Goal: Task Accomplishment & Management: Manage account settings

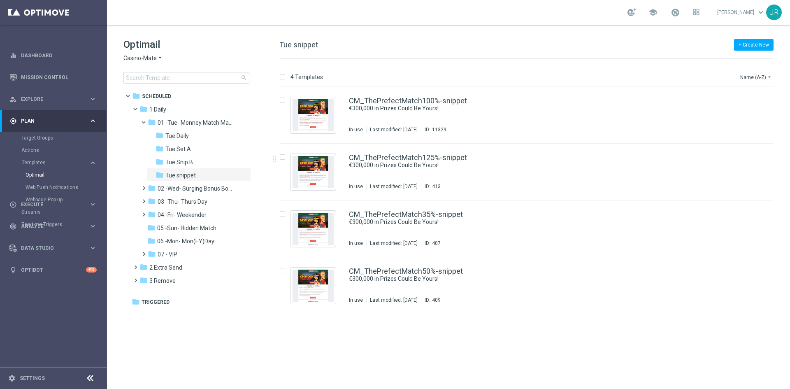
click at [130, 53] on div "Optimail Casino-Mate arrow_drop_down × Casino-Mate search" at bounding box center [194, 61] width 142 height 46
click at [126, 60] on span "Casino-Mate" at bounding box center [139, 58] width 33 height 8
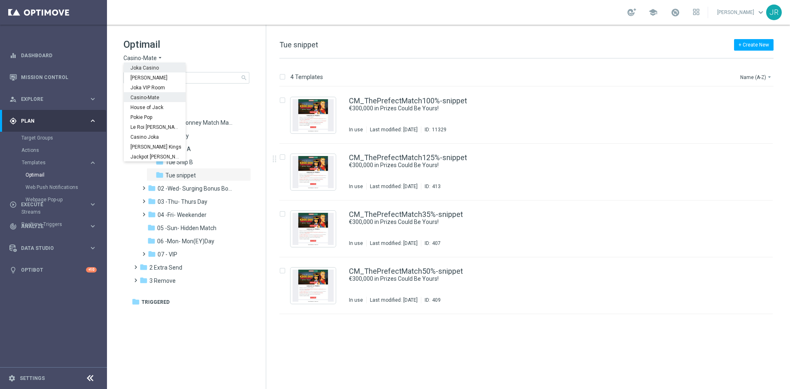
click at [0, 0] on span "Joka Casino" at bounding box center [0, 0] width 0 height 0
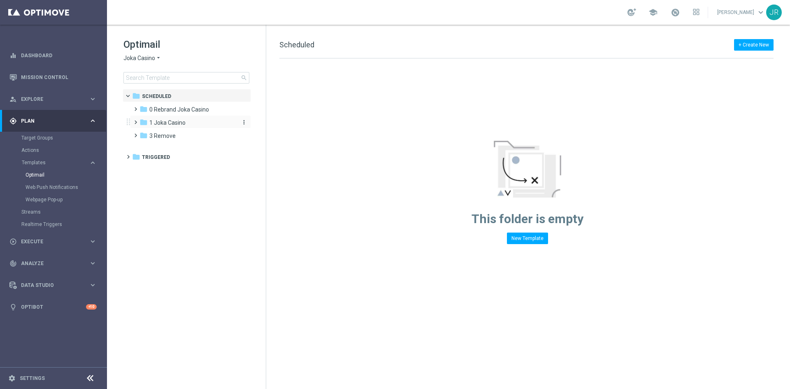
click at [159, 121] on span "1 Joka Casino" at bounding box center [167, 122] width 36 height 7
click at [169, 137] on span "1- Daily" at bounding box center [167, 135] width 19 height 7
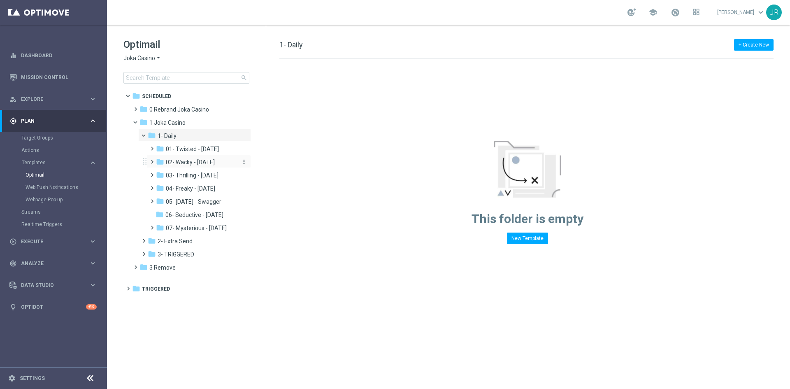
click at [184, 165] on span "02- Wacky - Wednesday" at bounding box center [190, 161] width 49 height 7
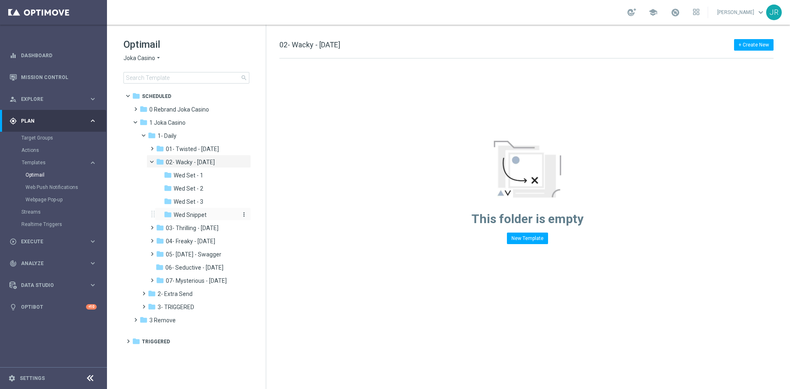
click at [187, 215] on span "Wed Snippet" at bounding box center [190, 214] width 33 height 7
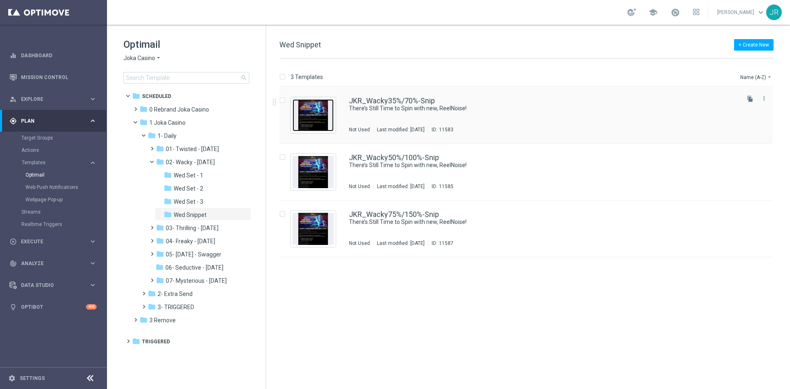
click at [316, 113] on img "Press SPACE to select this row." at bounding box center [312, 115] width 41 height 32
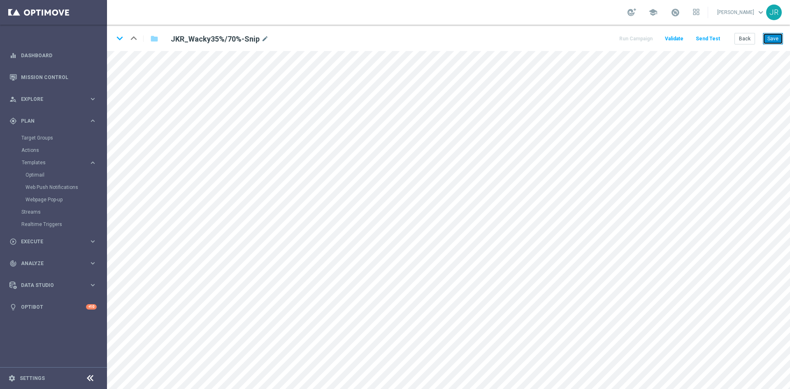
click at [775, 40] on button "Save" at bounding box center [773, 39] width 20 height 12
click at [768, 41] on button "Save" at bounding box center [773, 39] width 20 height 12
drag, startPoint x: 768, startPoint y: 41, endPoint x: 778, endPoint y: 51, distance: 14.0
click at [768, 40] on button "Save" at bounding box center [773, 39] width 20 height 12
click at [773, 42] on button "Save" at bounding box center [773, 39] width 20 height 12
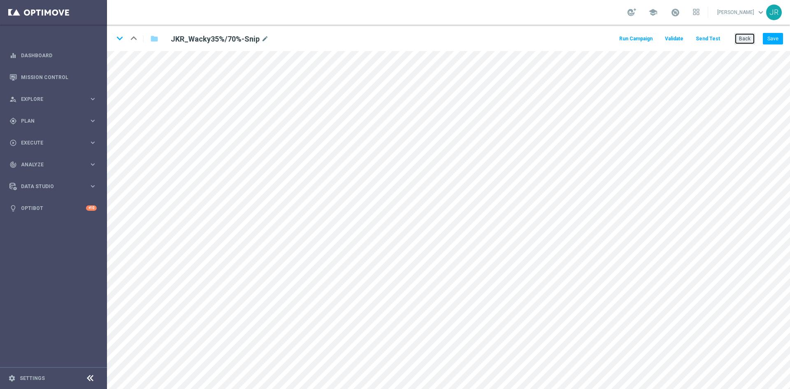
click at [747, 40] on button "Back" at bounding box center [744, 39] width 21 height 12
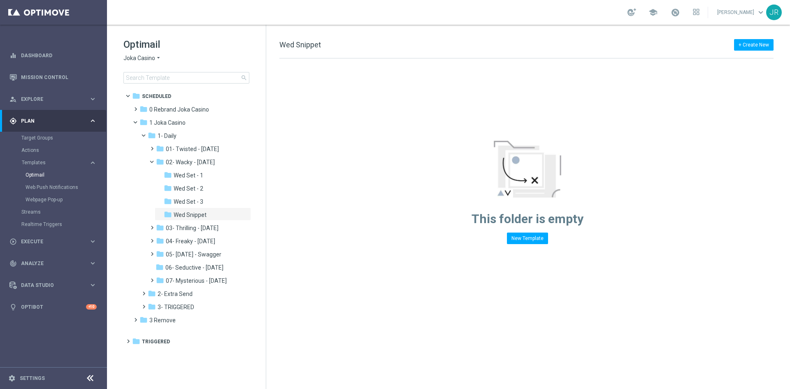
click at [129, 61] on span "Joka Casino" at bounding box center [139, 58] width 32 height 8
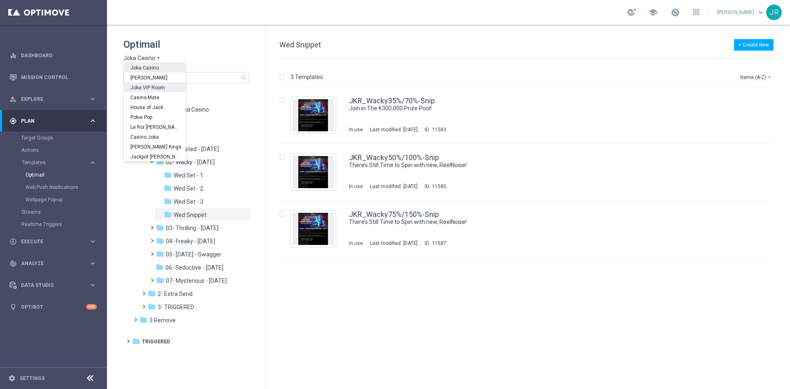
click at [144, 84] on div "Joka VIP Room" at bounding box center [155, 87] width 62 height 10
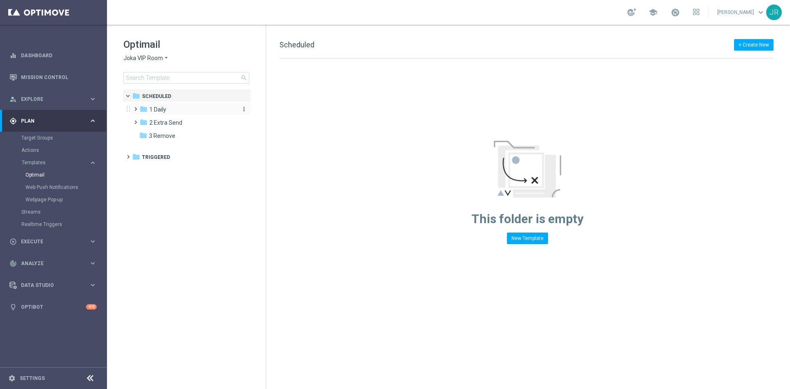
click at [161, 106] on span "1 Daily" at bounding box center [157, 109] width 17 height 7
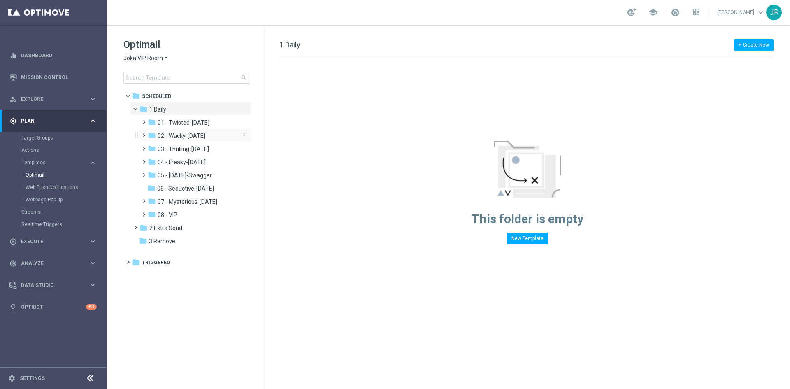
click at [186, 136] on span "02 - Wacky-Wednesday" at bounding box center [182, 135] width 48 height 7
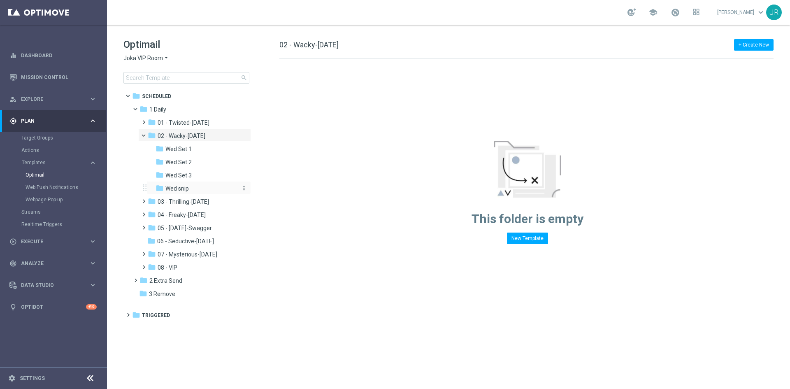
click at [185, 193] on div "folder Wed snip" at bounding box center [196, 188] width 81 height 9
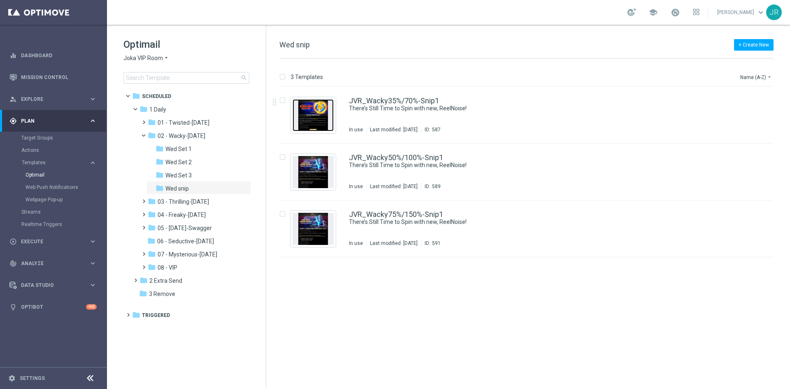
drag, startPoint x: 305, startPoint y: 114, endPoint x: 300, endPoint y: 131, distance: 17.6
click at [305, 114] on img "Press SPACE to select this row." at bounding box center [312, 115] width 41 height 32
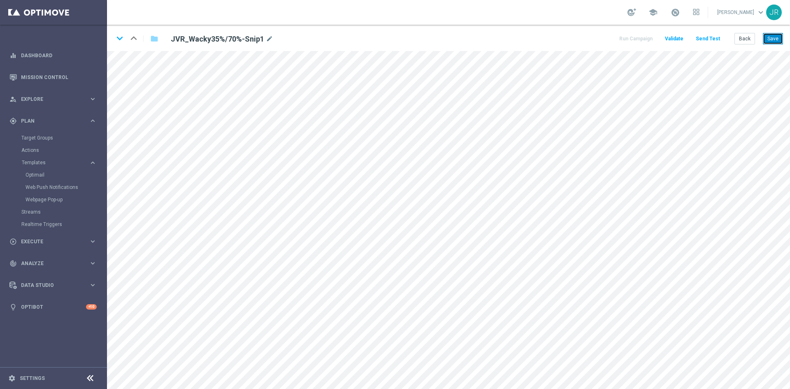
drag, startPoint x: 774, startPoint y: 37, endPoint x: 739, endPoint y: 31, distance: 35.2
click at [775, 39] on button "Save" at bounding box center [773, 39] width 20 height 12
click at [776, 37] on button "Save" at bounding box center [773, 39] width 20 height 12
click at [769, 37] on button "Save" at bounding box center [773, 39] width 20 height 12
click at [773, 39] on button "Save" at bounding box center [773, 39] width 20 height 12
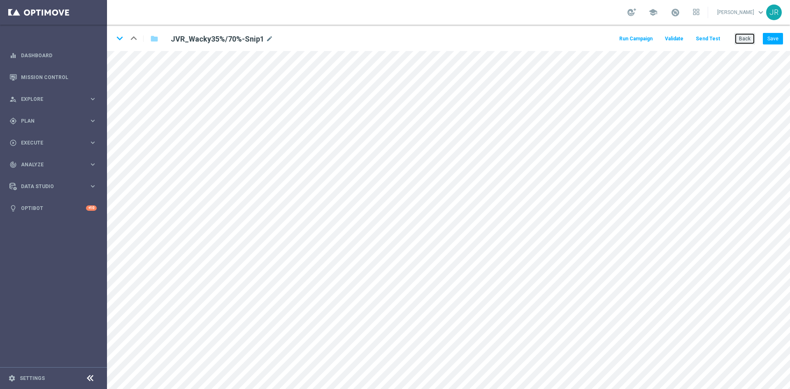
click at [745, 41] on button "Back" at bounding box center [744, 39] width 21 height 12
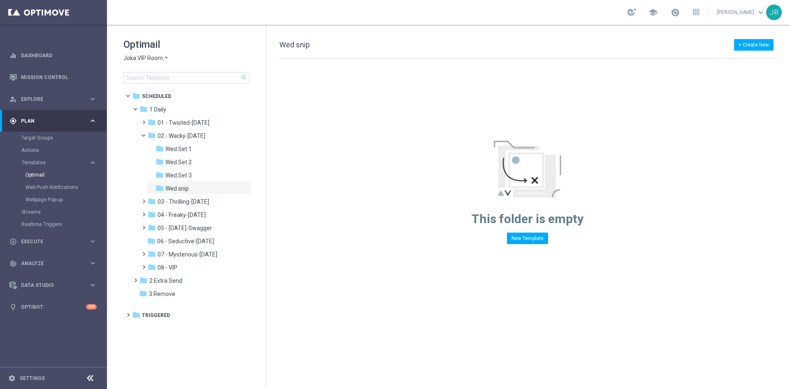
click at [135, 57] on span "Joka VIP Room" at bounding box center [142, 58] width 39 height 8
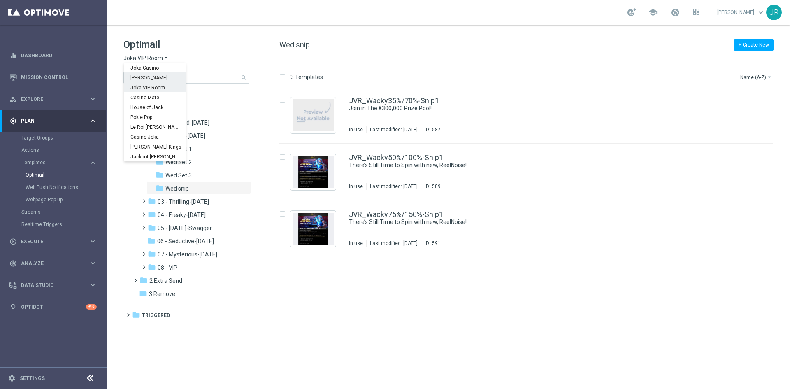
click at [0, 0] on span "[PERSON_NAME]" at bounding box center [0, 0] width 0 height 0
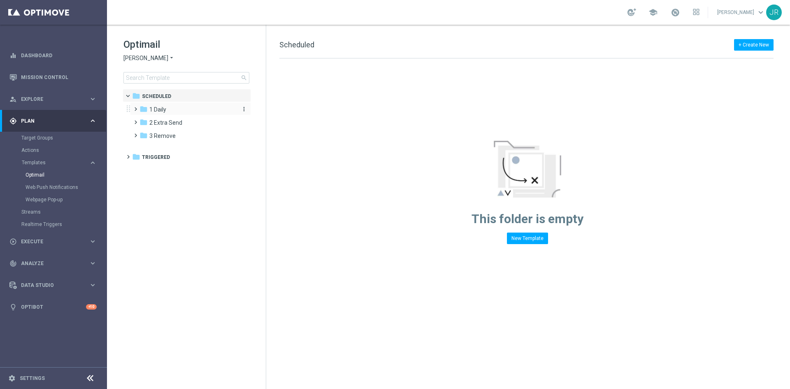
click at [162, 113] on div "folder 1 Daily" at bounding box center [186, 109] width 95 height 9
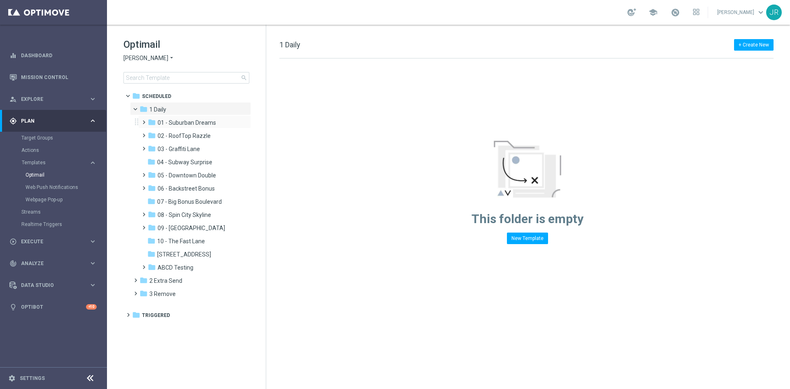
click at [182, 128] on div "folder 01 - Suburban Dreams more_vert" at bounding box center [194, 121] width 113 height 13
click at [196, 117] on div "folder 01 - Suburban Dreams more_vert" at bounding box center [194, 121] width 113 height 13
click at [202, 123] on span "01 - Suburban Dreams" at bounding box center [187, 122] width 58 height 7
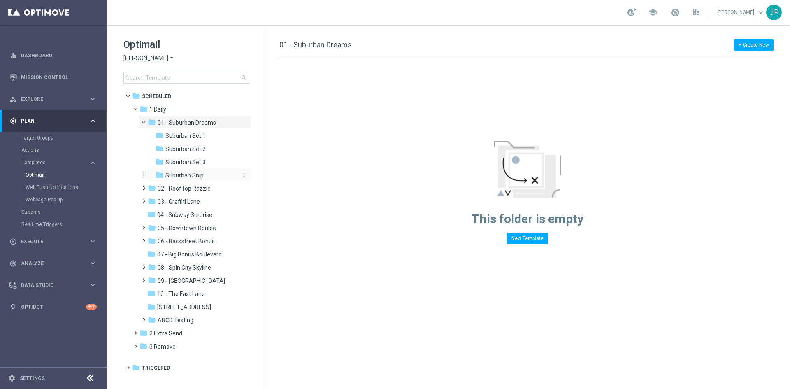
click at [186, 176] on span "Suburban Snip" at bounding box center [184, 175] width 38 height 7
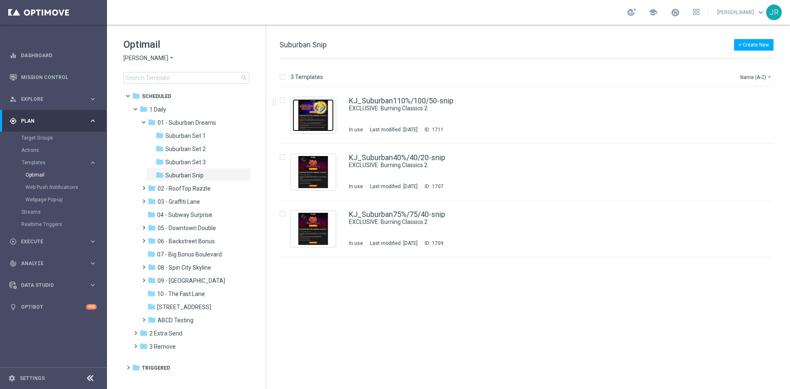
drag, startPoint x: 312, startPoint y: 117, endPoint x: 224, endPoint y: 169, distance: 102.2
click at [312, 116] on img "Press SPACE to select this row." at bounding box center [312, 115] width 41 height 32
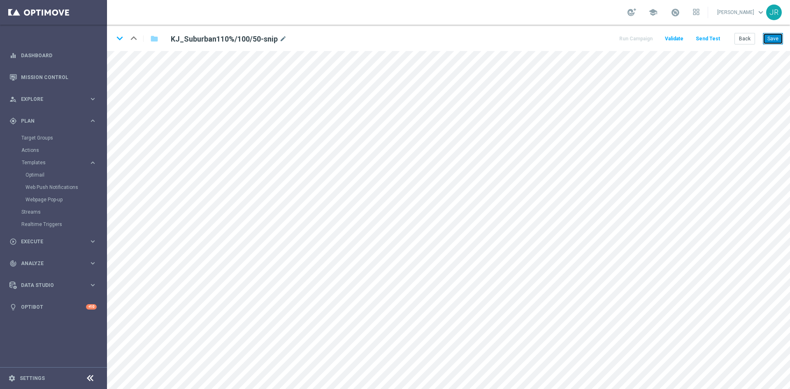
click at [775, 39] on button "Save" at bounding box center [773, 39] width 20 height 12
click at [768, 37] on button "Save" at bounding box center [773, 39] width 20 height 12
click at [772, 33] on button "Save" at bounding box center [773, 39] width 20 height 12
drag, startPoint x: 741, startPoint y: 42, endPoint x: 735, endPoint y: 42, distance: 6.2
click at [740, 42] on button "Back" at bounding box center [744, 39] width 21 height 12
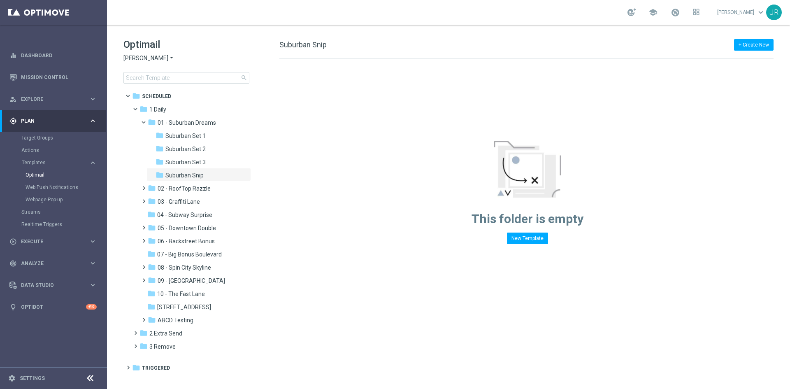
click at [128, 61] on span "[PERSON_NAME]" at bounding box center [145, 58] width 45 height 8
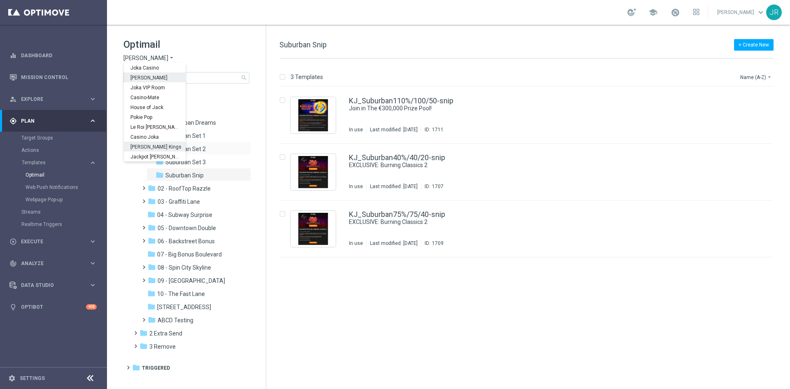
click at [154, 143] on div "[PERSON_NAME] Kings" at bounding box center [155, 147] width 62 height 10
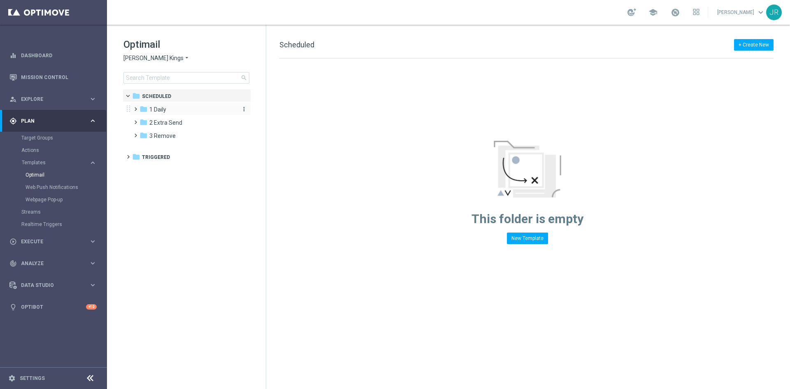
click at [169, 109] on div "folder 1 Daily" at bounding box center [186, 109] width 95 height 9
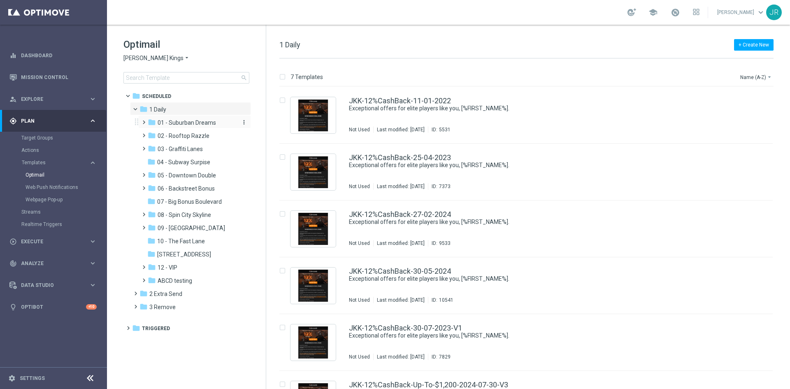
click at [183, 121] on span "01 - Suburban Dreams" at bounding box center [187, 122] width 58 height 7
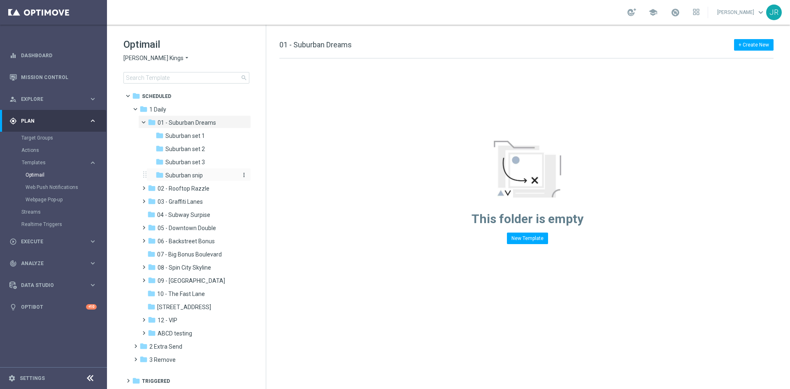
click at [201, 177] on span "Suburban snip" at bounding box center [183, 175] width 37 height 7
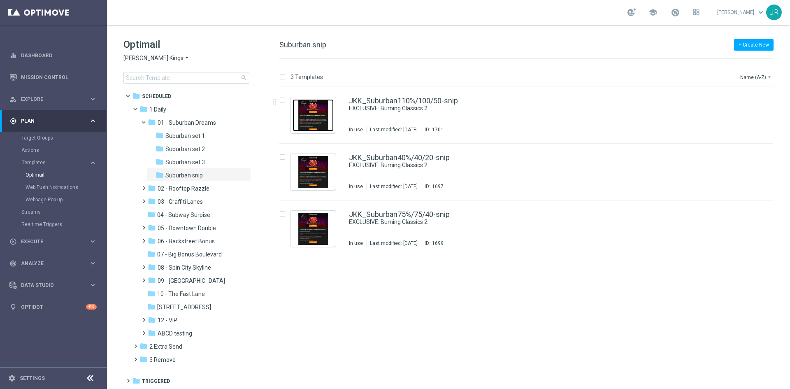
click at [328, 123] on img "Press SPACE to select this row." at bounding box center [312, 115] width 41 height 32
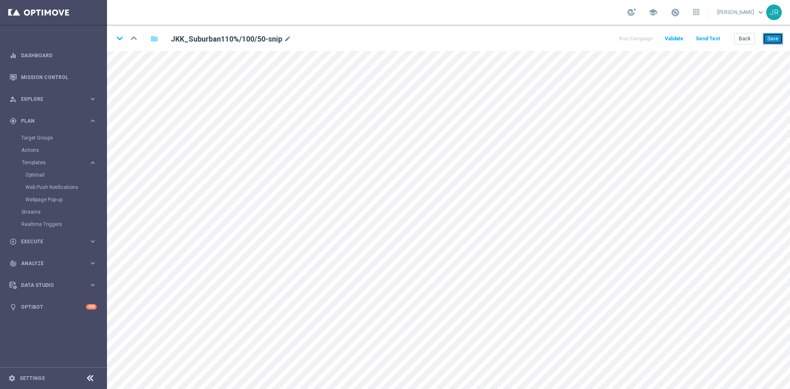
click at [767, 39] on button "Save" at bounding box center [773, 39] width 20 height 12
click at [776, 40] on button "Save" at bounding box center [773, 39] width 20 height 12
click at [770, 37] on button "Save" at bounding box center [773, 39] width 20 height 12
click at [779, 43] on button "Save" at bounding box center [773, 39] width 20 height 12
click at [741, 38] on button "Back" at bounding box center [744, 39] width 21 height 12
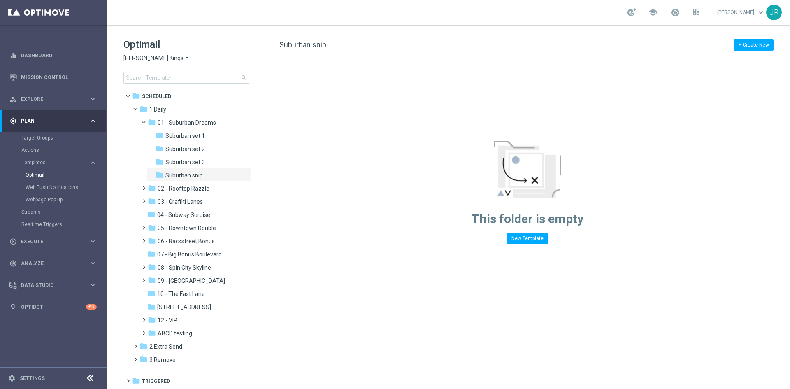
click at [147, 58] on span "[PERSON_NAME] Kings" at bounding box center [153, 58] width 60 height 8
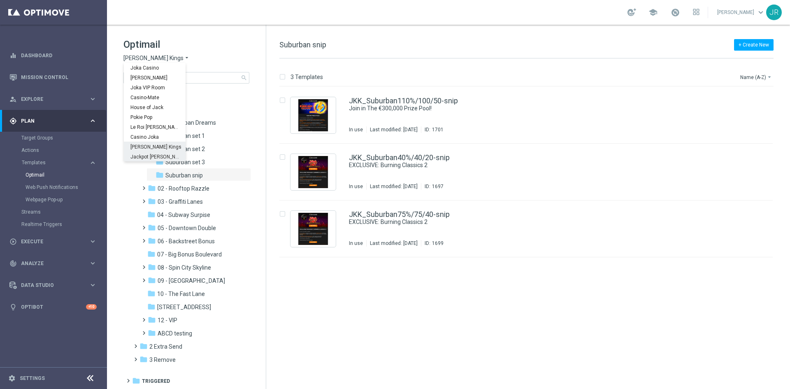
drag, startPoint x: 143, startPoint y: 153, endPoint x: 170, endPoint y: 152, distance: 27.2
click at [144, 153] on div "Jackpot [PERSON_NAME]" at bounding box center [155, 156] width 62 height 10
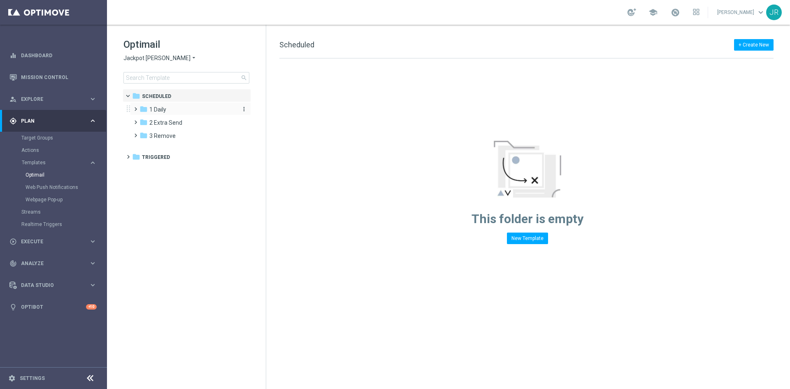
click at [167, 110] on div "folder 1 Daily" at bounding box center [186, 109] width 95 height 9
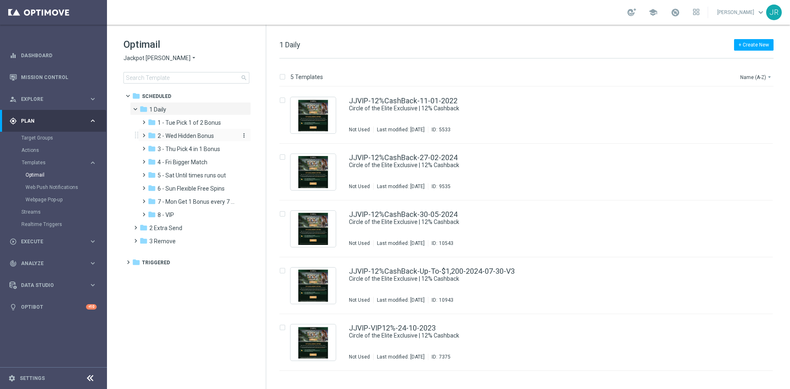
click at [177, 134] on span "2 - Wed Hidden Bonus" at bounding box center [186, 135] width 56 height 7
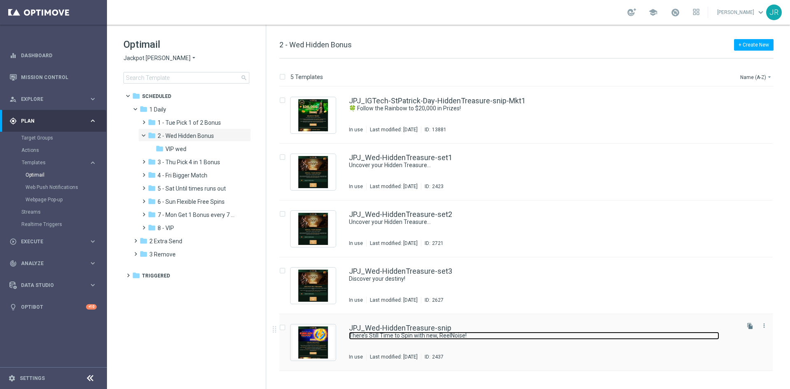
click at [451, 334] on link "There’s Still Time to Spin with new, ReelNoise!" at bounding box center [534, 336] width 370 height 8
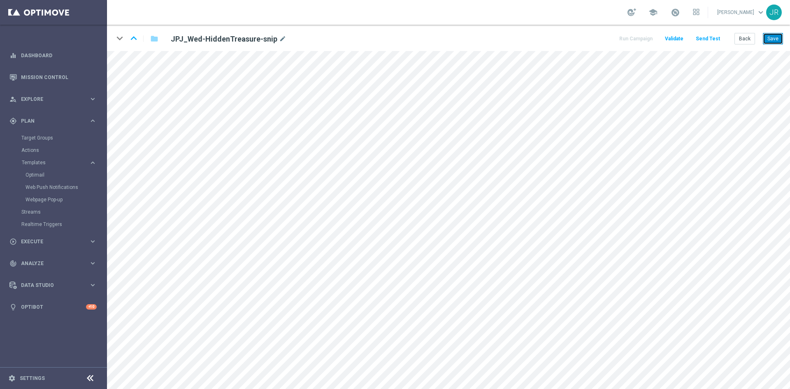
click at [766, 37] on button "Save" at bounding box center [773, 39] width 20 height 12
click at [776, 38] on button "Save" at bounding box center [773, 39] width 20 height 12
click at [778, 35] on button "Save" at bounding box center [773, 39] width 20 height 12
click at [776, 43] on button "Save" at bounding box center [773, 39] width 20 height 12
click at [770, 42] on button "Save" at bounding box center [773, 39] width 20 height 12
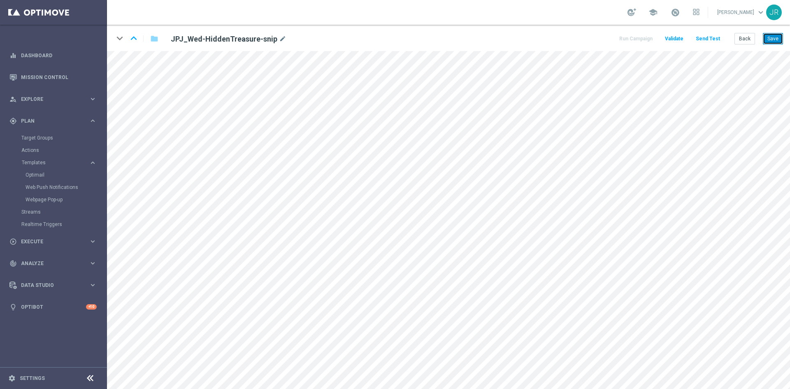
click at [772, 34] on button "Save" at bounding box center [773, 39] width 20 height 12
click at [767, 42] on button "Save" at bounding box center [773, 39] width 20 height 12
click at [711, 39] on button "Send Test" at bounding box center [707, 38] width 27 height 11
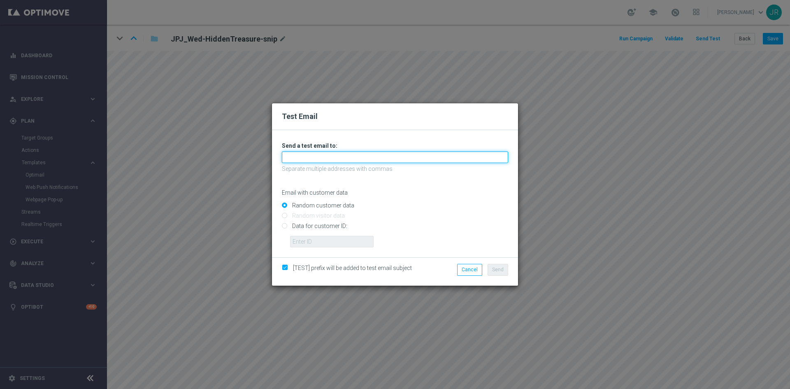
click at [332, 152] on input "text" at bounding box center [395, 157] width 226 height 12
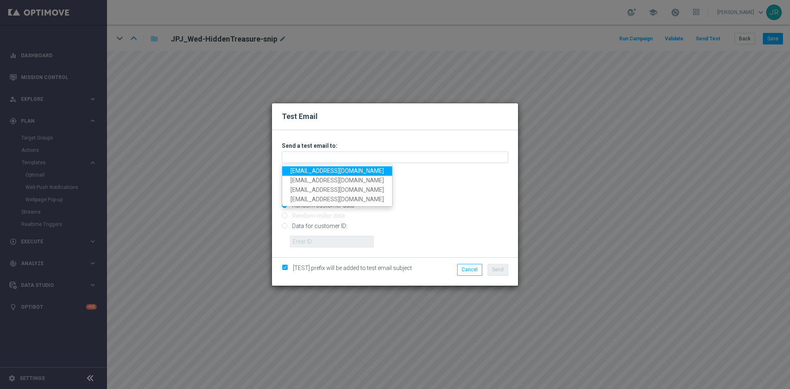
click at [299, 169] on link "[EMAIL_ADDRESS][DOMAIN_NAME]" at bounding box center [337, 170] width 110 height 9
type input "[EMAIL_ADDRESS][DOMAIN_NAME]"
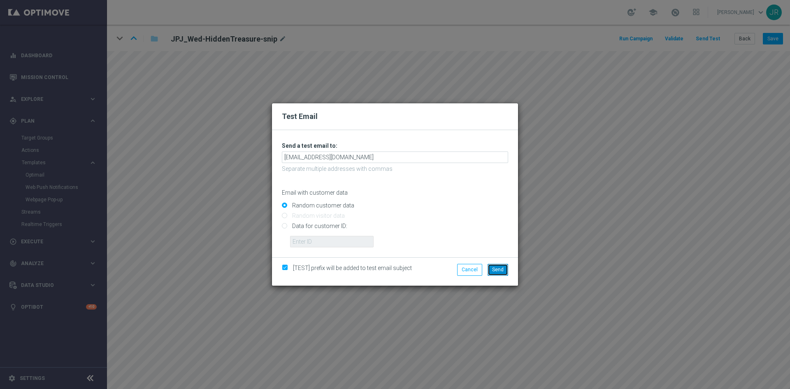
click at [497, 267] on span "Send" at bounding box center [498, 270] width 12 height 6
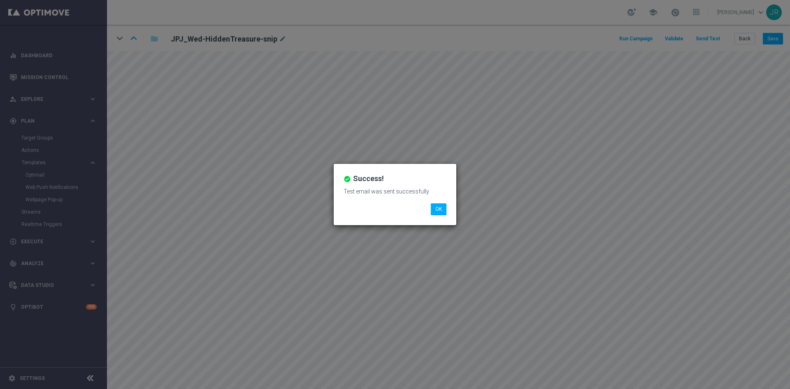
click at [442, 203] on div "Test email was sent successfully" at bounding box center [394, 195] width 115 height 18
click at [441, 206] on button "OK" at bounding box center [439, 209] width 16 height 12
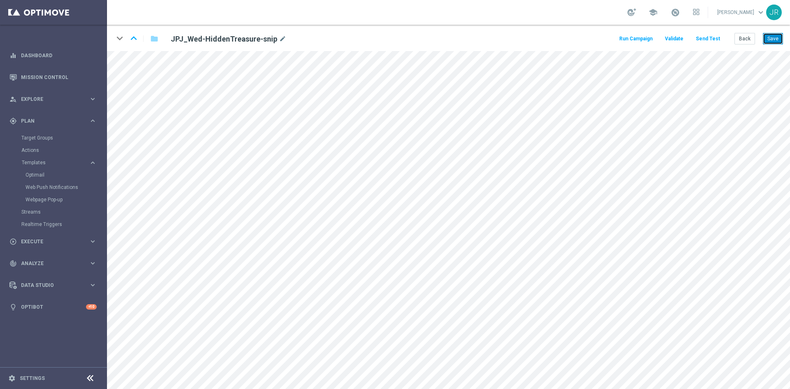
click at [774, 41] on button "Save" at bounding box center [773, 39] width 20 height 12
click at [746, 40] on button "Back" at bounding box center [744, 39] width 21 height 12
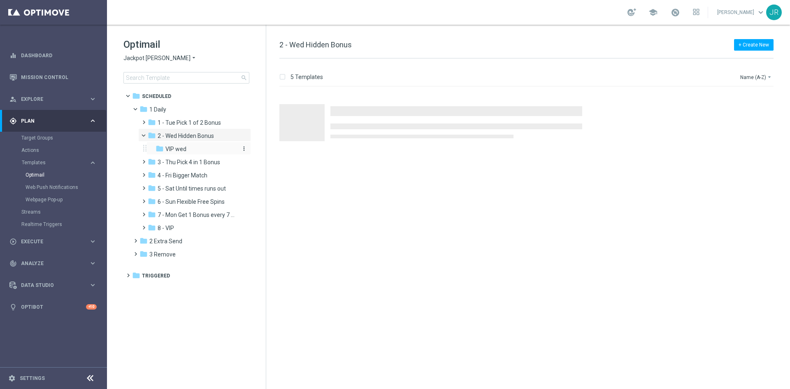
click at [183, 150] on span "VIP wed" at bounding box center [175, 148] width 21 height 7
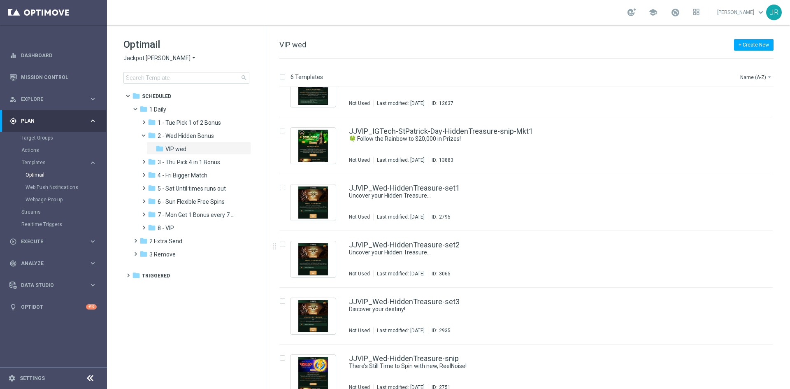
scroll to position [39, 0]
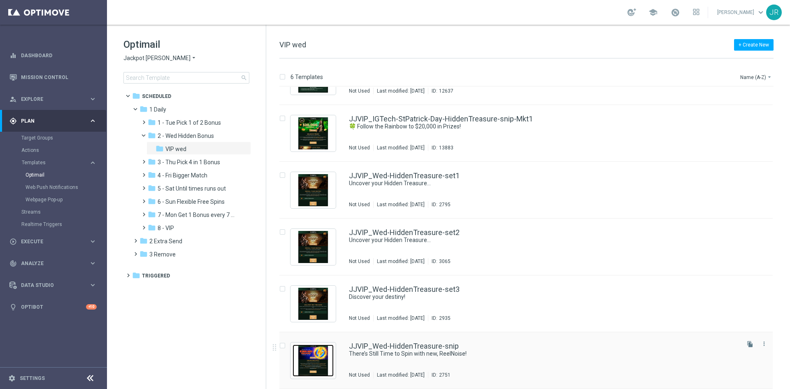
click at [313, 362] on img "Press SPACE to select this row." at bounding box center [312, 360] width 41 height 32
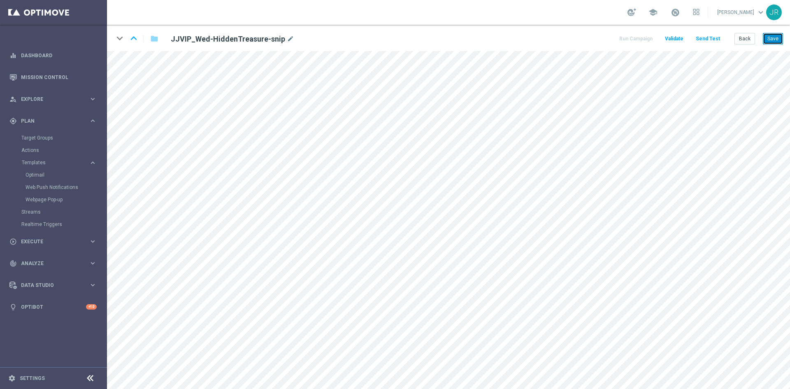
drag, startPoint x: 774, startPoint y: 39, endPoint x: 757, endPoint y: 71, distance: 36.1
click at [774, 39] on button "Save" at bounding box center [773, 39] width 20 height 12
click at [777, 37] on button "Save" at bounding box center [773, 39] width 20 height 12
drag, startPoint x: 771, startPoint y: 39, endPoint x: 777, endPoint y: 49, distance: 12.0
click at [773, 39] on button "Save" at bounding box center [773, 39] width 20 height 12
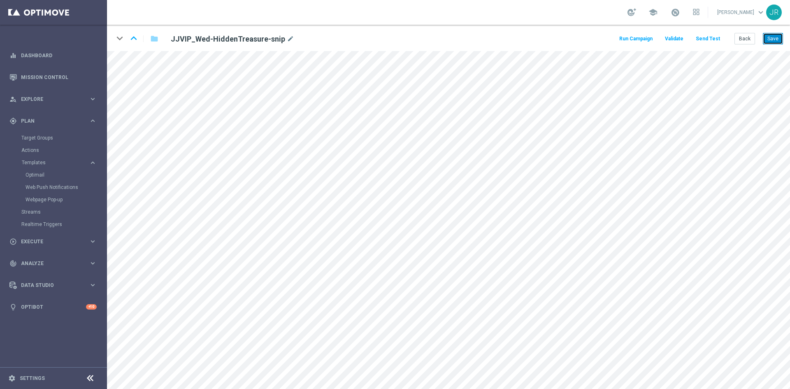
click at [766, 39] on button "Save" at bounding box center [773, 39] width 20 height 12
click at [706, 35] on button "Send Test" at bounding box center [707, 38] width 27 height 11
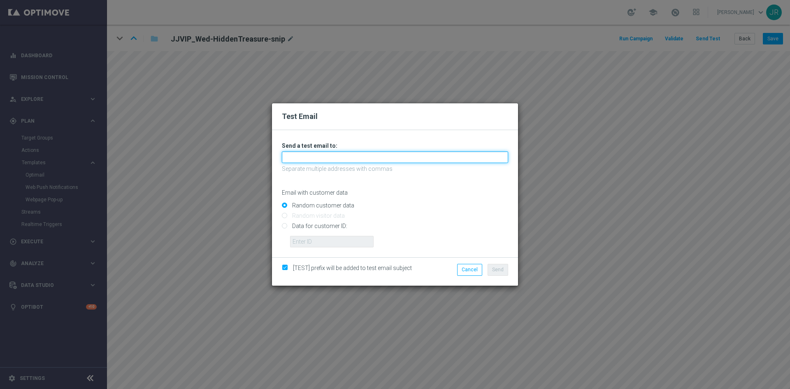
click at [332, 160] on input "text" at bounding box center [395, 157] width 226 height 12
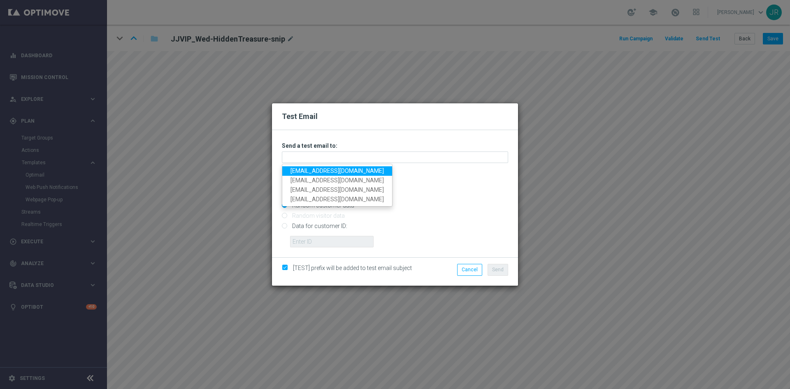
drag, startPoint x: 305, startPoint y: 173, endPoint x: 312, endPoint y: 180, distance: 9.9
click at [305, 172] on link "[EMAIL_ADDRESS][DOMAIN_NAME]" at bounding box center [337, 170] width 110 height 9
type input "[EMAIL_ADDRESS][DOMAIN_NAME]"
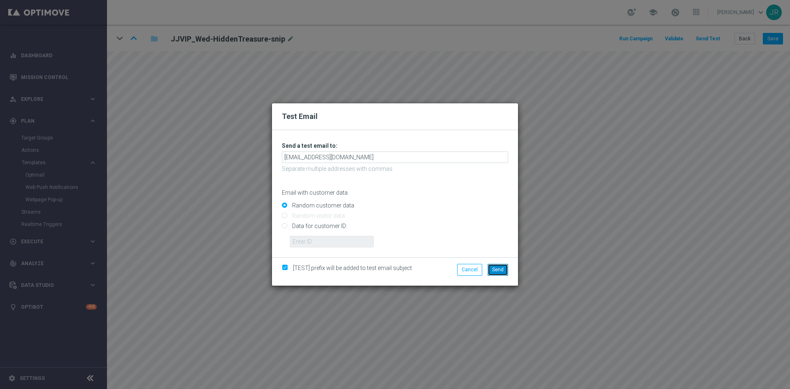
click at [504, 269] on button "Send" at bounding box center [497, 270] width 21 height 12
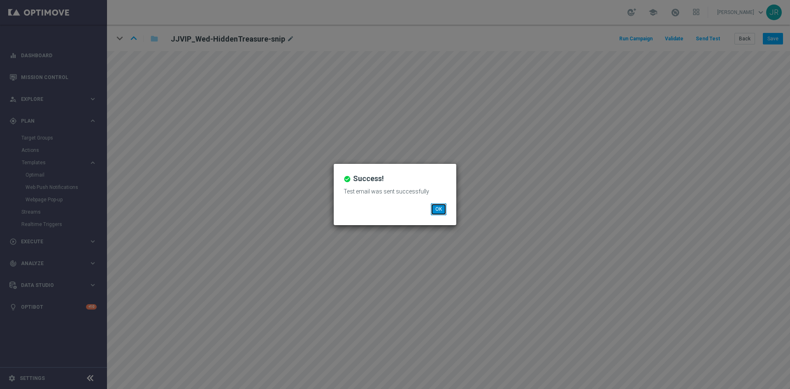
click at [441, 206] on button "OK" at bounding box center [439, 209] width 16 height 12
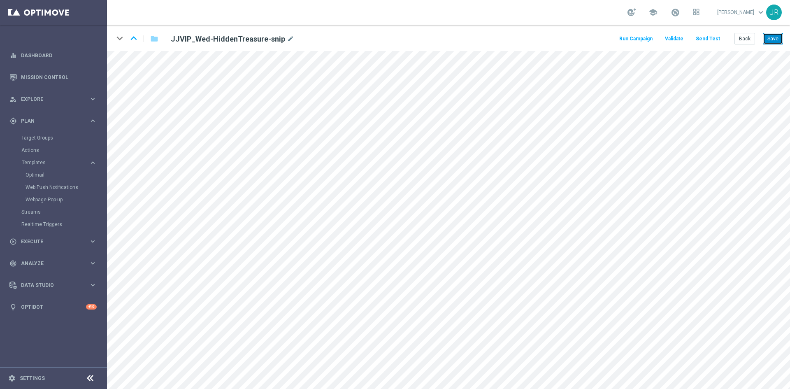
drag, startPoint x: 773, startPoint y: 35, endPoint x: 777, endPoint y: 37, distance: 4.4
click at [773, 35] on button "Save" at bounding box center [773, 39] width 20 height 12
click at [745, 40] on button "Back" at bounding box center [744, 39] width 21 height 12
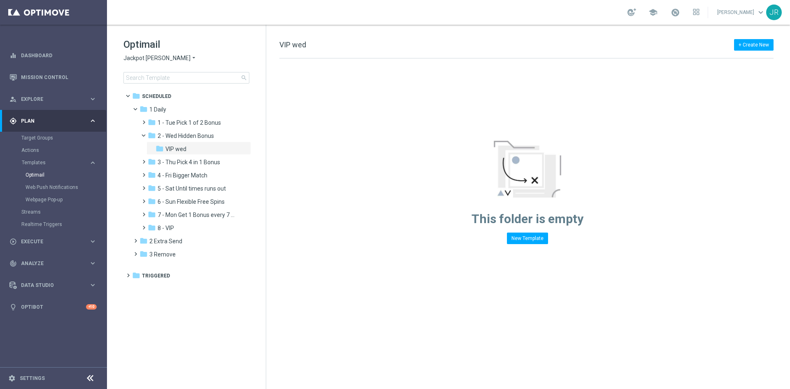
click at [136, 61] on span "Jackpot [PERSON_NAME]" at bounding box center [156, 58] width 67 height 8
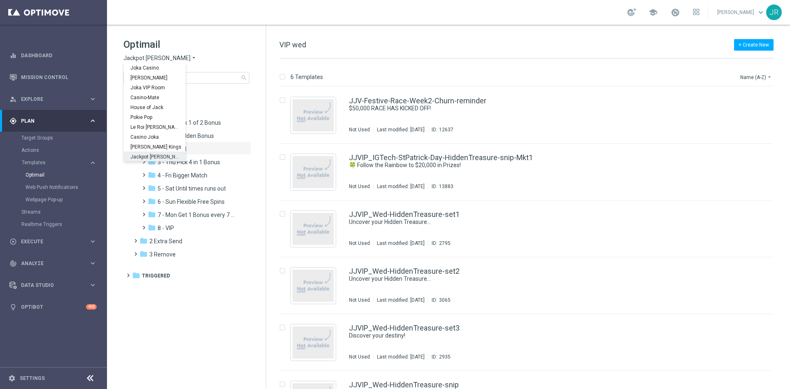
scroll to position [30, 0]
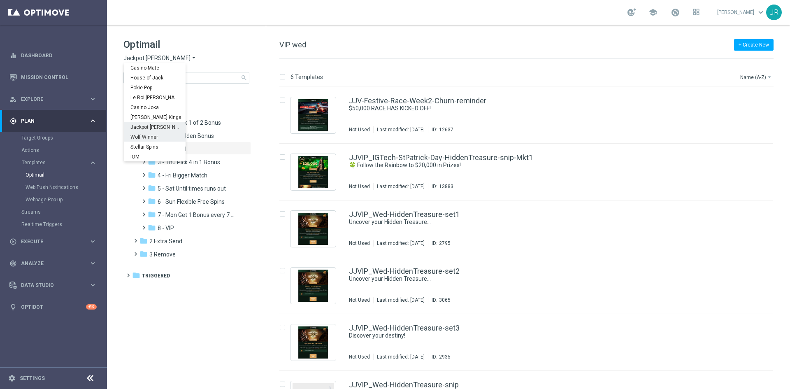
click at [149, 133] on div "Wolf Winner" at bounding box center [155, 137] width 62 height 10
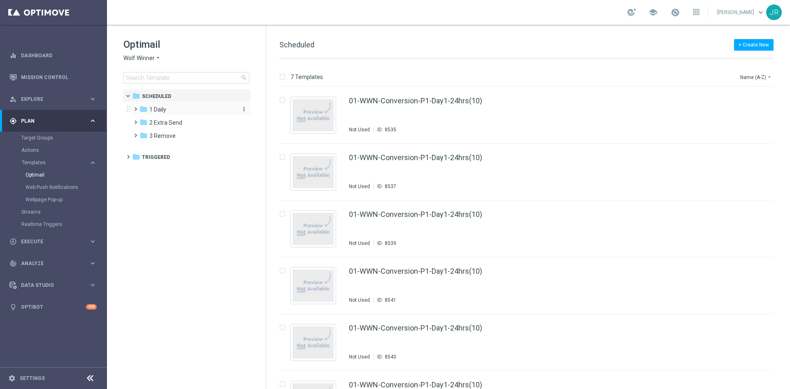
click at [156, 113] on span "1 Daily" at bounding box center [157, 109] width 17 height 7
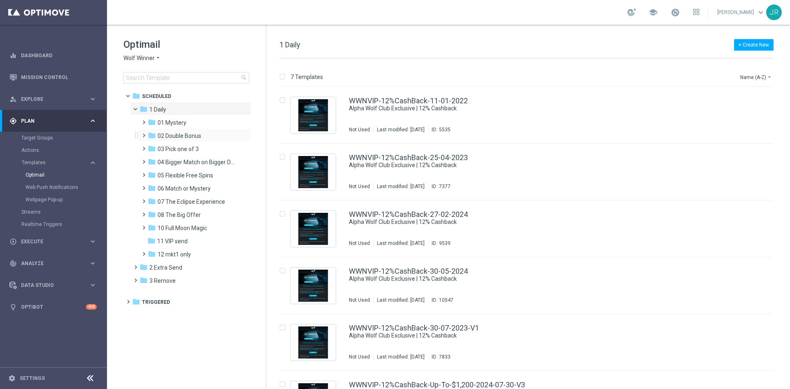
click at [175, 129] on div "folder 02 Double Bonus more_vert" at bounding box center [194, 134] width 113 height 13
click at [173, 125] on span "01 Mystery" at bounding box center [172, 122] width 29 height 7
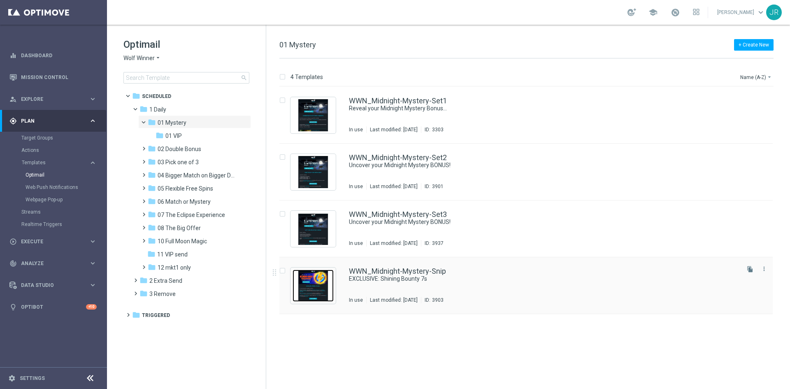
click at [319, 282] on img "Press SPACE to select this row." at bounding box center [312, 285] width 41 height 32
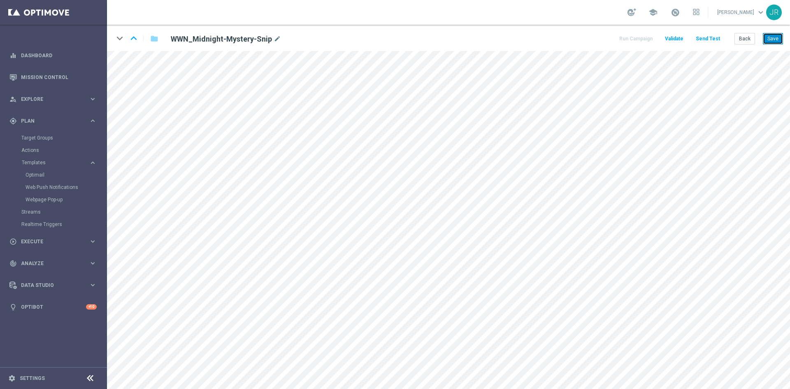
click at [773, 37] on button "Save" at bounding box center [773, 39] width 20 height 12
drag, startPoint x: 768, startPoint y: 37, endPoint x: 778, endPoint y: 49, distance: 15.0
click at [771, 38] on button "Save" at bounding box center [773, 39] width 20 height 12
click at [775, 42] on button "Save" at bounding box center [773, 39] width 20 height 12
click at [773, 36] on button "Save" at bounding box center [773, 39] width 20 height 12
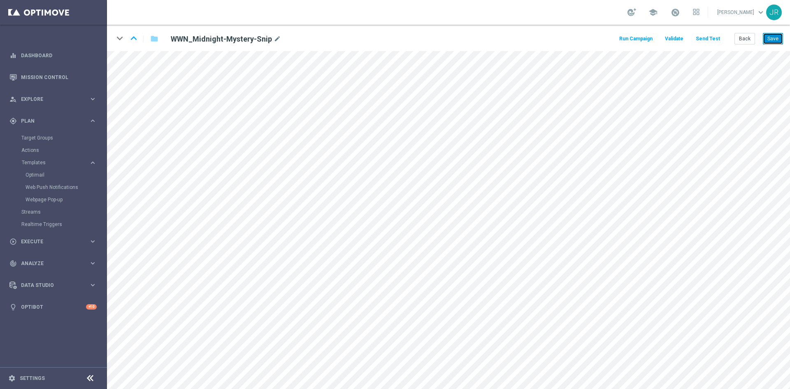
click at [779, 39] on button "Save" at bounding box center [773, 39] width 20 height 12
click at [705, 40] on button "Send Test" at bounding box center [707, 38] width 27 height 11
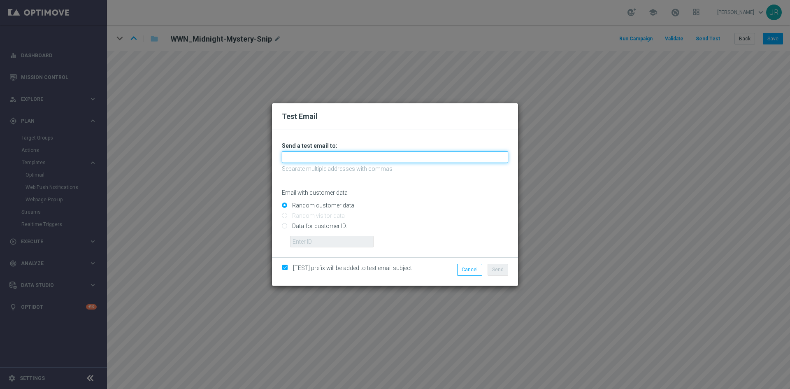
click at [300, 156] on input "text" at bounding box center [395, 157] width 226 height 12
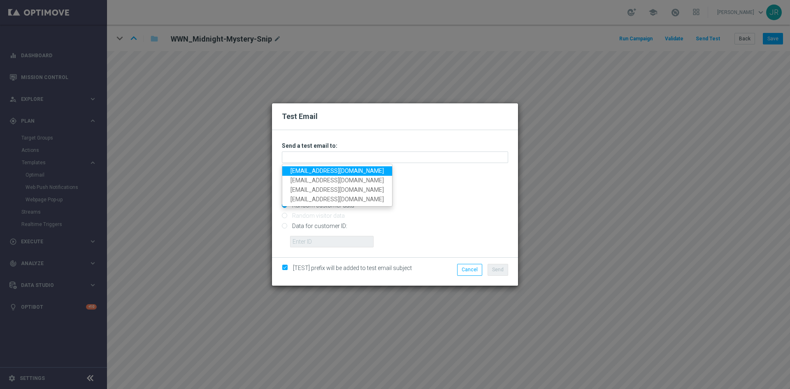
click at [302, 172] on link "[EMAIL_ADDRESS][DOMAIN_NAME]" at bounding box center [337, 170] width 110 height 9
type input "[EMAIL_ADDRESS][DOMAIN_NAME]"
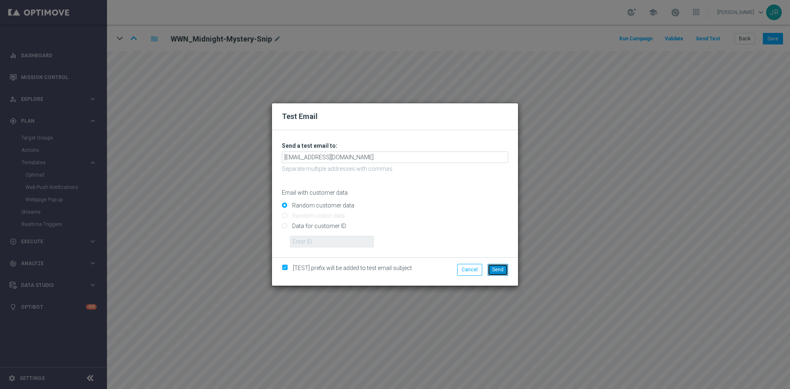
click at [497, 268] on span "Send" at bounding box center [498, 270] width 12 height 6
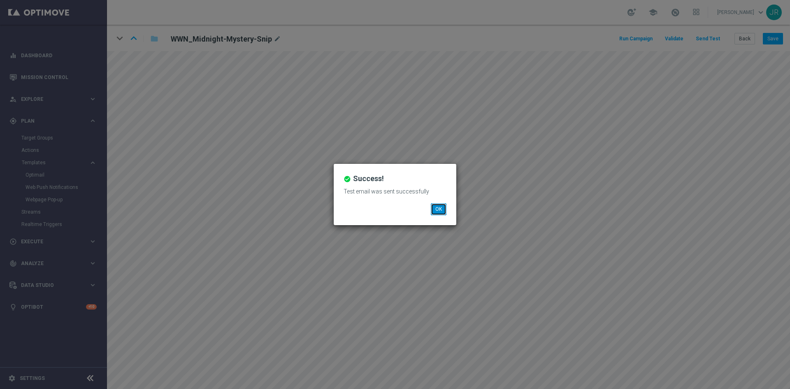
drag, startPoint x: 441, startPoint y: 205, endPoint x: 459, endPoint y: 200, distance: 18.5
click at [441, 203] on button "OK" at bounding box center [439, 209] width 16 height 12
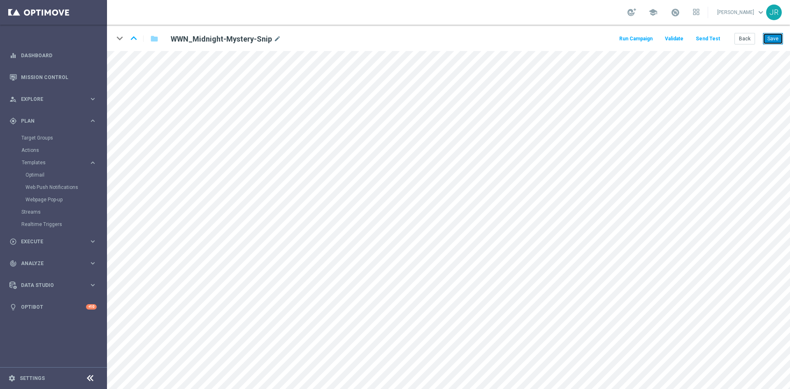
click at [768, 39] on button "Save" at bounding box center [773, 39] width 20 height 12
drag, startPoint x: 742, startPoint y: 40, endPoint x: 751, endPoint y: 44, distance: 9.2
click at [744, 42] on button "Back" at bounding box center [744, 39] width 21 height 12
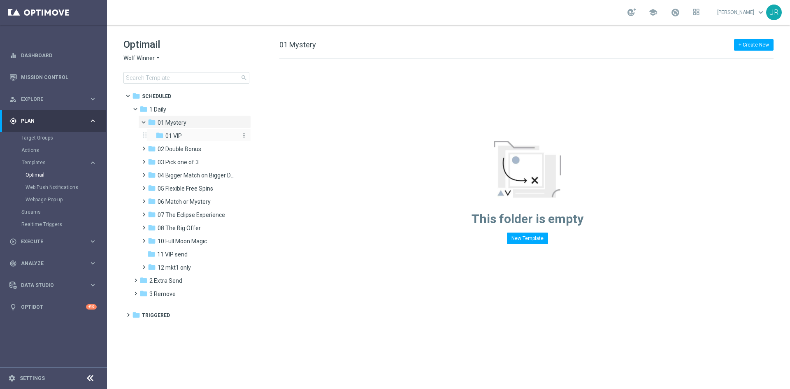
click at [176, 138] on span "01 VIP" at bounding box center [173, 135] width 16 height 7
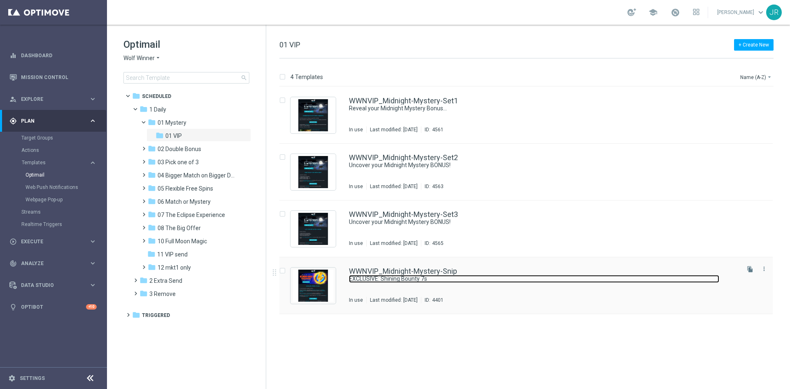
click at [368, 279] on link "EXCLUSIVE: Shining Bounty 7s" at bounding box center [534, 279] width 370 height 8
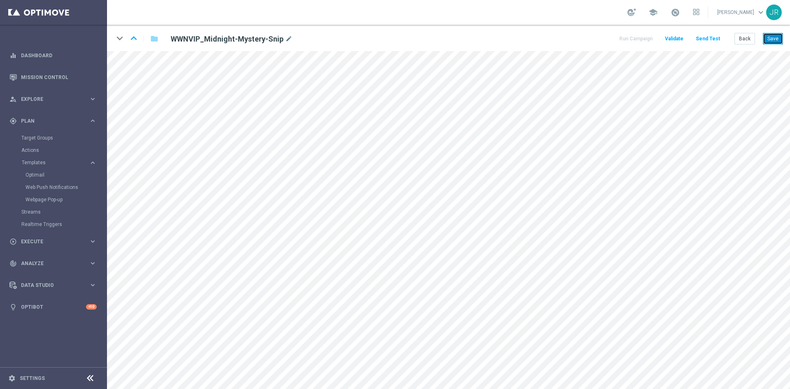
click at [775, 39] on button "Save" at bounding box center [773, 39] width 20 height 12
drag, startPoint x: 778, startPoint y: 40, endPoint x: 778, endPoint y: 44, distance: 4.1
click at [778, 44] on button "Save" at bounding box center [773, 39] width 20 height 12
click at [778, 36] on button "Save" at bounding box center [773, 39] width 20 height 12
click at [768, 40] on button "Save" at bounding box center [773, 39] width 20 height 12
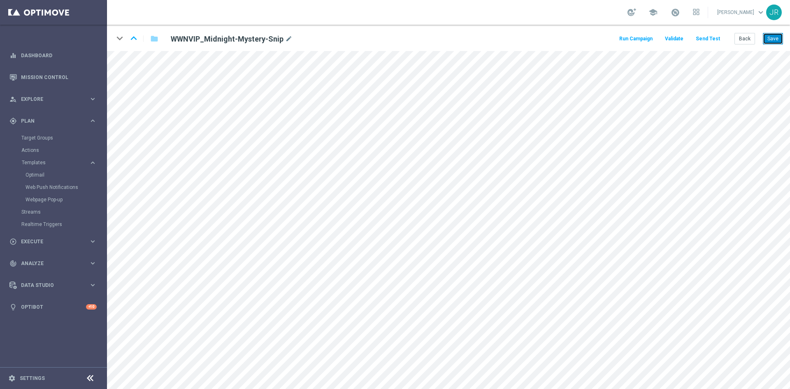
click at [777, 39] on button "Save" at bounding box center [773, 39] width 20 height 12
click at [715, 38] on button "Send Test" at bounding box center [707, 38] width 27 height 11
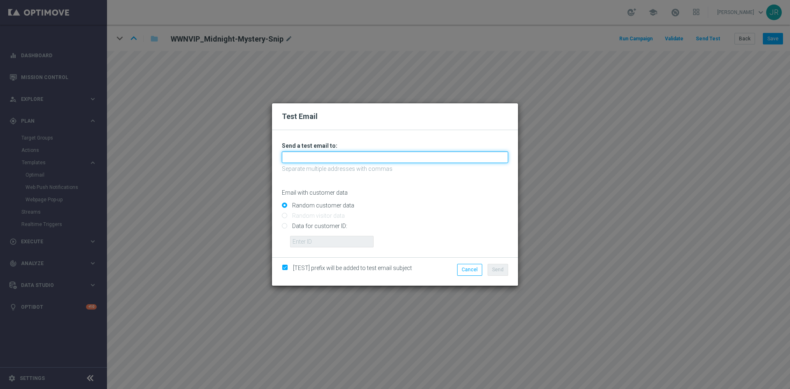
click at [292, 155] on input "text" at bounding box center [395, 157] width 226 height 12
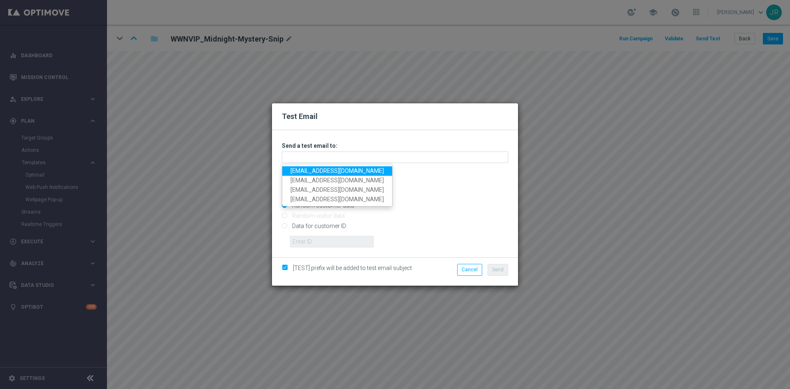
click at [299, 168] on link "[EMAIL_ADDRESS][DOMAIN_NAME]" at bounding box center [337, 170] width 110 height 9
type input "[EMAIL_ADDRESS][DOMAIN_NAME]"
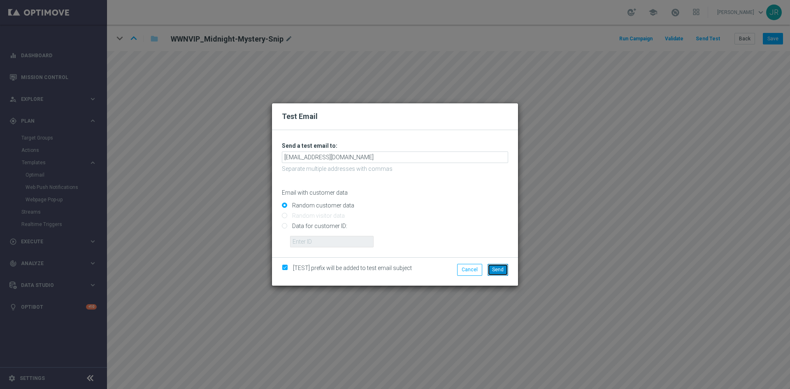
click at [490, 271] on button "Send" at bounding box center [497, 270] width 21 height 12
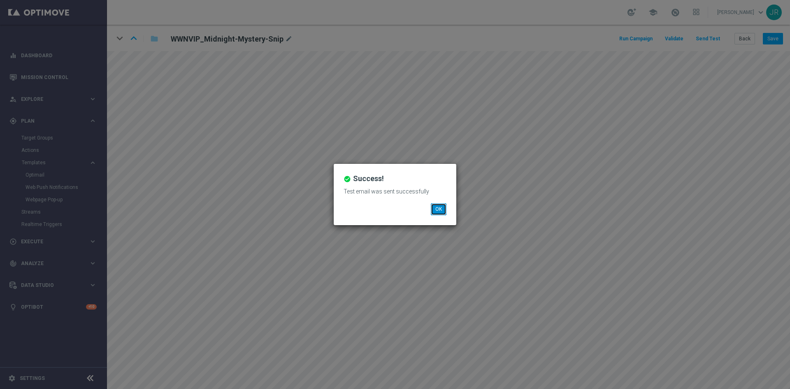
click at [436, 206] on button "OK" at bounding box center [439, 209] width 16 height 12
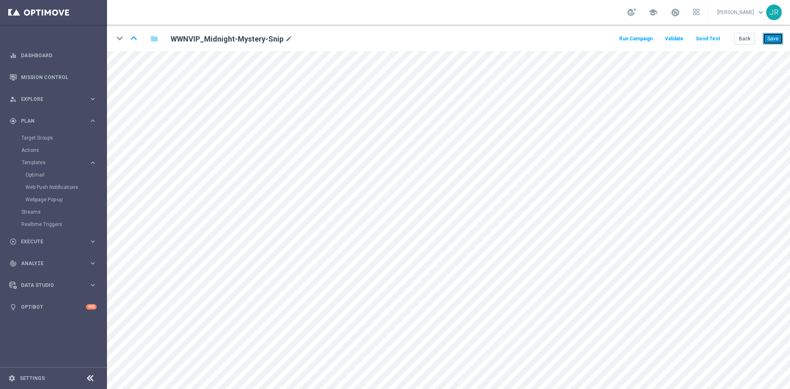
click at [774, 39] on button "Save" at bounding box center [773, 39] width 20 height 12
click at [745, 38] on button "Back" at bounding box center [744, 39] width 21 height 12
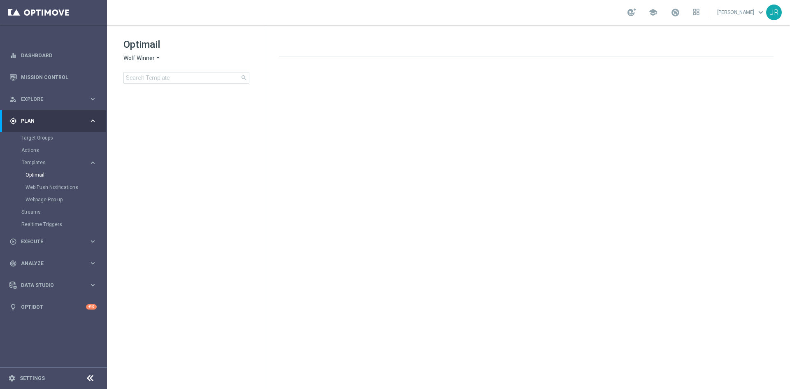
click at [143, 58] on span "Wolf Winner" at bounding box center [138, 58] width 31 height 8
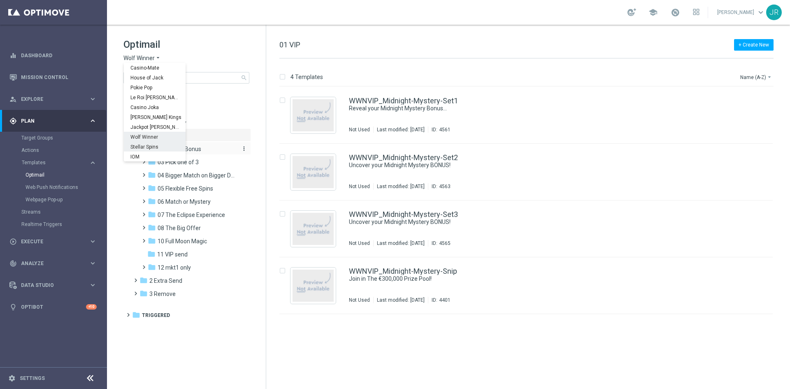
drag, startPoint x: 148, startPoint y: 143, endPoint x: 176, endPoint y: 146, distance: 28.5
click at [149, 143] on div "Stellar Spins" at bounding box center [155, 147] width 62 height 10
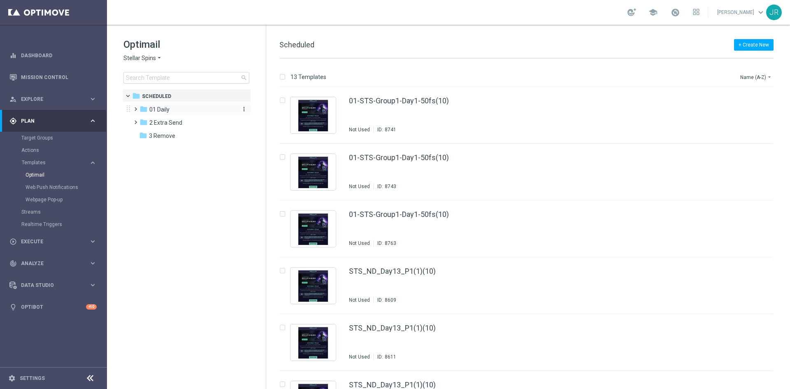
click at [162, 110] on span "01 Daily" at bounding box center [159, 109] width 20 height 7
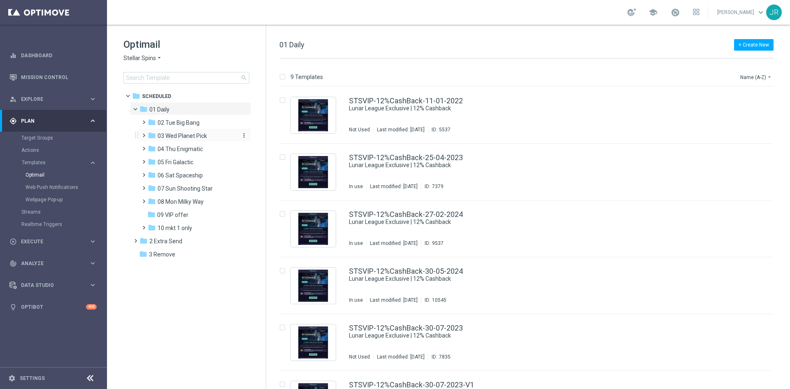
click at [180, 136] on span "03 Wed Planet Pick" at bounding box center [182, 135] width 49 height 7
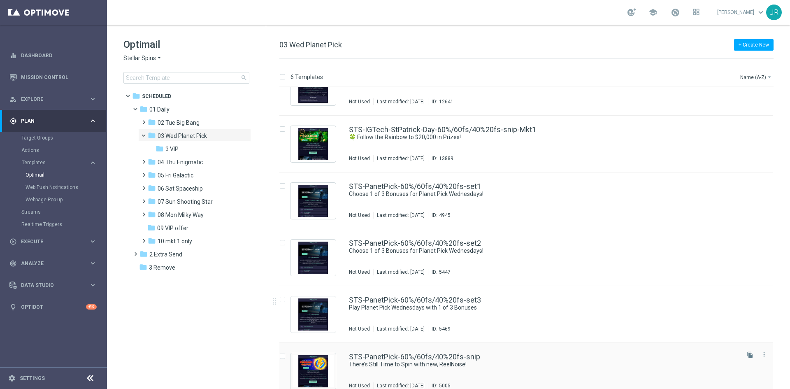
scroll to position [39, 0]
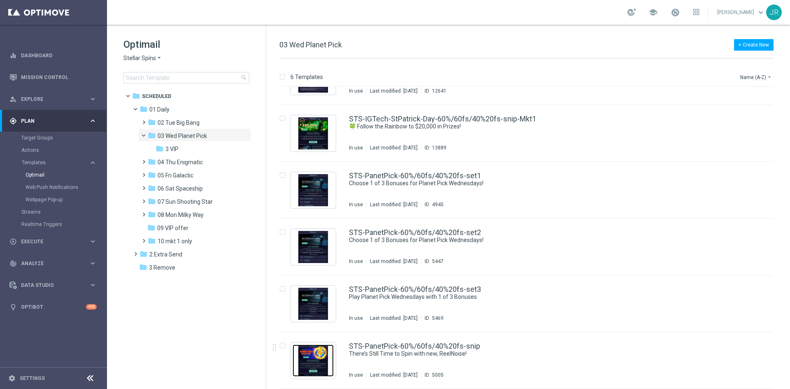
drag, startPoint x: 319, startPoint y: 358, endPoint x: 347, endPoint y: 350, distance: 28.6
click at [319, 358] on img "Press SPACE to select this row." at bounding box center [312, 360] width 41 height 32
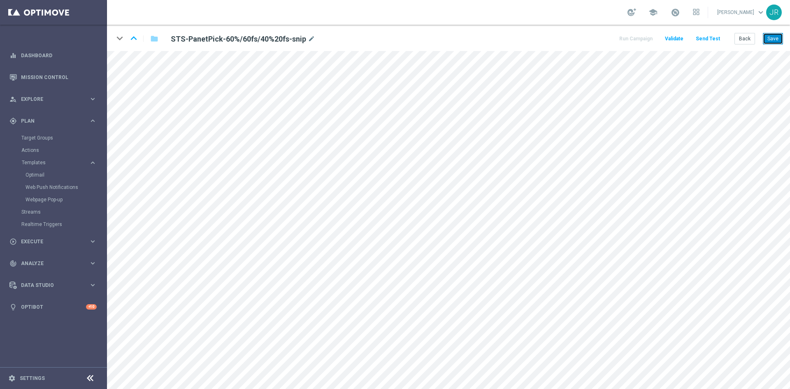
drag, startPoint x: 768, startPoint y: 40, endPoint x: 769, endPoint y: 48, distance: 8.3
click at [768, 40] on button "Save" at bounding box center [773, 39] width 20 height 12
drag, startPoint x: 772, startPoint y: 42, endPoint x: 777, endPoint y: 45, distance: 5.7
click at [772, 43] on button "Save" at bounding box center [773, 39] width 20 height 12
click at [775, 39] on button "Save" at bounding box center [773, 39] width 20 height 12
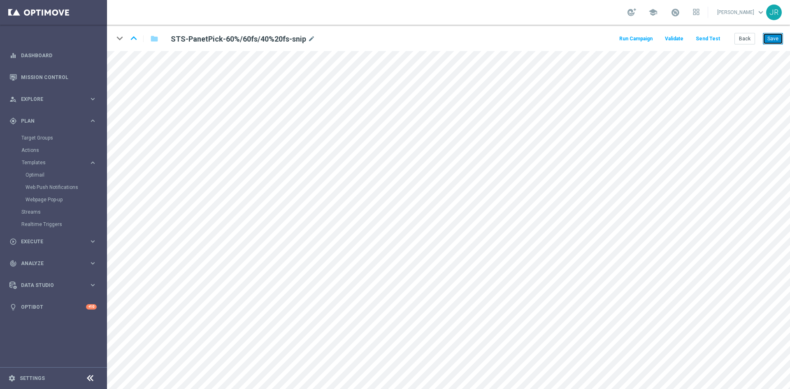
drag, startPoint x: 773, startPoint y: 34, endPoint x: 773, endPoint y: 49, distance: 14.8
click at [773, 34] on button "Save" at bounding box center [773, 39] width 20 height 12
drag, startPoint x: 775, startPoint y: 39, endPoint x: 782, endPoint y: 49, distance: 11.4
click at [775, 39] on button "Save" at bounding box center [773, 39] width 20 height 12
click at [778, 35] on button "Save" at bounding box center [773, 39] width 20 height 12
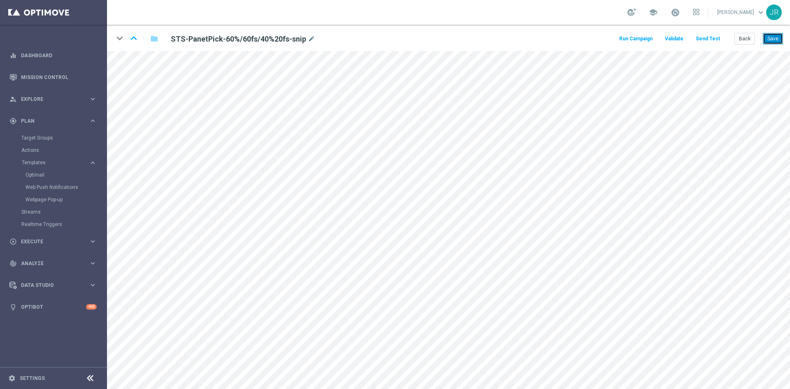
click at [775, 38] on button "Save" at bounding box center [773, 39] width 20 height 12
click at [776, 35] on button "Save" at bounding box center [773, 39] width 20 height 12
click at [700, 39] on button "Send Test" at bounding box center [707, 38] width 27 height 11
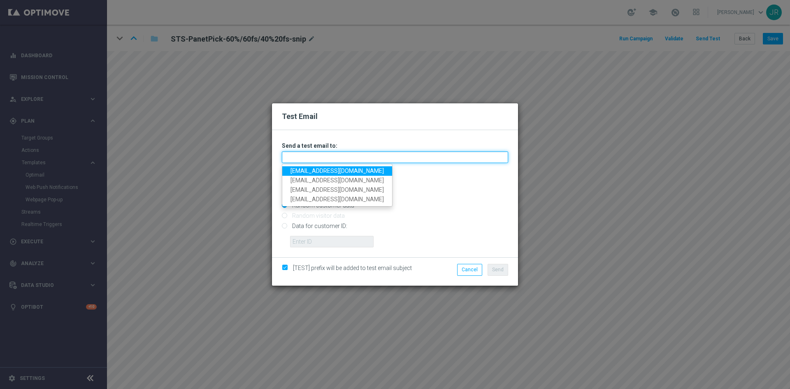
click at [292, 157] on input "text" at bounding box center [395, 157] width 226 height 12
click at [299, 171] on link "[EMAIL_ADDRESS][DOMAIN_NAME]" at bounding box center [337, 170] width 110 height 9
type input "testingalltesting@gmail.com"
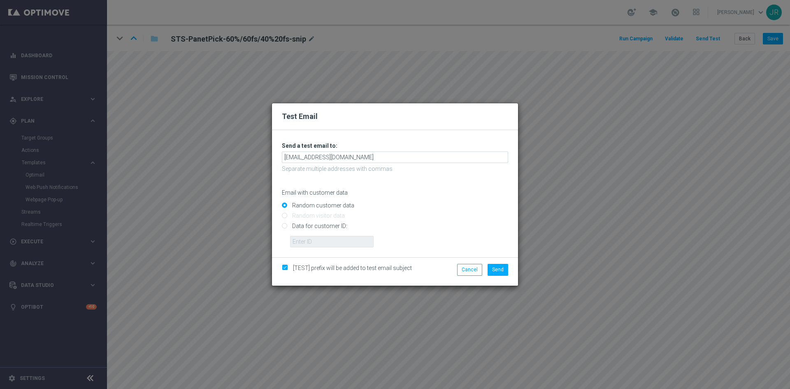
click at [501, 262] on div "[TEST] prefix will be added to test email subject Cancel Send" at bounding box center [395, 271] width 246 height 28
click at [497, 268] on span "Send" at bounding box center [498, 270] width 12 height 6
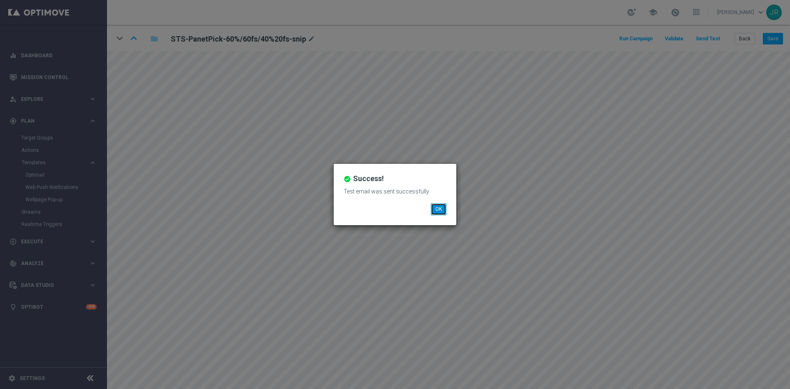
click at [432, 209] on button "OK" at bounding box center [439, 209] width 16 height 12
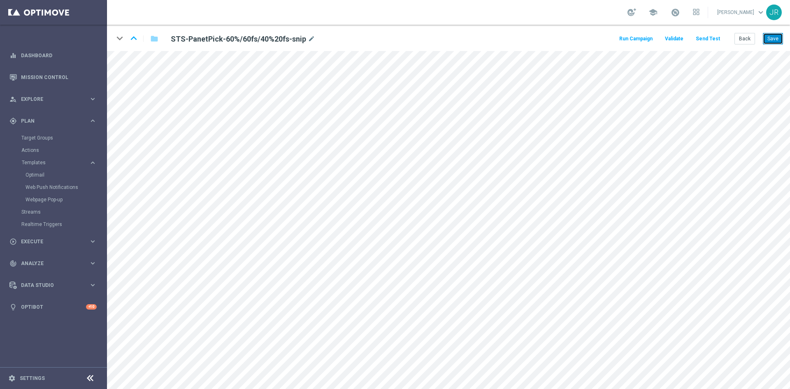
click at [780, 40] on button "Save" at bounding box center [773, 39] width 20 height 12
drag, startPoint x: 742, startPoint y: 39, endPoint x: 564, endPoint y: 4, distance: 180.8
click at [742, 40] on button "Back" at bounding box center [744, 39] width 21 height 12
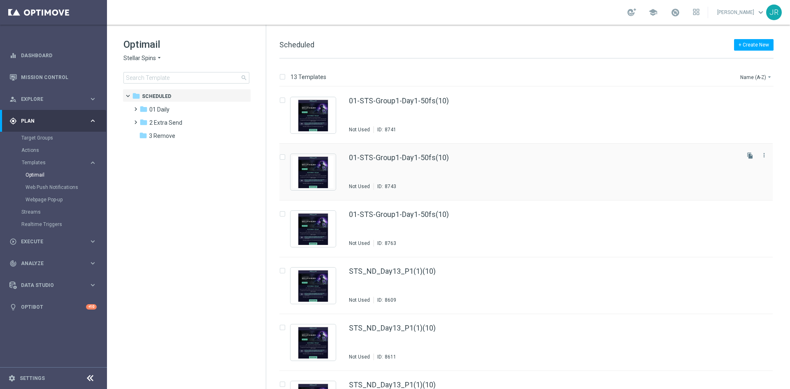
drag, startPoint x: 165, startPoint y: 111, endPoint x: 301, endPoint y: 162, distance: 144.5
click at [183, 119] on div "folder 01 Daily more_vert folder 2 Extra Send more_vert" at bounding box center [188, 121] width 126 height 39
click at [167, 110] on span "01 Daily" at bounding box center [159, 109] width 20 height 7
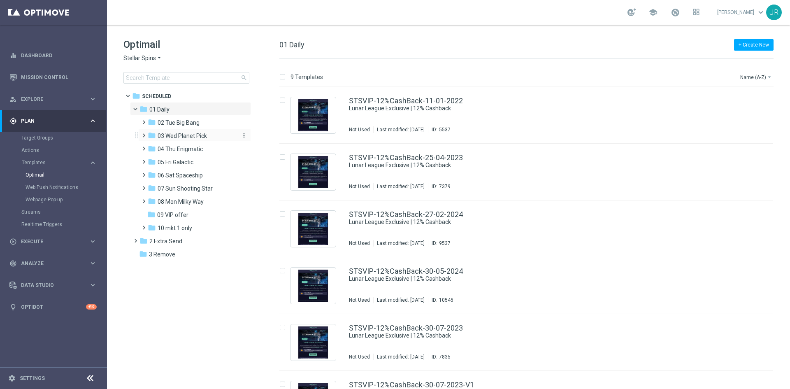
click at [171, 137] on span "03 Wed Planet Pick" at bounding box center [182, 135] width 49 height 7
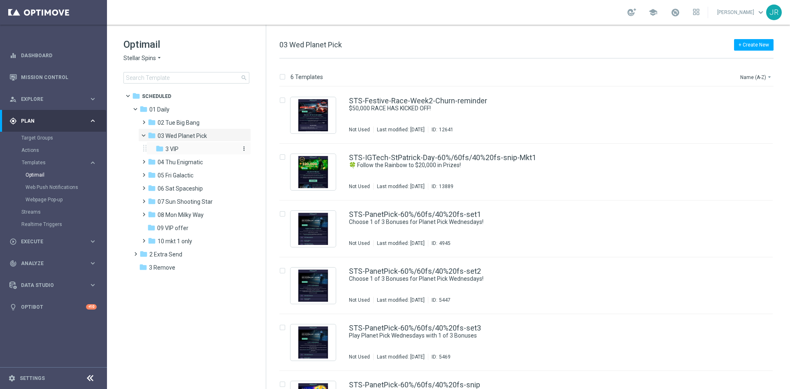
click at [173, 148] on span "3 VIP" at bounding box center [171, 148] width 13 height 7
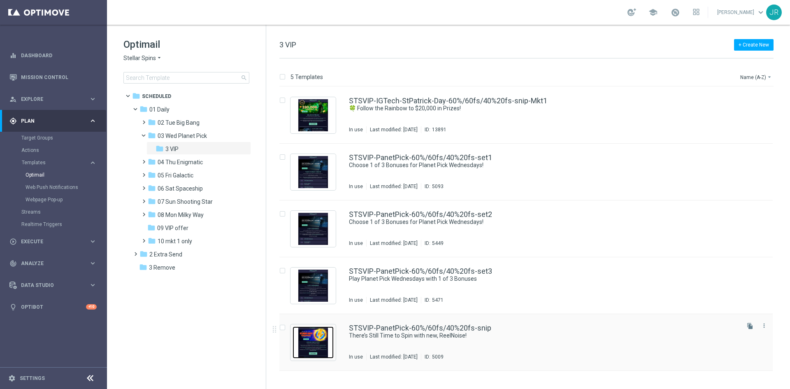
click at [314, 341] on img "Press SPACE to select this row." at bounding box center [312, 342] width 41 height 32
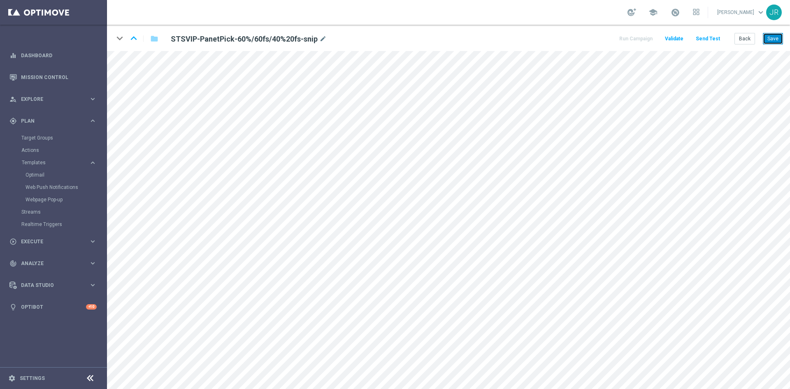
click at [773, 39] on button "Save" at bounding box center [773, 39] width 20 height 12
click at [775, 42] on button "Save" at bounding box center [773, 39] width 20 height 12
click at [774, 39] on button "Save" at bounding box center [773, 39] width 20 height 12
click at [701, 40] on button "Send Test" at bounding box center [707, 38] width 27 height 11
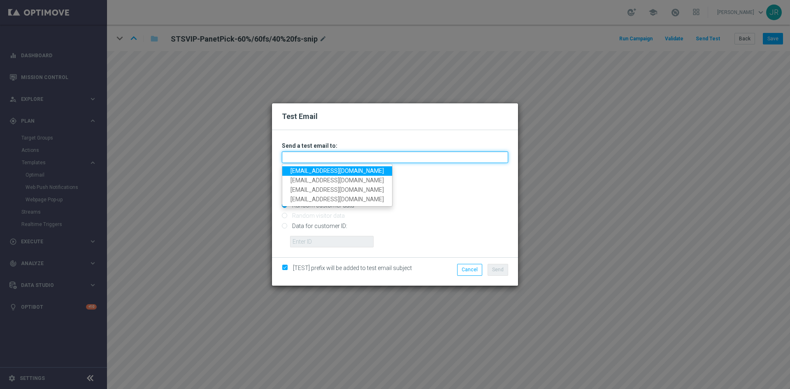
click at [300, 156] on input "text" at bounding box center [395, 157] width 226 height 12
click at [308, 174] on link "[EMAIL_ADDRESS][DOMAIN_NAME]" at bounding box center [337, 170] width 110 height 9
type input "[EMAIL_ADDRESS][DOMAIN_NAME]"
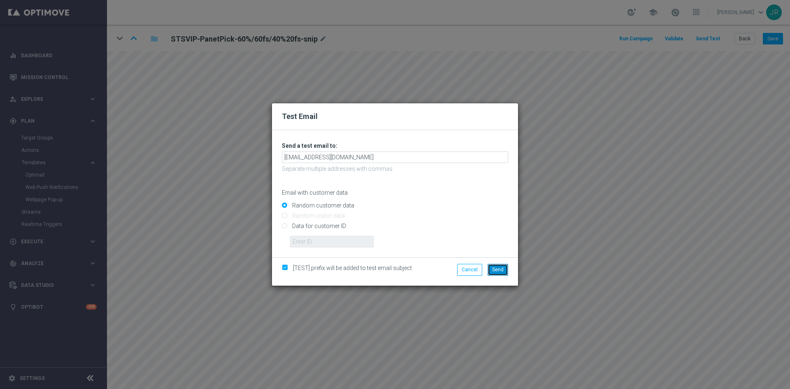
click at [504, 272] on button "Send" at bounding box center [497, 270] width 21 height 12
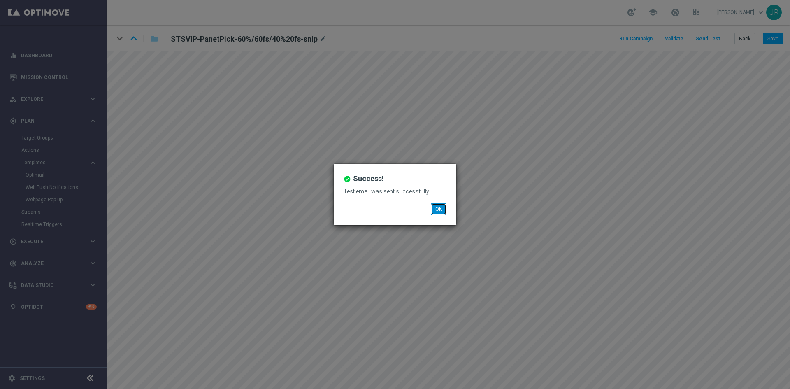
click at [435, 211] on button "OK" at bounding box center [439, 209] width 16 height 12
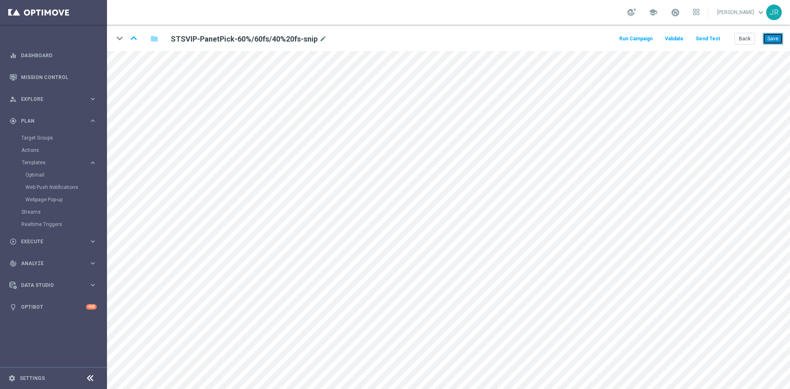
click at [775, 38] on button "Save" at bounding box center [773, 39] width 20 height 12
click at [780, 42] on button "Save" at bounding box center [773, 39] width 20 height 12
drag, startPoint x: 776, startPoint y: 41, endPoint x: 761, endPoint y: 82, distance: 43.9
click at [776, 42] on button "Save" at bounding box center [773, 39] width 20 height 12
click at [778, 37] on button "Save" at bounding box center [773, 39] width 20 height 12
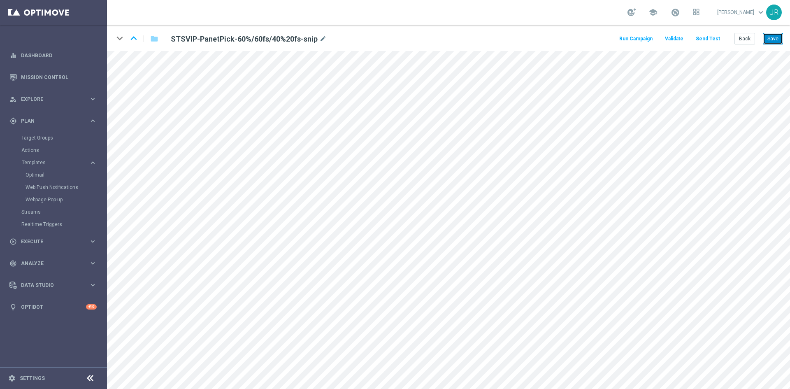
click at [770, 40] on button "Save" at bounding box center [773, 39] width 20 height 12
click at [775, 40] on button "Save" at bounding box center [773, 39] width 20 height 12
click at [780, 41] on button "Save" at bounding box center [773, 39] width 20 height 12
click at [776, 37] on button "Save" at bounding box center [773, 39] width 20 height 12
click at [778, 39] on button "Save" at bounding box center [773, 39] width 20 height 12
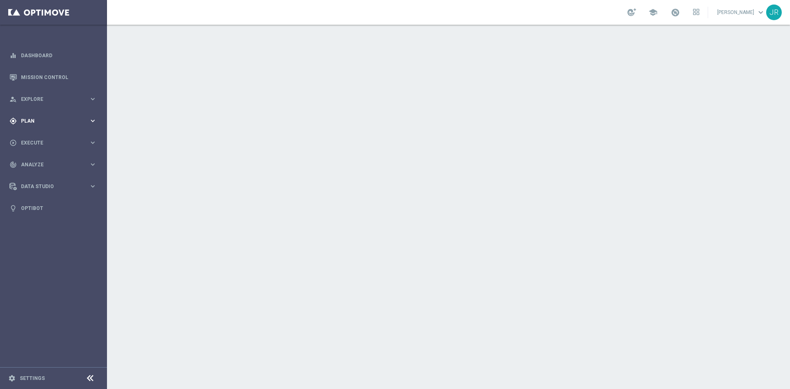
click at [50, 122] on span "Plan" at bounding box center [55, 120] width 68 height 5
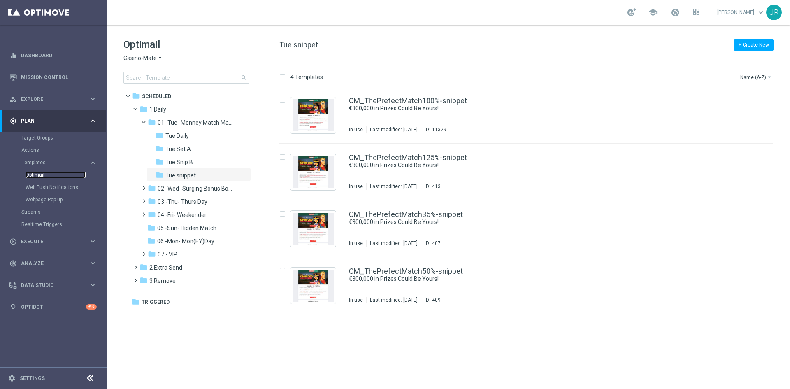
click at [35, 174] on link "Optimail" at bounding box center [56, 175] width 60 height 7
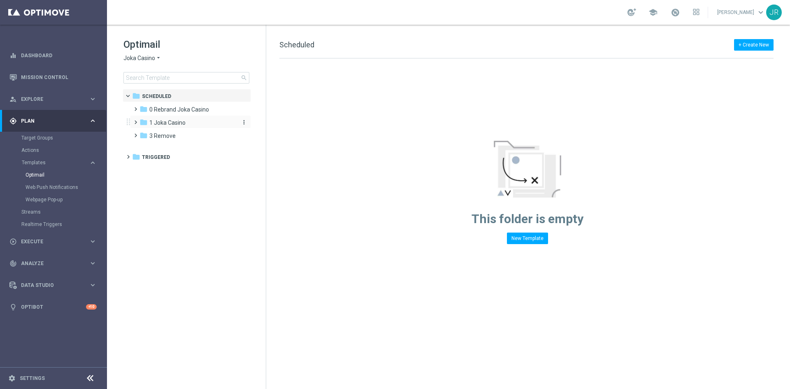
click at [168, 123] on span "1 Joka Casino" at bounding box center [167, 122] width 36 height 7
click at [170, 138] on span "1- Daily" at bounding box center [167, 135] width 19 height 7
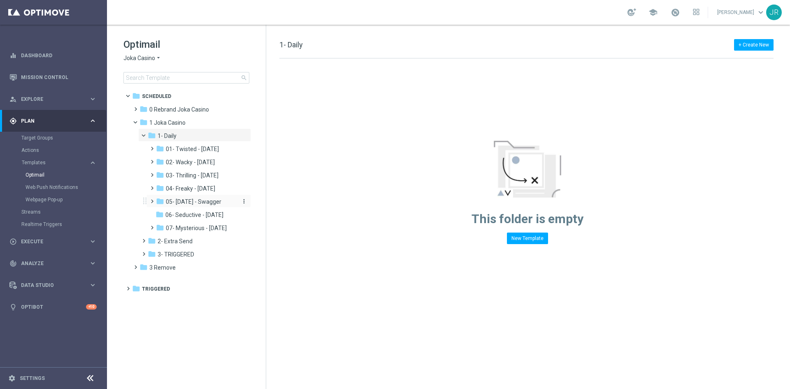
click at [193, 201] on span "05- Saturday - Swagger" at bounding box center [194, 201] width 56 height 7
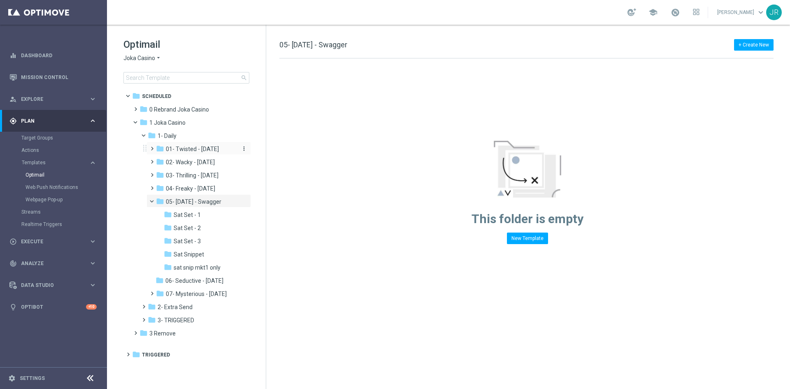
click at [208, 149] on span "01- Twisted - Tuesday" at bounding box center [192, 148] width 53 height 7
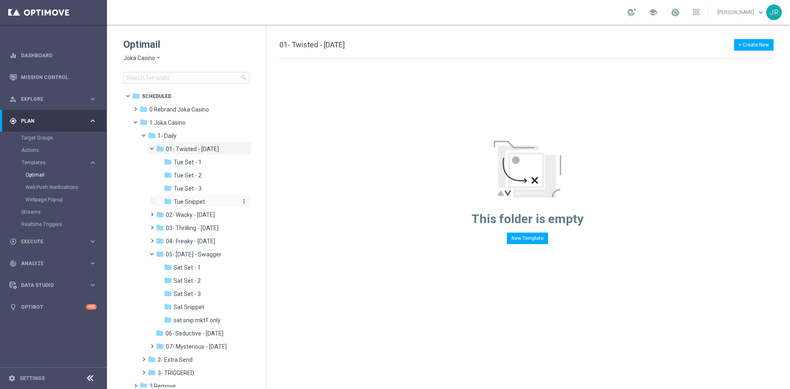
drag, startPoint x: 188, startPoint y: 199, endPoint x: 267, endPoint y: 189, distance: 79.1
click at [189, 199] on span "Tue Snippet" at bounding box center [189, 201] width 31 height 7
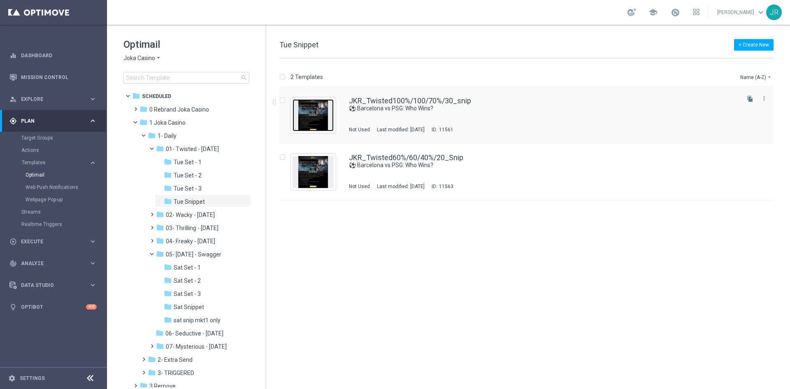
click at [321, 121] on img "Press SPACE to select this row." at bounding box center [312, 115] width 41 height 32
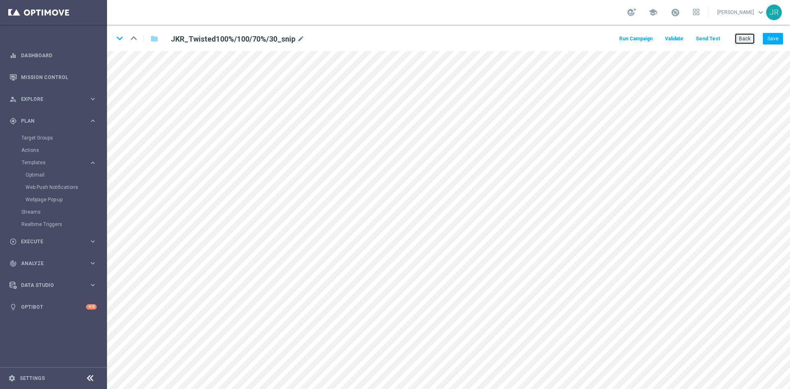
click at [749, 40] on button "Back" at bounding box center [744, 39] width 21 height 12
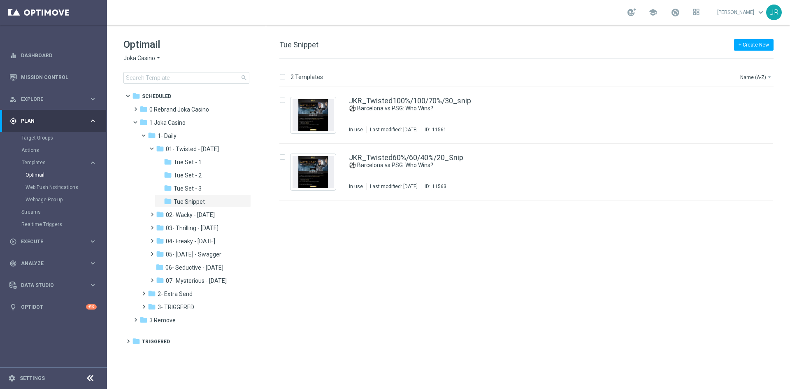
click at [139, 59] on span "Joka Casino" at bounding box center [139, 58] width 32 height 8
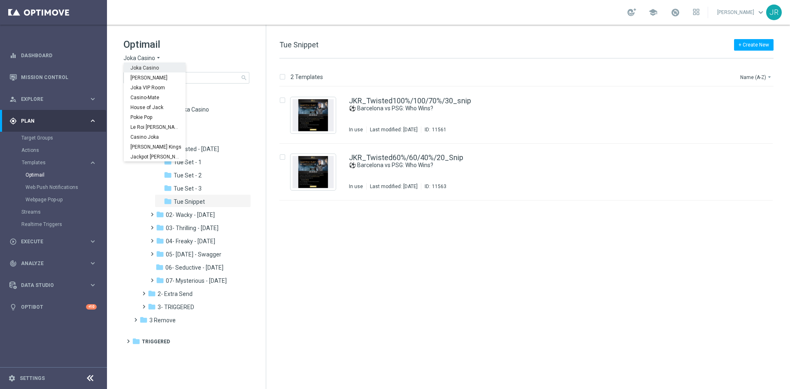
click at [149, 72] on div "Joka Casino" at bounding box center [155, 68] width 62 height 10
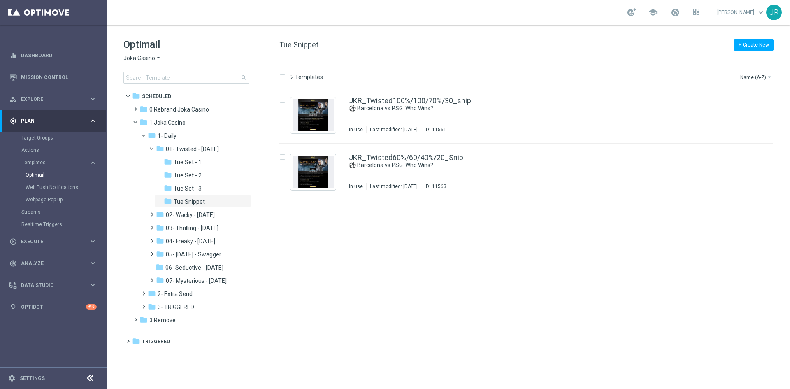
click at [142, 60] on span "Joka Casino" at bounding box center [139, 58] width 32 height 8
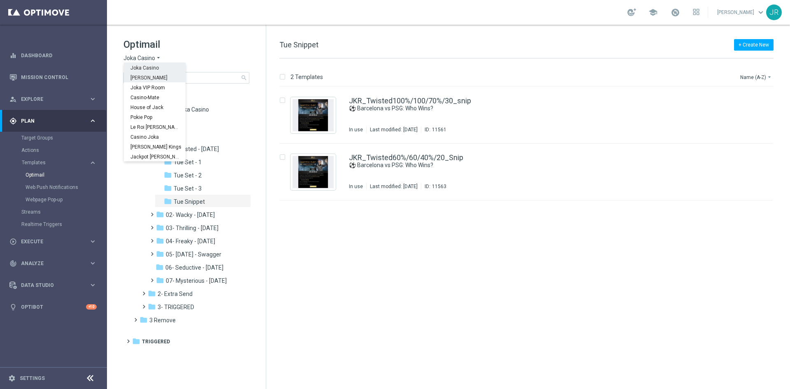
click at [0, 0] on span "King Johnnie" at bounding box center [0, 0] width 0 height 0
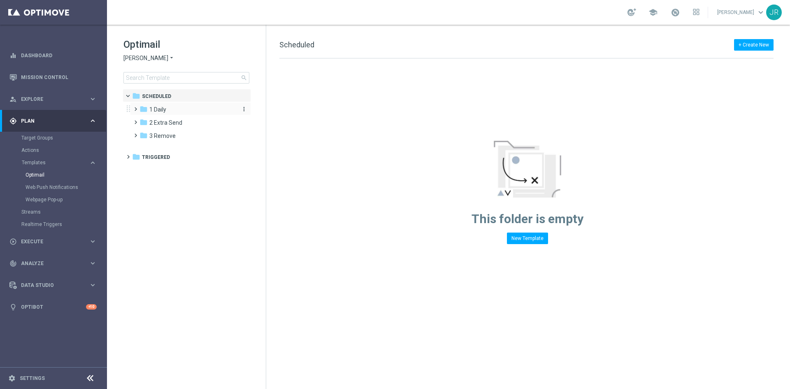
click at [198, 109] on div "folder 1 Daily" at bounding box center [186, 109] width 95 height 9
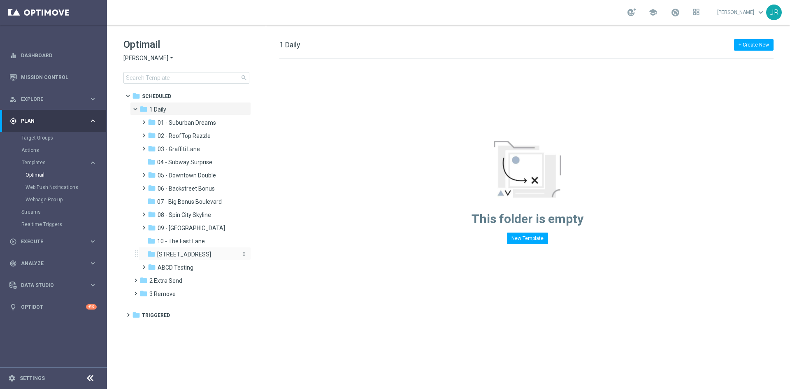
drag, startPoint x: 223, startPoint y: 270, endPoint x: 211, endPoint y: 252, distance: 21.8
click at [213, 255] on div "folder 1 Daily more_vert folder 01 - Suburban Dreams more_vert" at bounding box center [188, 200] width 126 height 197
click at [207, 242] on div "folder 10 - The Fast Lane" at bounding box center [191, 241] width 88 height 9
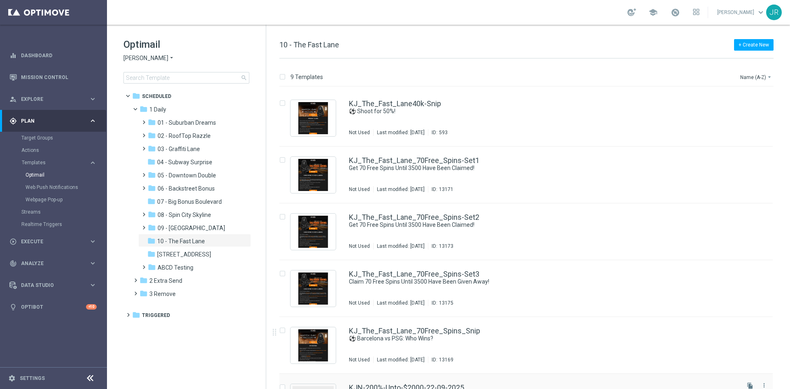
scroll to position [209, 0]
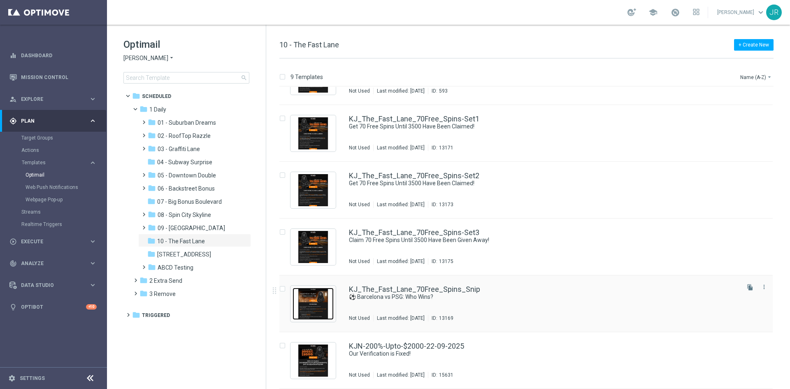
click at [317, 309] on img "Press SPACE to select this row." at bounding box center [312, 304] width 41 height 32
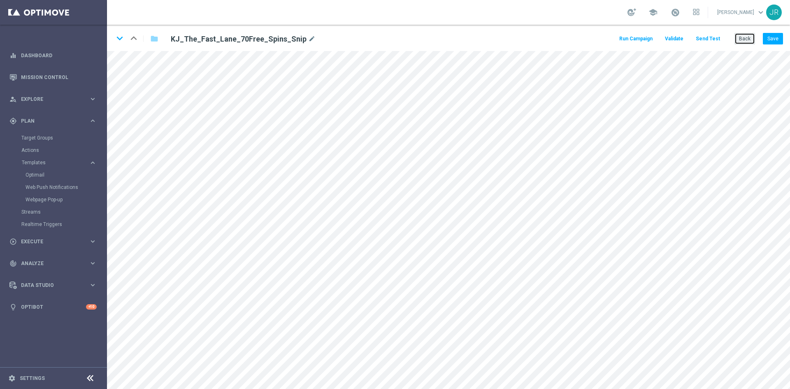
drag, startPoint x: 740, startPoint y: 40, endPoint x: 731, endPoint y: 39, distance: 9.9
click at [741, 40] on button "Back" at bounding box center [744, 39] width 21 height 12
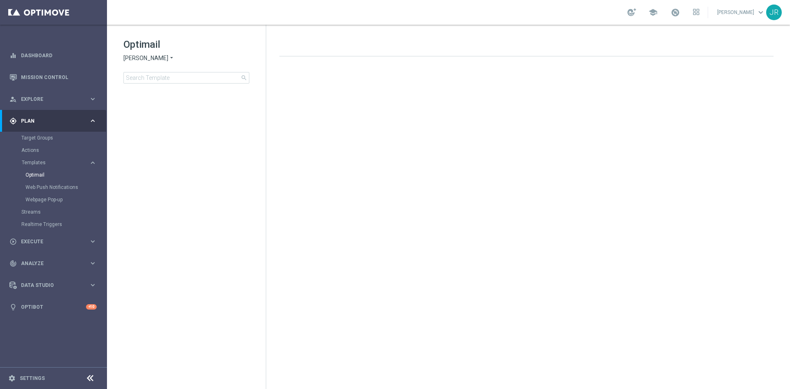
click at [140, 59] on span "King Johnnie" at bounding box center [145, 58] width 45 height 8
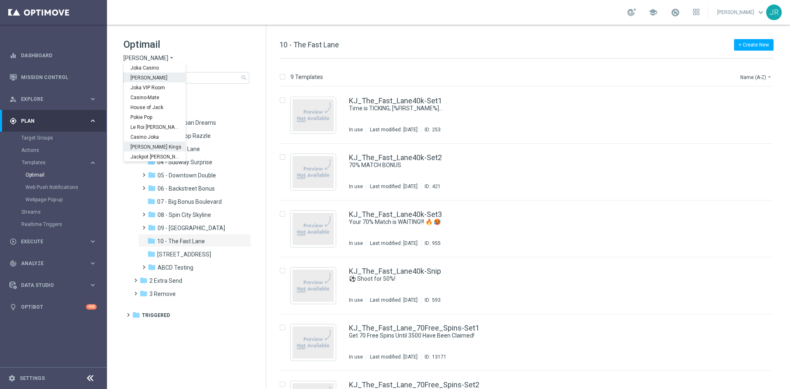
click at [0, 0] on span "Johnnie Kash Kings" at bounding box center [0, 0] width 0 height 0
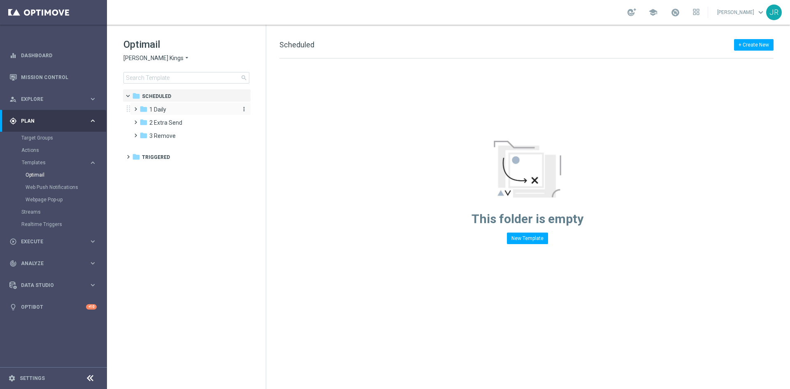
click at [163, 109] on span "1 Daily" at bounding box center [157, 109] width 17 height 7
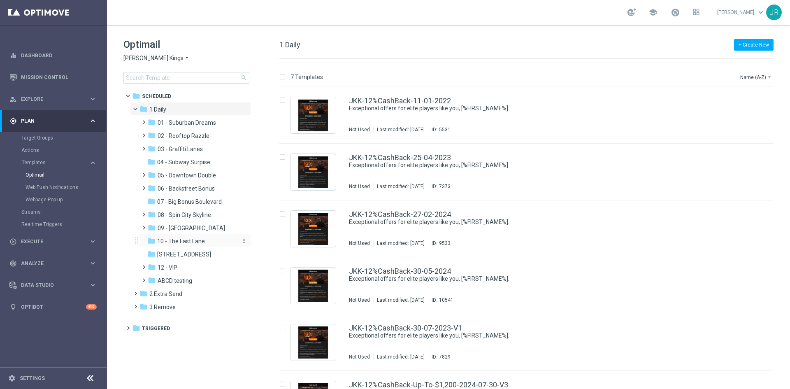
click at [181, 240] on span "10 - The Fast Lane" at bounding box center [181, 240] width 48 height 7
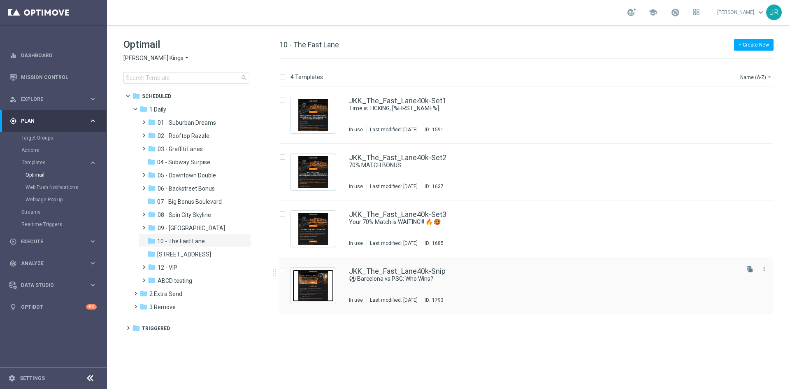
click at [319, 280] on img "Press SPACE to select this row." at bounding box center [312, 285] width 41 height 32
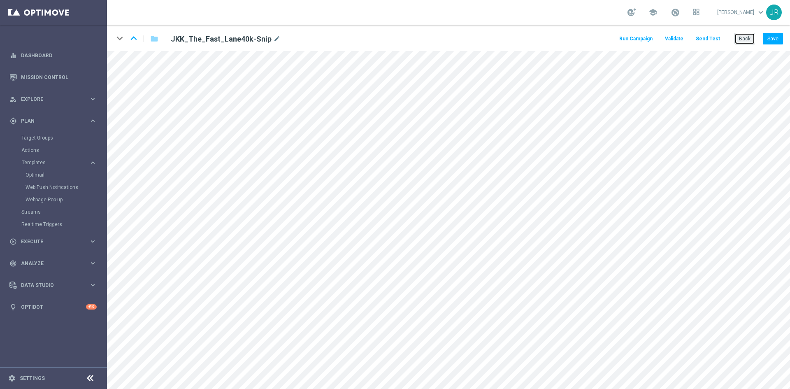
click at [748, 37] on button "Back" at bounding box center [744, 39] width 21 height 12
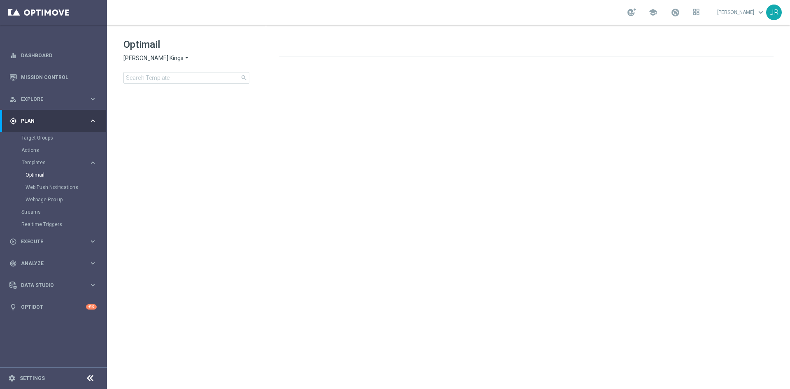
click at [125, 60] on span "Johnnie Kash Kings" at bounding box center [153, 58] width 60 height 8
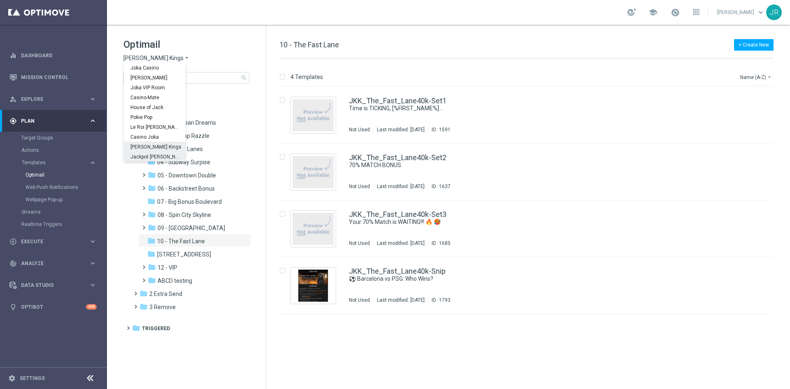
click at [0, 0] on span "Jackpot Jill" at bounding box center [0, 0] width 0 height 0
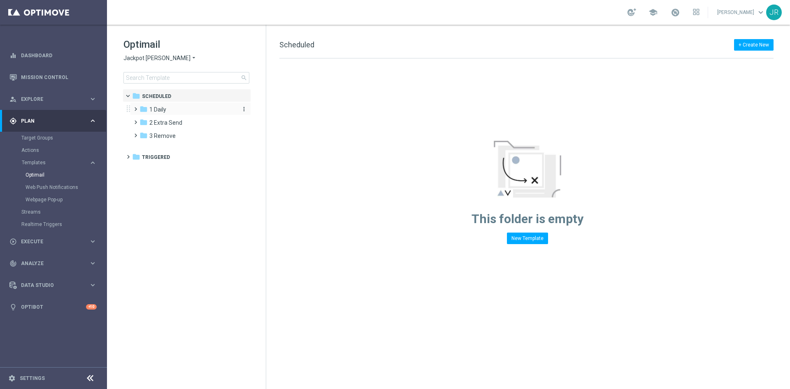
click at [170, 112] on div "folder 1 Daily" at bounding box center [186, 109] width 95 height 9
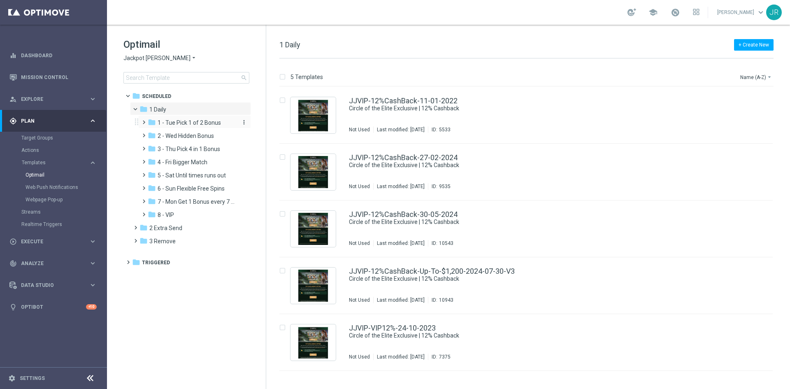
click at [185, 124] on span "1 - Tue Pick 1 of 2 Bonus" at bounding box center [189, 122] width 63 height 7
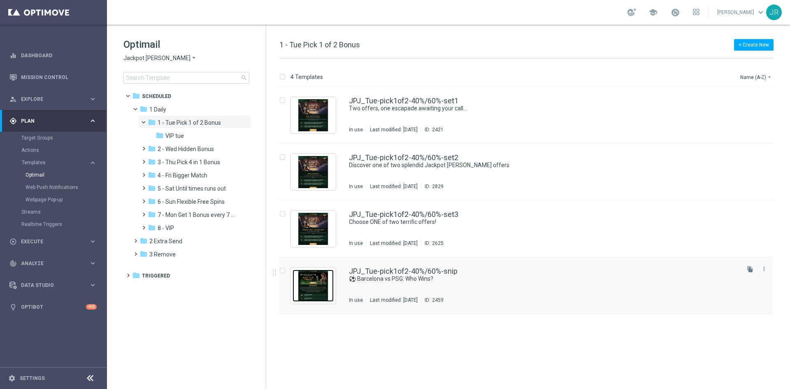
click at [318, 279] on img "Press SPACE to select this row." at bounding box center [312, 285] width 41 height 32
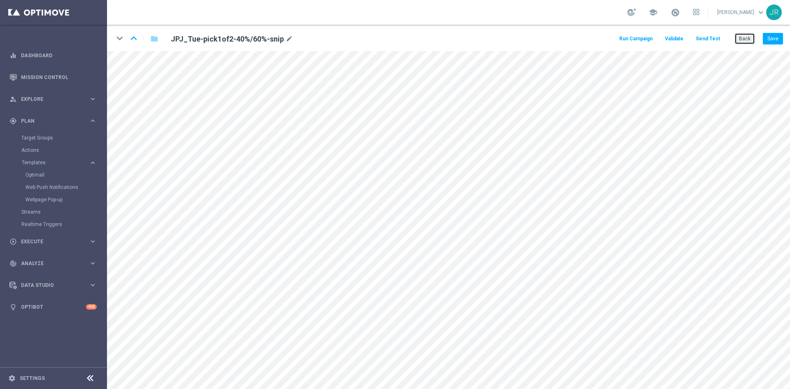
click at [748, 35] on button "Back" at bounding box center [744, 39] width 21 height 12
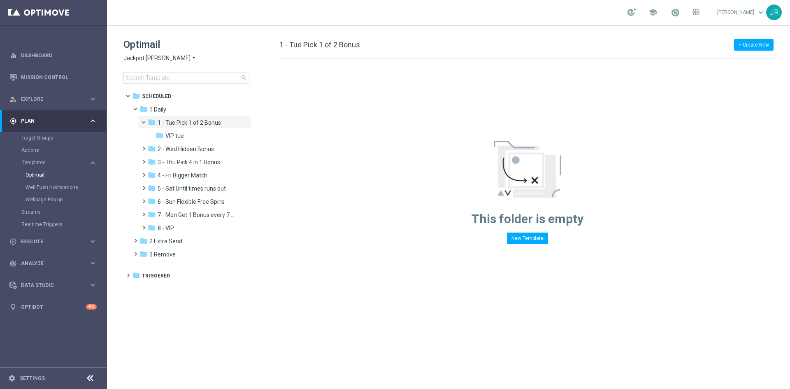
click at [148, 58] on span "Jackpot Jill" at bounding box center [156, 58] width 67 height 8
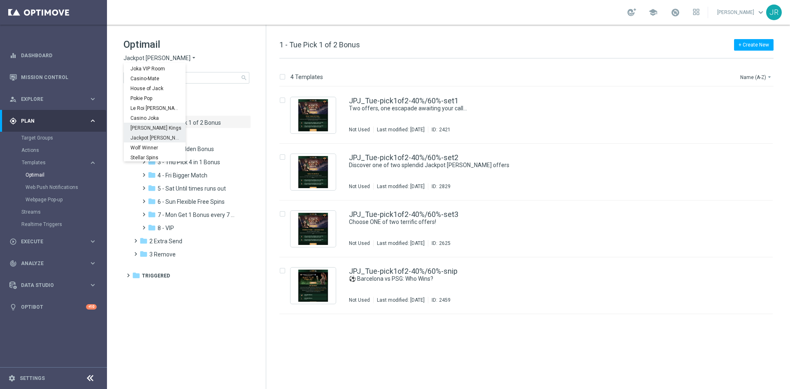
scroll to position [30, 0]
click at [150, 130] on div "Jackpot Jill" at bounding box center [155, 127] width 62 height 10
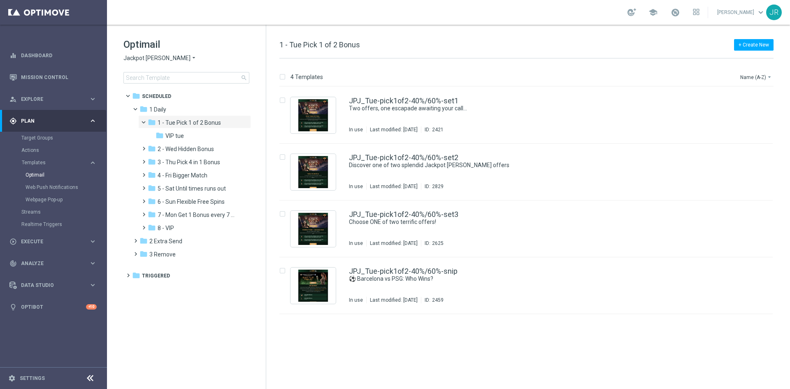
click at [138, 57] on span "Jackpot Jill" at bounding box center [156, 58] width 67 height 8
click at [143, 131] on div "Jackpot Jill" at bounding box center [155, 127] width 62 height 10
click at [141, 57] on span "Jackpot Jill" at bounding box center [156, 58] width 67 height 8
click at [0, 0] on span "Wolf Winner" at bounding box center [0, 0] width 0 height 0
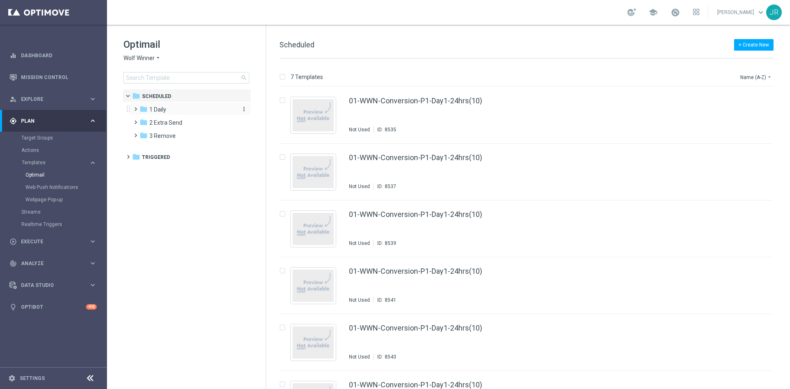
click at [162, 110] on span "1 Daily" at bounding box center [157, 109] width 17 height 7
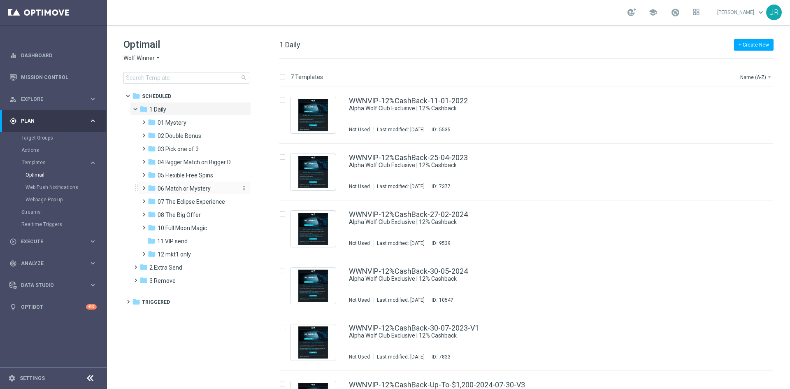
click at [175, 193] on div "folder 06 Match or Mystery" at bounding box center [192, 188] width 88 height 9
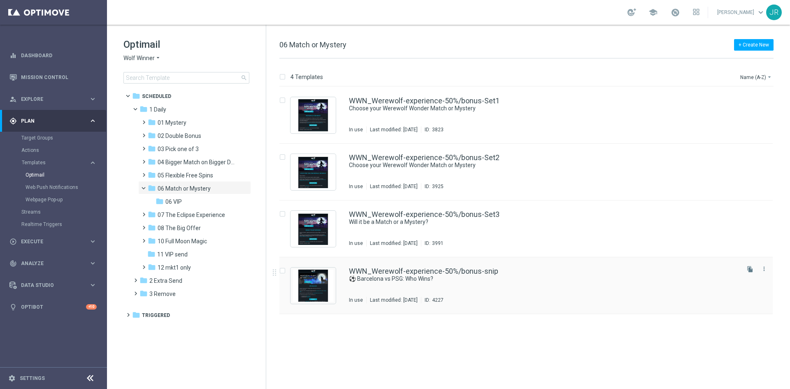
click at [336, 278] on div "WWN_Werewolf-experience-50%/bonus-snip ⚽ Barcelona vs PSG: Who Wins? In use Las…" at bounding box center [525, 285] width 493 height 57
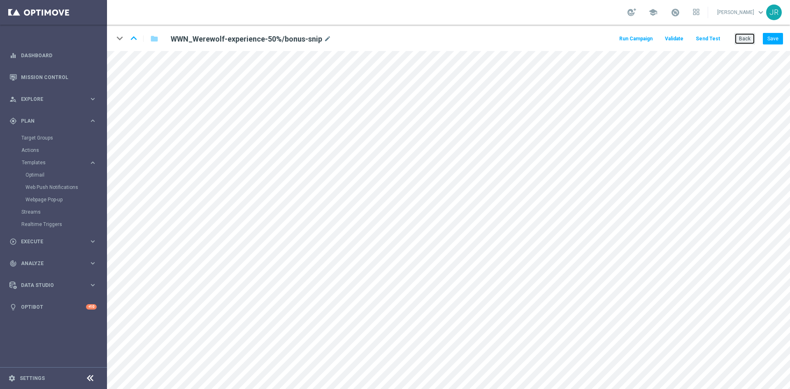
drag, startPoint x: 745, startPoint y: 33, endPoint x: 734, endPoint y: 35, distance: 11.3
click at [745, 33] on button "Back" at bounding box center [744, 39] width 21 height 12
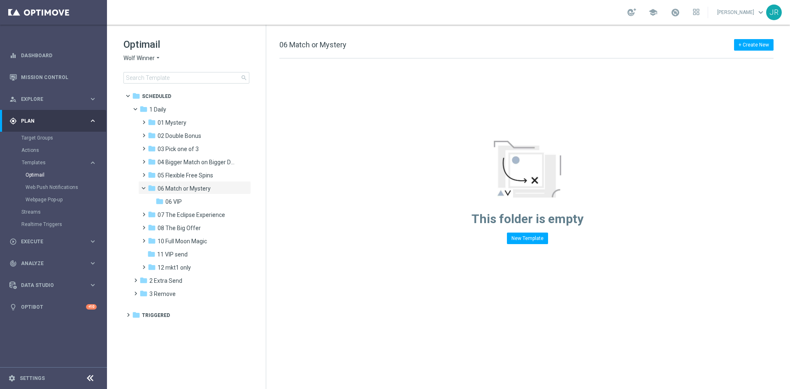
click at [125, 55] on span "Wolf Winner" at bounding box center [138, 58] width 31 height 8
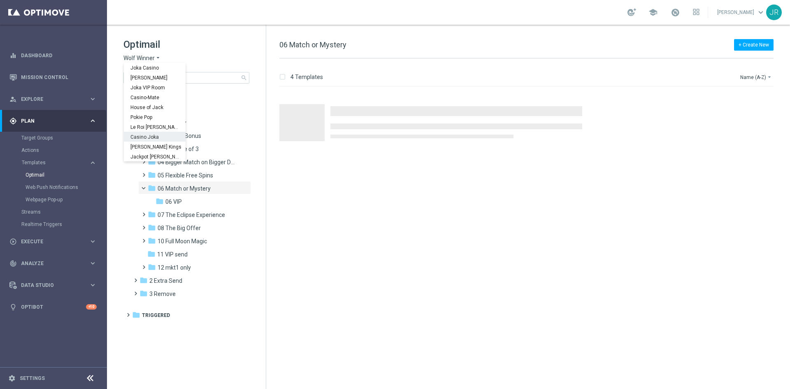
scroll to position [30, 0]
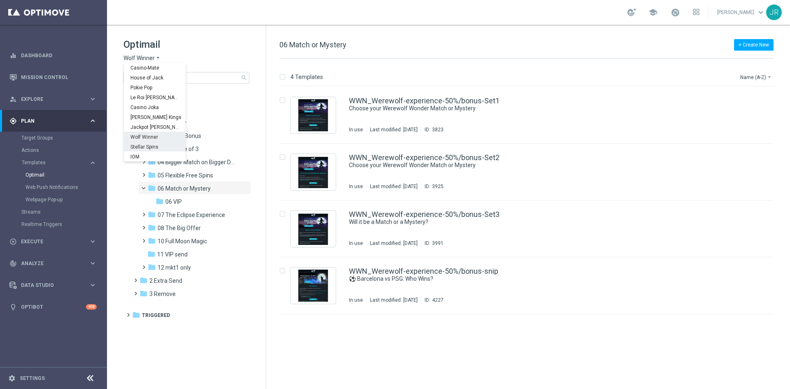
click at [0, 0] on span "Stellar Spins" at bounding box center [0, 0] width 0 height 0
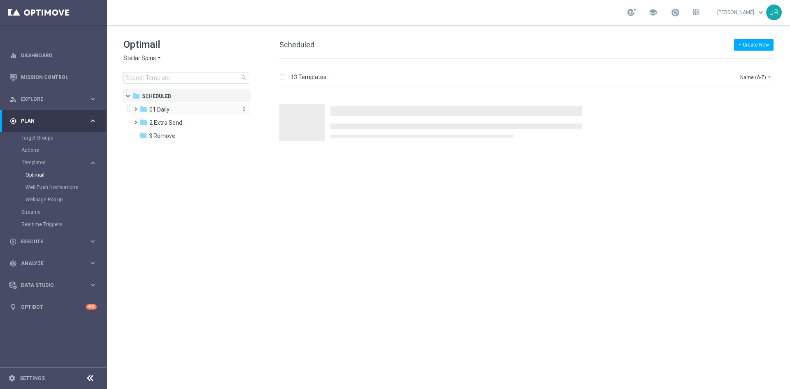
click at [173, 109] on div "folder 01 Daily" at bounding box center [186, 109] width 95 height 9
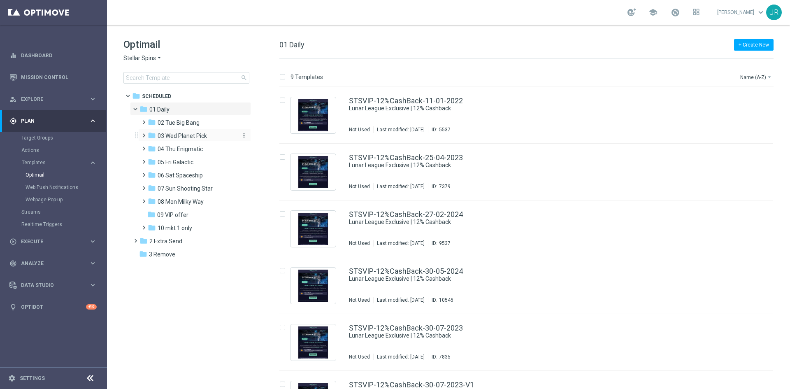
click at [174, 135] on span "03 Wed Planet Pick" at bounding box center [182, 135] width 49 height 7
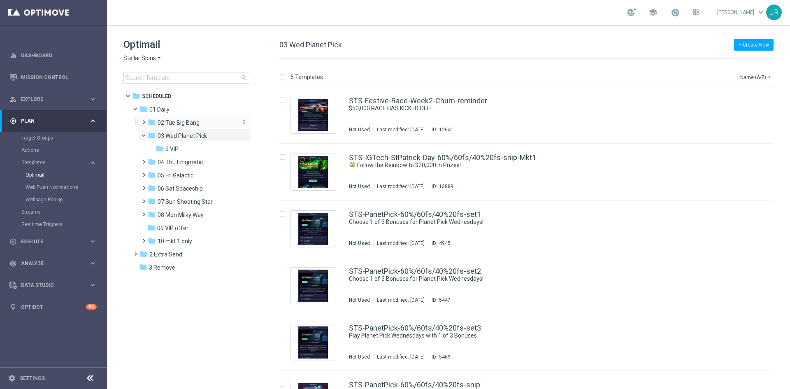
click at [176, 122] on span "02 Tue Big Bang" at bounding box center [179, 122] width 42 height 7
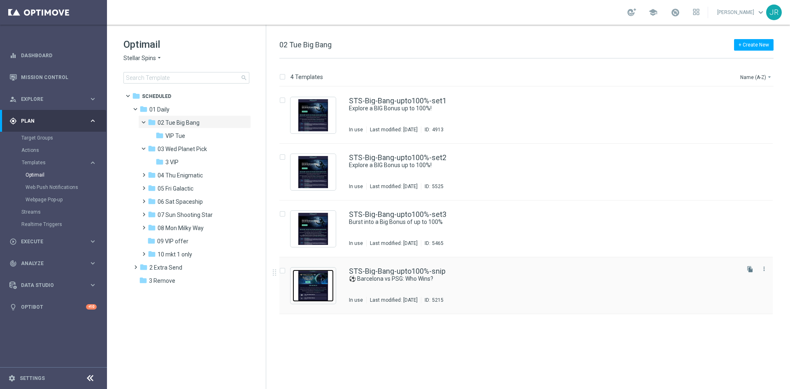
click at [310, 285] on img "Press SPACE to select this row." at bounding box center [312, 285] width 41 height 32
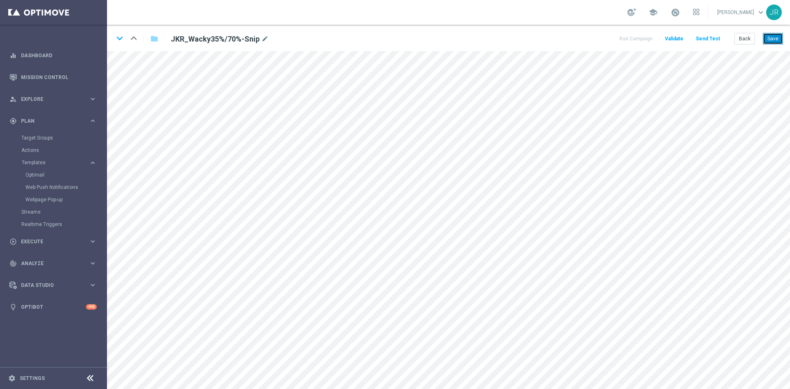
click at [778, 42] on button "Save" at bounding box center [773, 39] width 20 height 12
drag, startPoint x: 774, startPoint y: 39, endPoint x: 773, endPoint y: 47, distance: 8.8
click at [775, 39] on button "Save" at bounding box center [773, 39] width 20 height 12
click at [776, 35] on button "Save" at bounding box center [773, 39] width 20 height 12
click at [701, 39] on button "Send Test" at bounding box center [707, 38] width 27 height 11
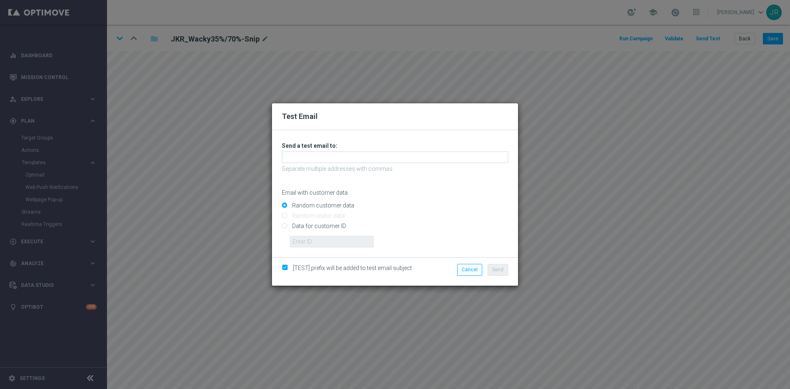
click at [295, 164] on div "Unable to send test email. If this problem persists, contact your CSM for assis…" at bounding box center [395, 194] width 226 height 105
click at [301, 155] on input "text" at bounding box center [395, 157] width 226 height 12
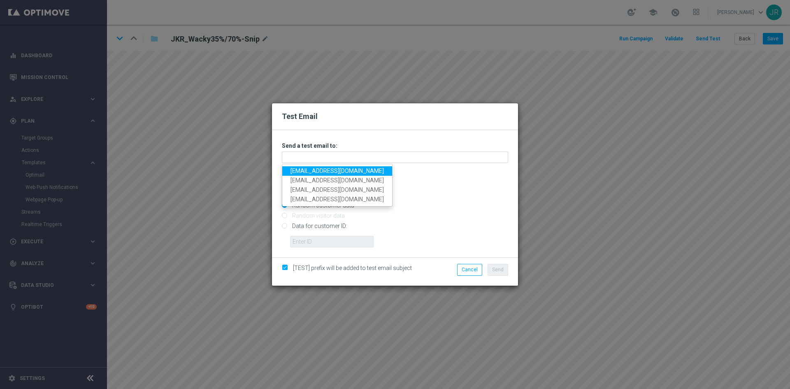
drag, startPoint x: 301, startPoint y: 170, endPoint x: 315, endPoint y: 171, distance: 14.0
click at [301, 170] on link "[EMAIL_ADDRESS][DOMAIN_NAME]" at bounding box center [337, 170] width 110 height 9
type input "[EMAIL_ADDRESS][DOMAIN_NAME]"
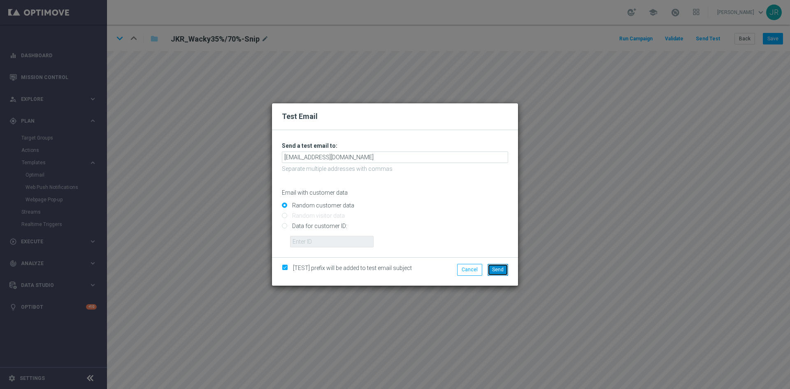
click at [498, 265] on button "Send" at bounding box center [497, 270] width 21 height 12
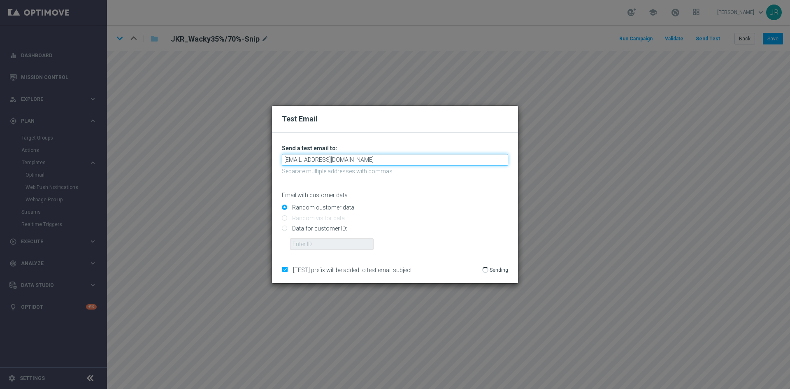
drag, startPoint x: 343, startPoint y: 162, endPoint x: 281, endPoint y: 163, distance: 61.3
click at [281, 163] on form "Unable to send test email. If this problem persists, contact your CSM for assis…" at bounding box center [395, 195] width 246 height 127
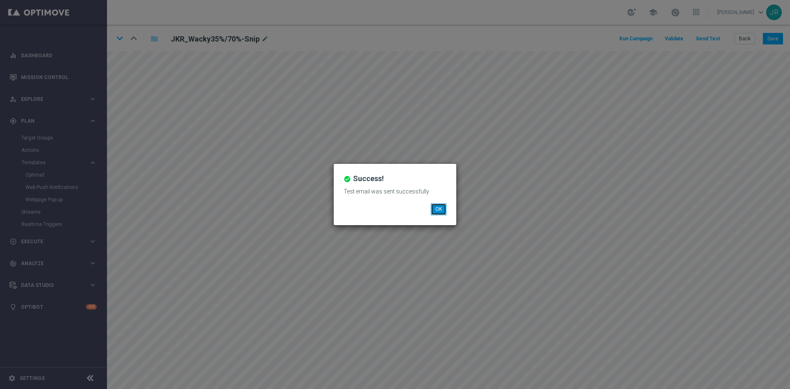
click at [436, 213] on button "OK" at bounding box center [439, 209] width 16 height 12
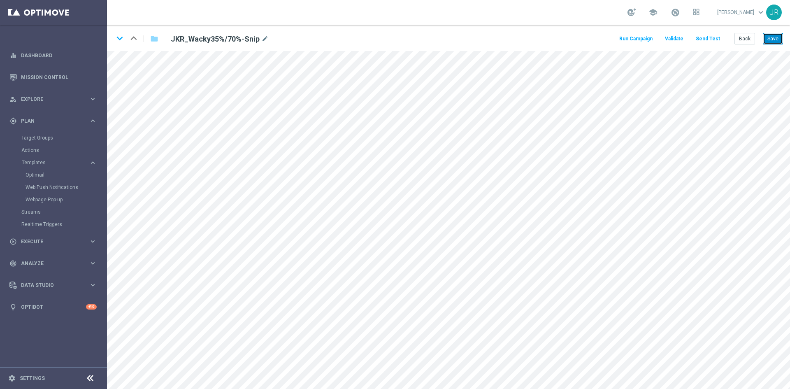
click at [775, 40] on button "Save" at bounding box center [773, 39] width 20 height 12
click at [118, 39] on icon "keyboard_arrow_down" at bounding box center [120, 38] width 12 height 12
click at [771, 39] on button "Save" at bounding box center [773, 39] width 20 height 12
click at [780, 37] on button "Save" at bounding box center [773, 39] width 20 height 12
click at [710, 39] on button "Send Test" at bounding box center [707, 38] width 27 height 11
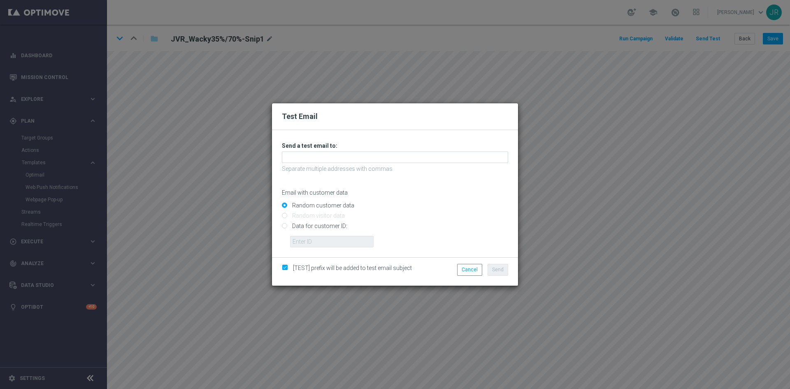
click at [332, 151] on div "Unable to send test email. If this problem persists, contact your CSM for assis…" at bounding box center [395, 194] width 226 height 105
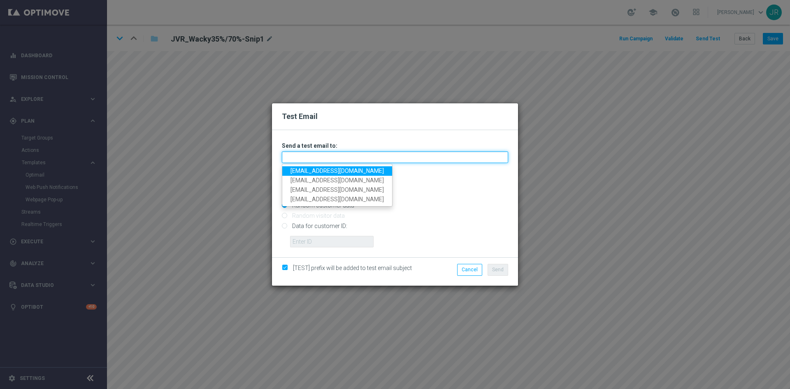
click at [335, 162] on input "text" at bounding box center [395, 157] width 226 height 12
click at [302, 171] on link "[EMAIL_ADDRESS][DOMAIN_NAME]" at bounding box center [337, 170] width 110 height 9
type input "[EMAIL_ADDRESS][DOMAIN_NAME]"
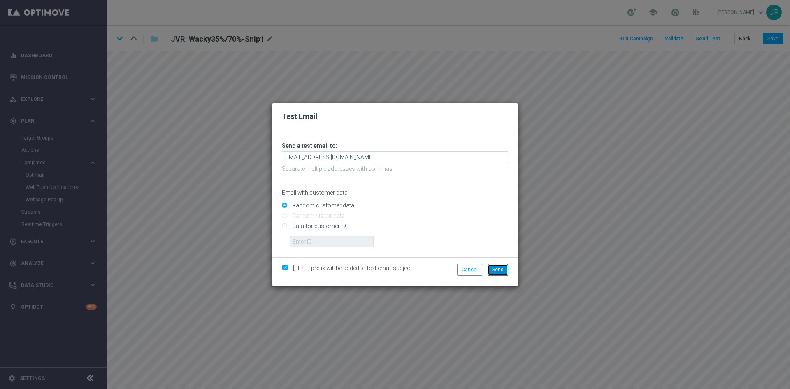
click at [491, 268] on button "Send" at bounding box center [497, 270] width 21 height 12
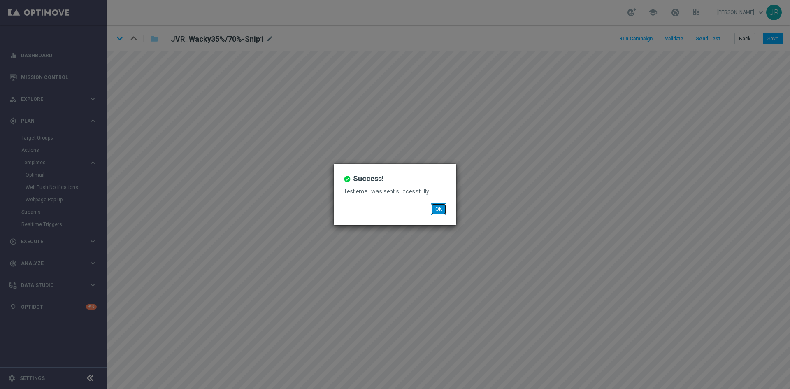
click at [439, 207] on button "OK" at bounding box center [439, 209] width 16 height 12
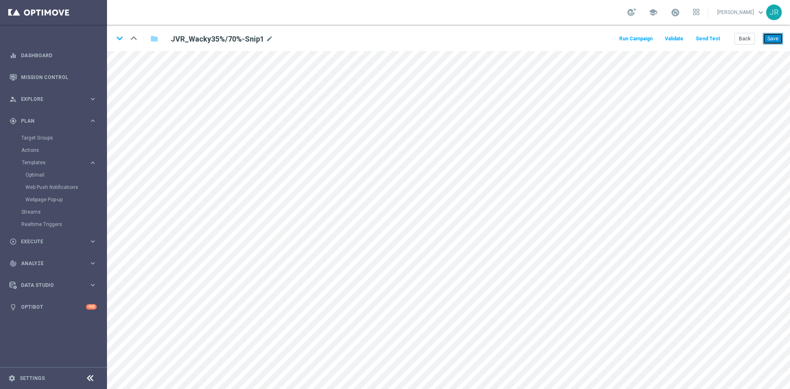
click at [766, 37] on button "Save" at bounding box center [773, 39] width 20 height 12
drag, startPoint x: 119, startPoint y: 36, endPoint x: 133, endPoint y: 58, distance: 25.9
click at [119, 37] on icon "keyboard_arrow_down" at bounding box center [120, 38] width 12 height 12
click at [766, 42] on button "Save" at bounding box center [773, 39] width 20 height 12
click at [772, 34] on button "Save" at bounding box center [773, 39] width 20 height 12
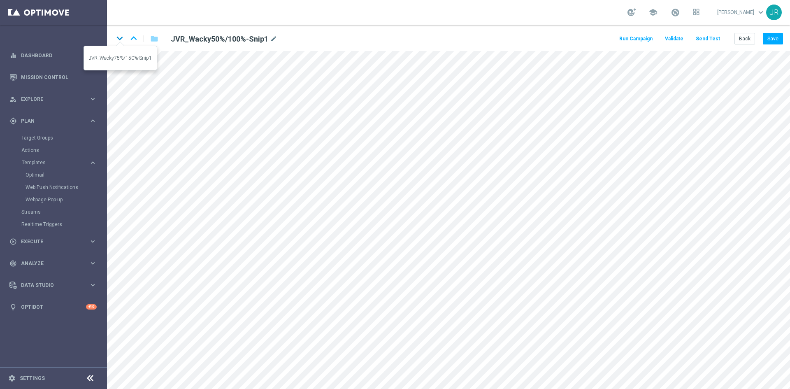
click at [123, 36] on icon "keyboard_arrow_down" at bounding box center [120, 38] width 12 height 12
drag, startPoint x: 777, startPoint y: 32, endPoint x: 785, endPoint y: 39, distance: 10.8
click at [777, 33] on button "Save" at bounding box center [773, 39] width 20 height 12
click at [128, 37] on icon "keyboard_arrow_up" at bounding box center [134, 38] width 12 height 12
click at [119, 41] on icon "keyboard_arrow_down" at bounding box center [120, 38] width 12 height 12
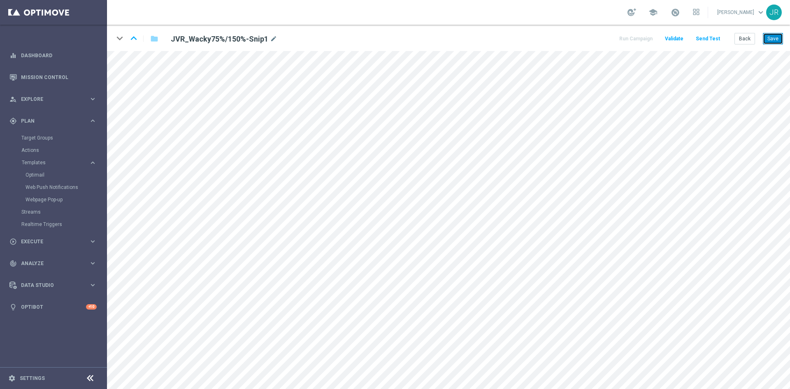
click at [771, 39] on button "Save" at bounding box center [773, 39] width 20 height 12
click at [737, 36] on button "Back" at bounding box center [744, 39] width 21 height 12
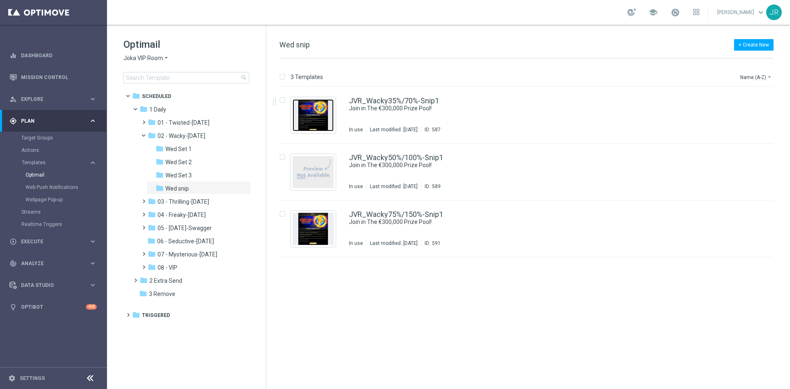
click at [311, 109] on img "Press SPACE to select this row." at bounding box center [312, 115] width 41 height 32
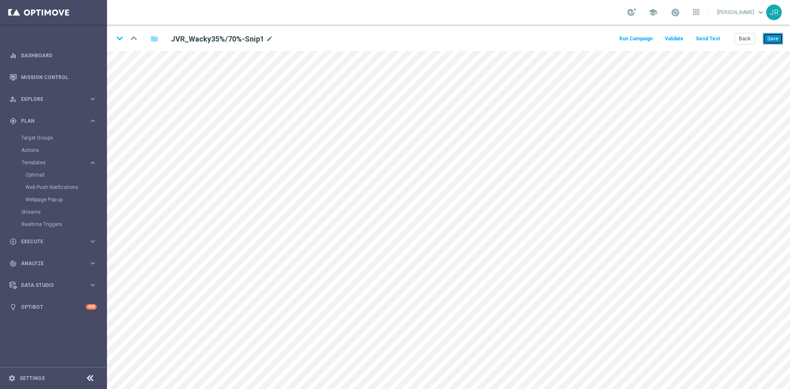
click at [771, 40] on button "Save" at bounding box center [773, 39] width 20 height 12
click at [119, 37] on icon "keyboard_arrow_down" at bounding box center [120, 38] width 12 height 12
click at [113, 37] on div "keyboard_arrow_down keyboard_arrow_up folder JVR_Wacky50%/100%-Snip1 mode_edit …" at bounding box center [448, 38] width 683 height 26
click at [118, 39] on icon "keyboard_arrow_down" at bounding box center [120, 38] width 12 height 12
click at [780, 37] on button "Save" at bounding box center [773, 39] width 20 height 12
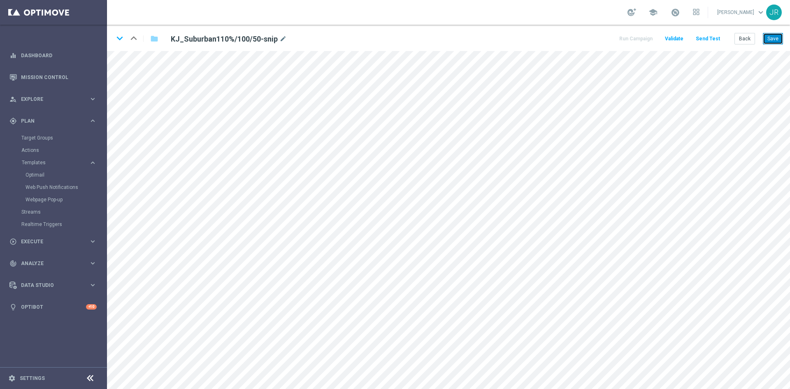
drag, startPoint x: 769, startPoint y: 38, endPoint x: 771, endPoint y: 43, distance: 4.7
click at [770, 39] on button "Save" at bounding box center [773, 39] width 20 height 12
click at [779, 38] on button "Save" at bounding box center [773, 39] width 20 height 12
click at [771, 38] on button "Save" at bounding box center [773, 39] width 20 height 12
click at [778, 33] on button "Save" at bounding box center [773, 39] width 20 height 12
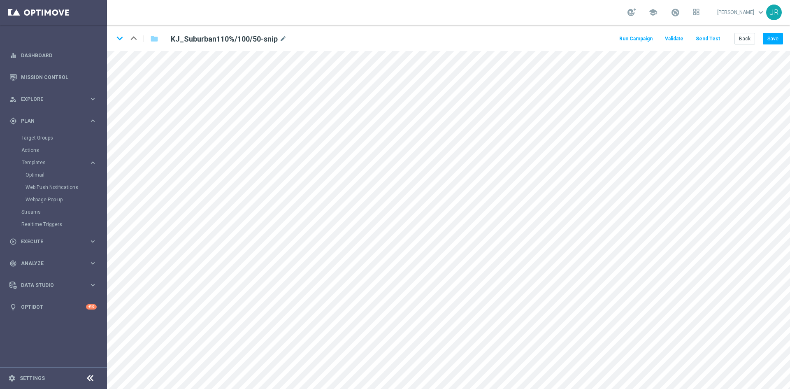
click at [699, 42] on button "Send Test" at bounding box center [707, 38] width 27 height 11
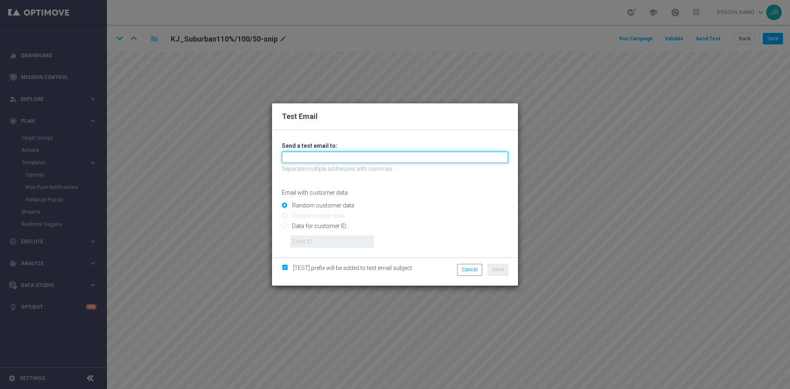
click at [291, 158] on input "text" at bounding box center [395, 157] width 226 height 12
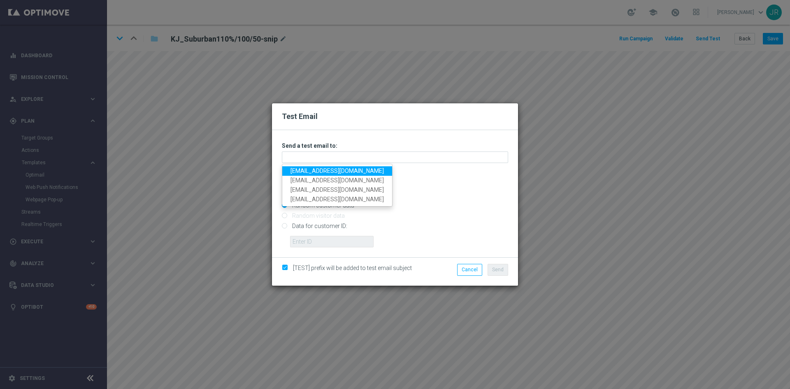
click at [296, 174] on link "[EMAIL_ADDRESS][DOMAIN_NAME]" at bounding box center [337, 170] width 110 height 9
type input "[EMAIL_ADDRESS][DOMAIN_NAME]"
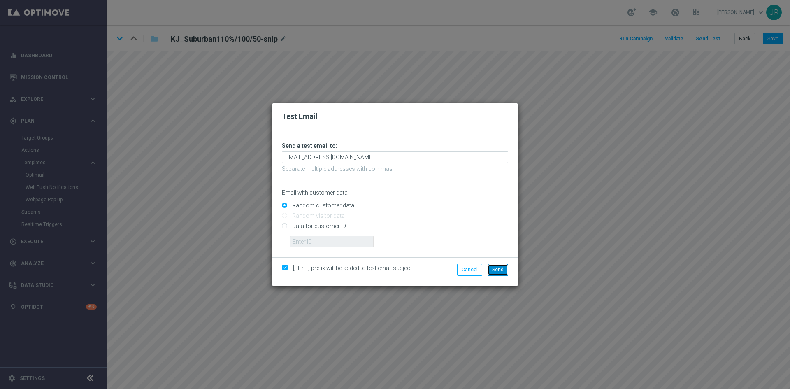
click at [496, 273] on button "Send" at bounding box center [497, 270] width 21 height 12
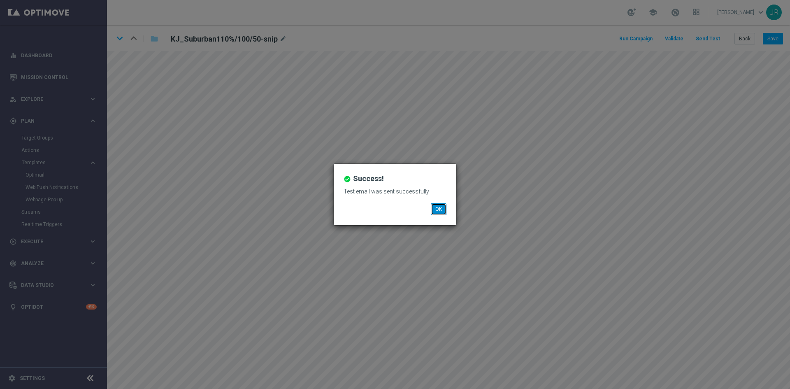
click at [433, 207] on button "OK" at bounding box center [439, 209] width 16 height 12
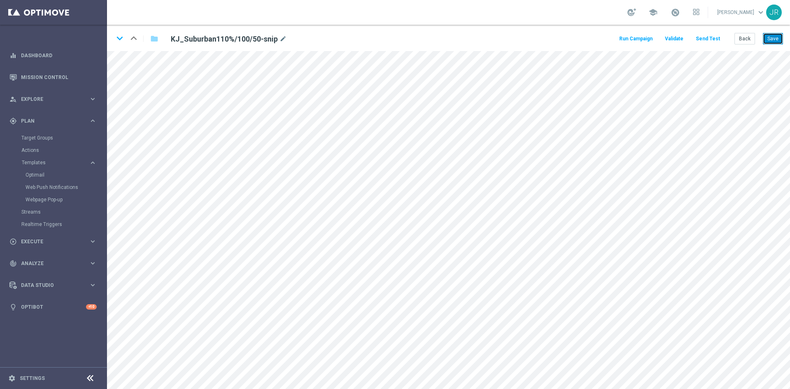
click at [771, 38] on button "Save" at bounding box center [773, 39] width 20 height 12
click at [774, 38] on button "Save" at bounding box center [773, 39] width 20 height 12
click at [771, 39] on button "Save" at bounding box center [773, 39] width 20 height 12
click at [722, 35] on div "Run Campaign Validate Send Test Back Save" at bounding box center [700, 39] width 165 height 12
click at [708, 36] on button "Send Test" at bounding box center [707, 38] width 27 height 11
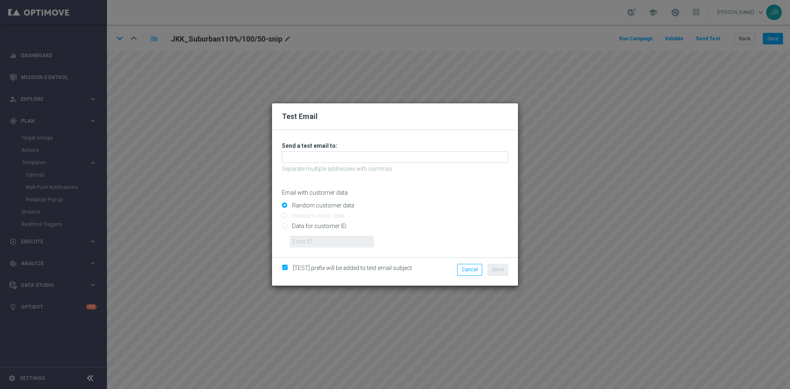
click at [303, 163] on div "Unable to send test email. If this problem persists, contact your CSM for assis…" at bounding box center [395, 194] width 226 height 105
click at [301, 159] on input "text" at bounding box center [395, 157] width 226 height 12
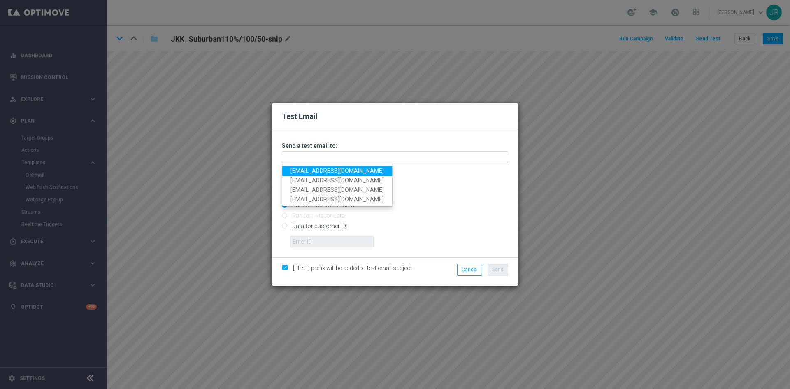
click at [295, 171] on link "[EMAIL_ADDRESS][DOMAIN_NAME]" at bounding box center [337, 170] width 110 height 9
type input "[EMAIL_ADDRESS][DOMAIN_NAME]"
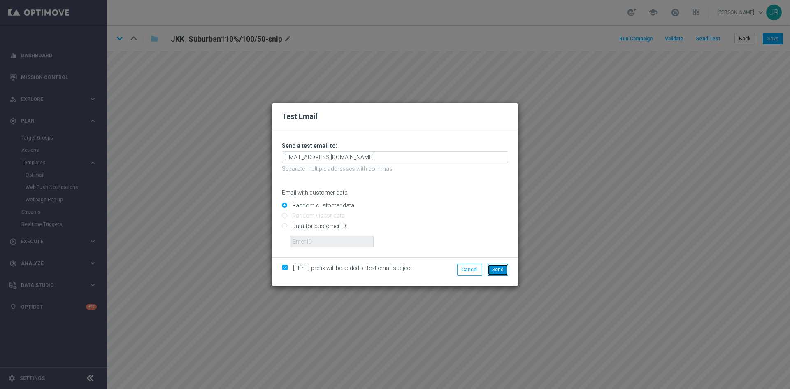
click at [492, 267] on button "Send" at bounding box center [497, 270] width 21 height 12
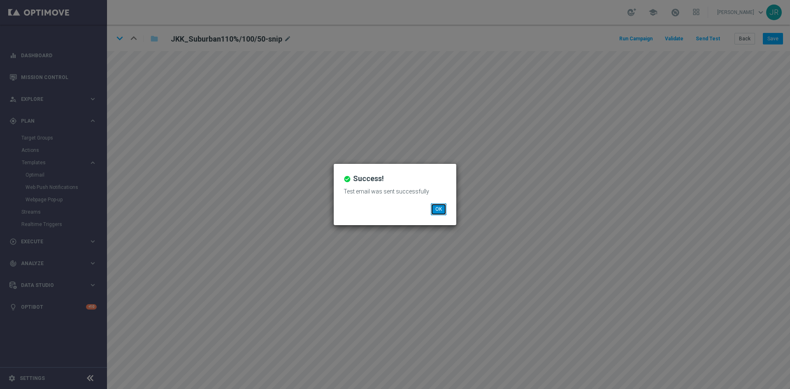
click at [443, 208] on button "OK" at bounding box center [439, 209] width 16 height 12
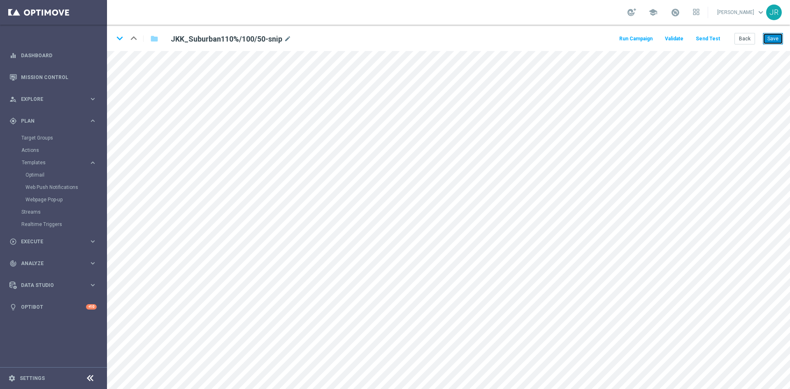
click at [776, 41] on button "Save" at bounding box center [773, 39] width 20 height 12
drag, startPoint x: 778, startPoint y: 39, endPoint x: 779, endPoint y: 50, distance: 11.2
click at [778, 39] on button "Save" at bounding box center [773, 39] width 20 height 12
click at [129, 40] on icon "keyboard_arrow_up" at bounding box center [134, 38] width 12 height 12
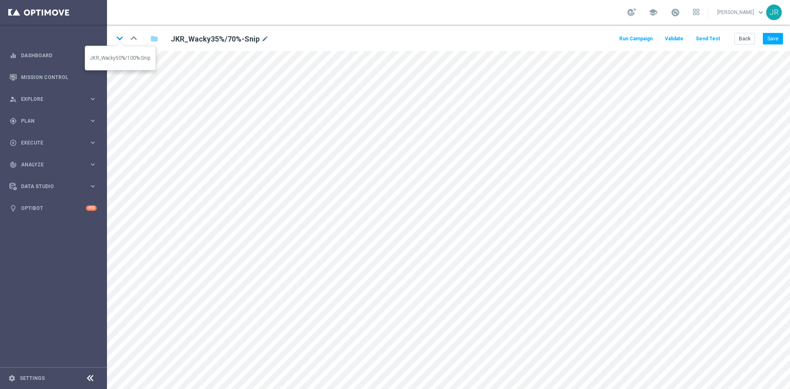
click at [115, 38] on icon "keyboard_arrow_down" at bounding box center [120, 38] width 12 height 12
click at [772, 41] on button "Save" at bounding box center [773, 39] width 20 height 12
click at [771, 41] on button "Save" at bounding box center [773, 39] width 20 height 12
drag, startPoint x: 772, startPoint y: 39, endPoint x: 770, endPoint y: 50, distance: 10.6
click at [772, 42] on button "Save" at bounding box center [773, 39] width 20 height 12
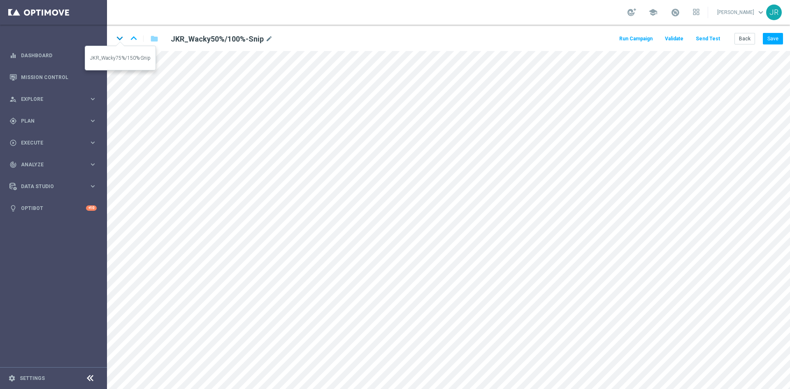
click at [121, 39] on icon "keyboard_arrow_down" at bounding box center [120, 38] width 12 height 12
click at [773, 41] on button "Save" at bounding box center [773, 39] width 20 height 12
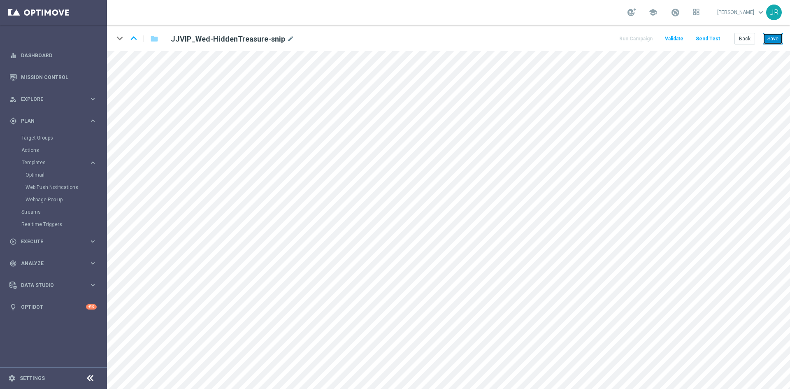
click at [773, 42] on button "Save" at bounding box center [773, 39] width 20 height 12
click at [775, 36] on button "Save" at bounding box center [773, 39] width 20 height 12
click at [778, 35] on button "Save" at bounding box center [773, 39] width 20 height 12
drag, startPoint x: 773, startPoint y: 37, endPoint x: 777, endPoint y: 39, distance: 4.8
click at [773, 37] on button "Save" at bounding box center [773, 39] width 20 height 12
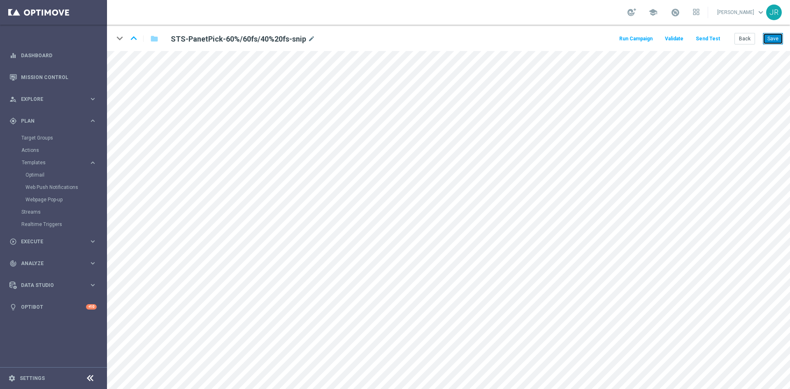
click at [774, 37] on button "Save" at bounding box center [773, 39] width 20 height 12
click at [119, 36] on icon "keyboard_arrow_down" at bounding box center [120, 38] width 12 height 12
click at [776, 38] on button "Save" at bounding box center [773, 39] width 20 height 12
click at [775, 43] on button "Save" at bounding box center [773, 39] width 20 height 12
click at [118, 34] on icon "keyboard_arrow_down" at bounding box center [120, 38] width 12 height 12
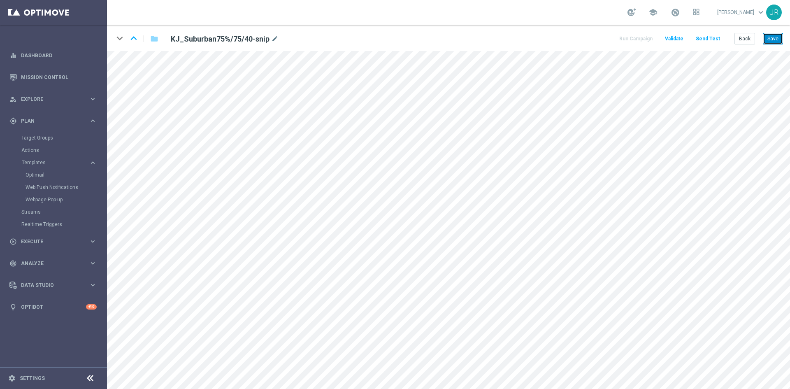
click at [775, 35] on button "Save" at bounding box center [773, 39] width 20 height 12
click at [741, 38] on button "Back" at bounding box center [744, 39] width 21 height 12
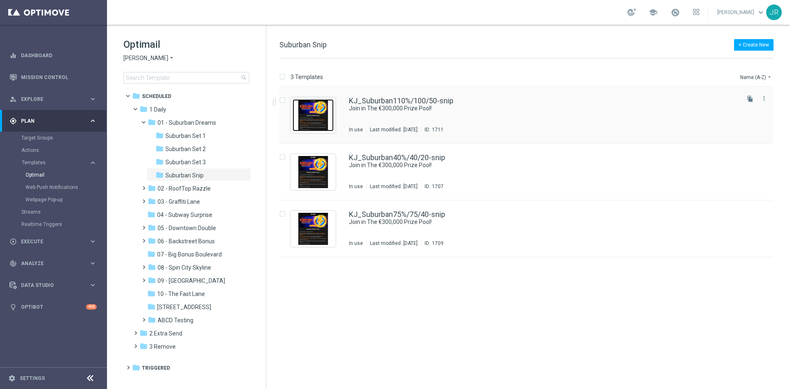
click at [306, 112] on img "Press SPACE to select this row." at bounding box center [312, 115] width 41 height 32
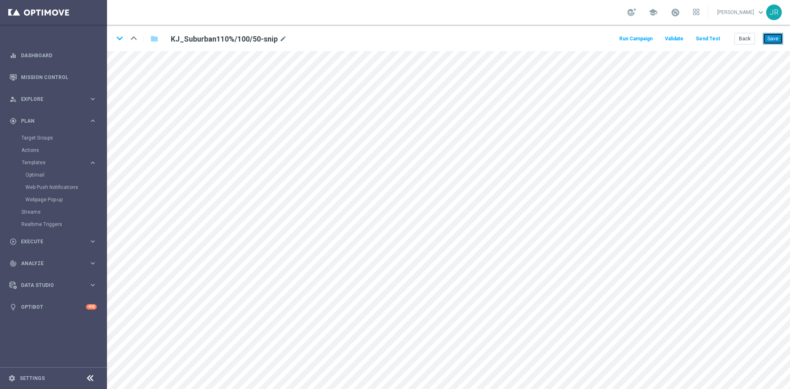
click at [778, 39] on button "Save" at bounding box center [773, 39] width 20 height 12
click at [116, 38] on icon "keyboard_arrow_down" at bounding box center [120, 38] width 12 height 12
click at [775, 34] on button "Save" at bounding box center [773, 39] width 20 height 12
click at [116, 38] on icon "keyboard_arrow_down" at bounding box center [120, 38] width 12 height 12
drag, startPoint x: 778, startPoint y: 41, endPoint x: 774, endPoint y: 70, distance: 28.7
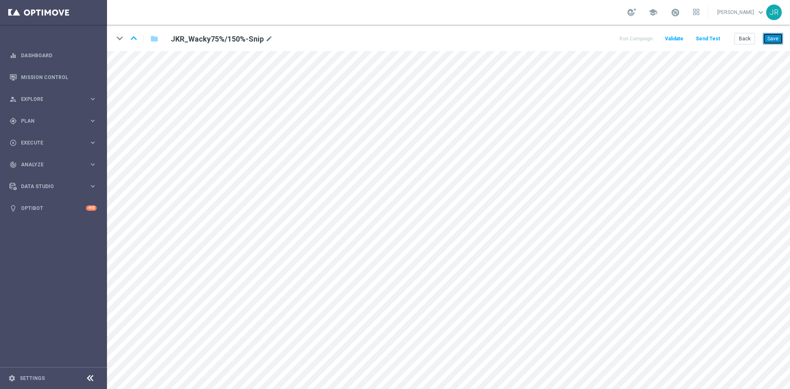
click at [778, 41] on button "Save" at bounding box center [773, 39] width 20 height 12
click at [747, 37] on button "Back" at bounding box center [744, 39] width 21 height 12
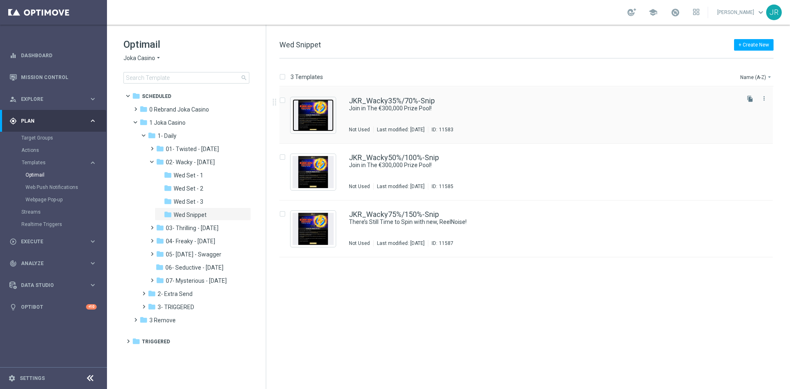
click at [313, 123] on img "Press SPACE to select this row." at bounding box center [312, 115] width 41 height 32
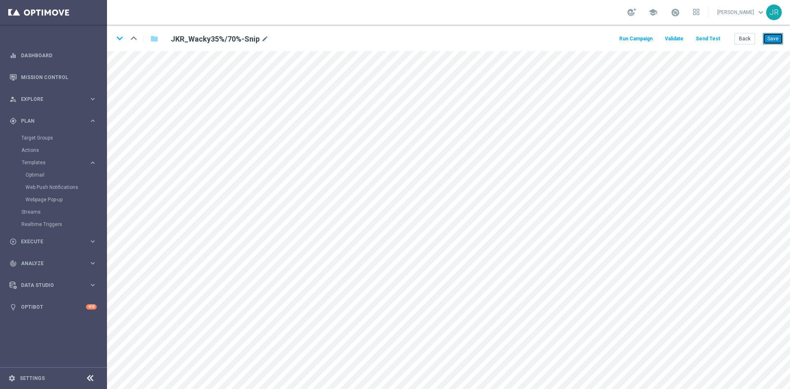
click at [775, 39] on button "Save" at bounding box center [773, 39] width 20 height 12
click at [114, 40] on icon "keyboard_arrow_down" at bounding box center [120, 38] width 12 height 12
drag, startPoint x: 769, startPoint y: 37, endPoint x: 775, endPoint y: 43, distance: 8.1
click at [770, 39] on button "Save" at bounding box center [773, 39] width 20 height 12
click at [122, 38] on icon "keyboard_arrow_down" at bounding box center [120, 38] width 12 height 12
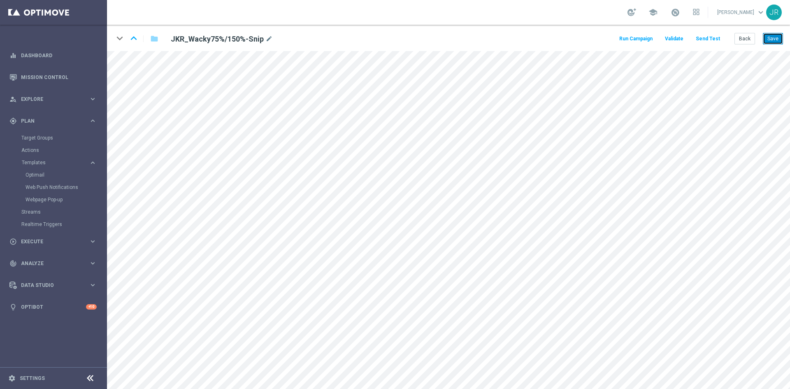
click at [775, 37] on button "Save" at bounding box center [773, 39] width 20 height 12
click at [119, 37] on icon "keyboard_arrow_down" at bounding box center [120, 38] width 12 height 12
click at [775, 36] on button "Save" at bounding box center [773, 39] width 20 height 12
click at [121, 40] on icon "keyboard_arrow_down" at bounding box center [120, 38] width 12 height 12
click at [770, 39] on button "Save" at bounding box center [773, 39] width 20 height 12
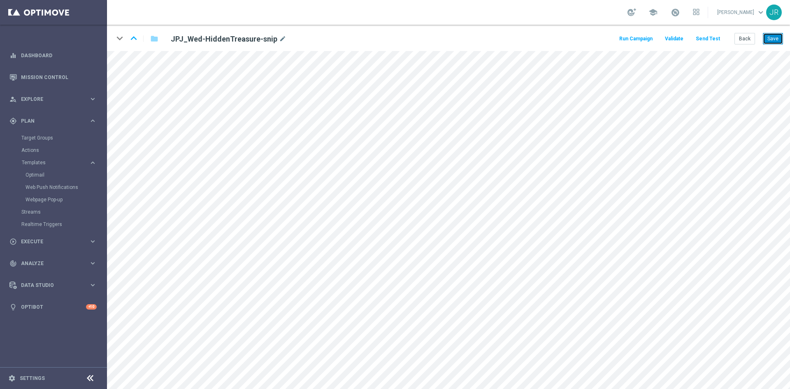
click at [774, 39] on button "Save" at bounding box center [773, 39] width 20 height 12
click at [775, 41] on button "Save" at bounding box center [773, 39] width 20 height 12
click at [773, 39] on button "Save" at bounding box center [773, 39] width 20 height 12
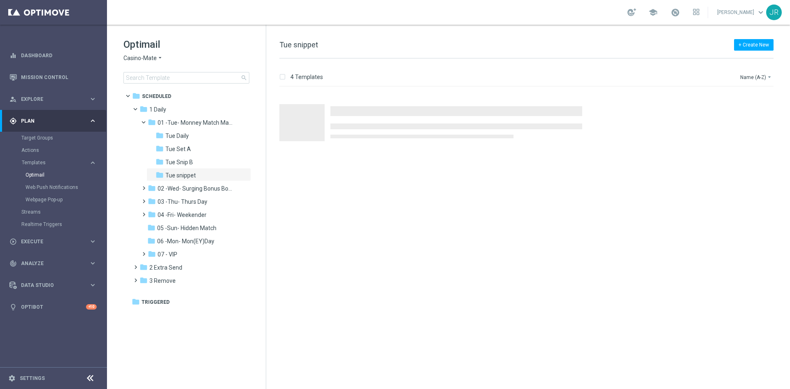
click at [137, 60] on span "Casino-Mate" at bounding box center [139, 58] width 33 height 8
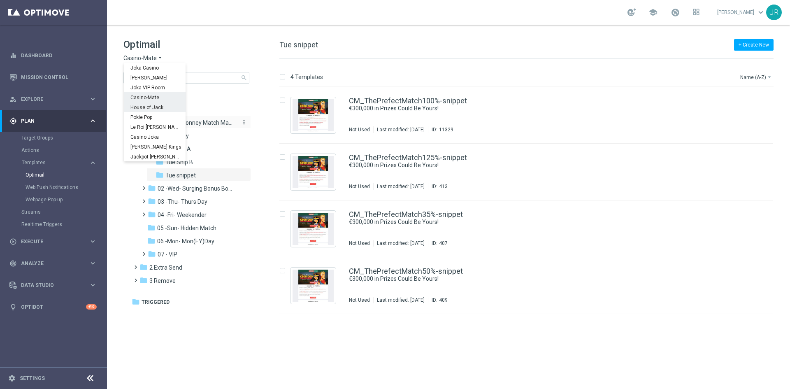
drag, startPoint x: 143, startPoint y: 107, endPoint x: 152, endPoint y: 125, distance: 20.8
click at [0, 0] on span "House of Jack" at bounding box center [0, 0] width 0 height 0
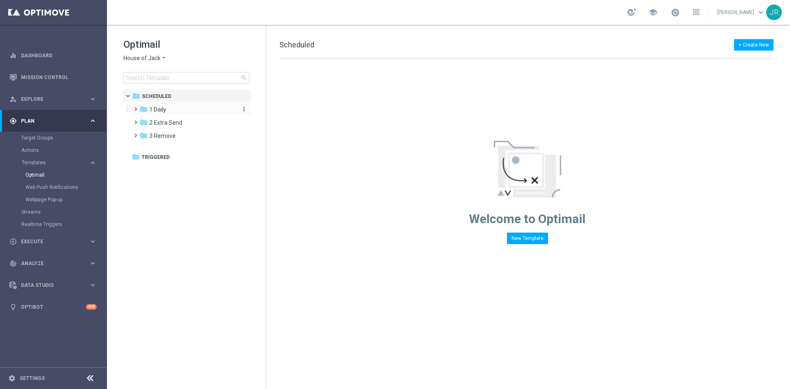
click at [159, 105] on div "folder 1 Daily" at bounding box center [186, 109] width 95 height 9
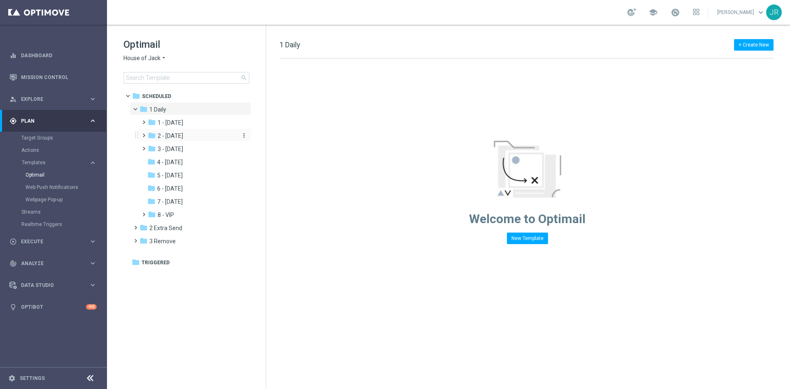
click at [183, 139] on span "2 - Wednesday" at bounding box center [171, 135] width 26 height 7
click at [180, 162] on span "Wed snip" at bounding box center [177, 161] width 23 height 7
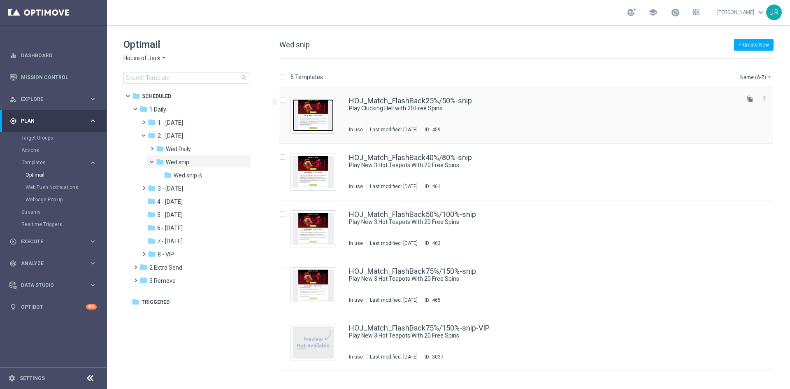
click at [320, 115] on img "Press SPACE to select this row." at bounding box center [312, 115] width 41 height 32
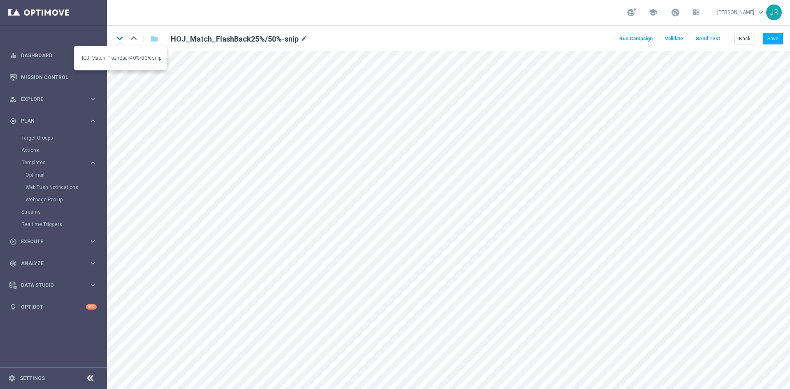
click at [118, 37] on icon "keyboard_arrow_down" at bounding box center [120, 38] width 12 height 12
click at [120, 42] on icon "keyboard_arrow_down" at bounding box center [120, 38] width 12 height 12
click at [767, 39] on button "Save" at bounding box center [773, 39] width 20 height 12
click at [773, 42] on button "Save" at bounding box center [773, 39] width 20 height 12
click at [781, 37] on button "Save" at bounding box center [773, 39] width 20 height 12
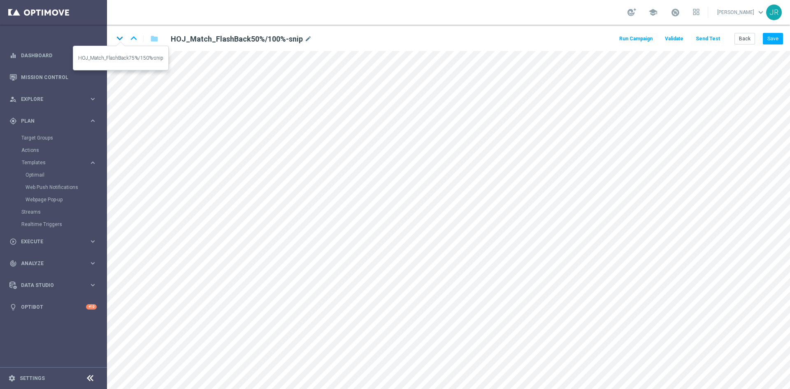
click at [118, 38] on icon "keyboard_arrow_down" at bounding box center [120, 38] width 12 height 12
click at [773, 40] on button "Save" at bounding box center [773, 39] width 20 height 12
click at [769, 38] on button "Save" at bounding box center [773, 39] width 20 height 12
click at [119, 42] on icon "keyboard_arrow_down" at bounding box center [120, 38] width 12 height 12
click at [775, 37] on button "Save" at bounding box center [773, 39] width 20 height 12
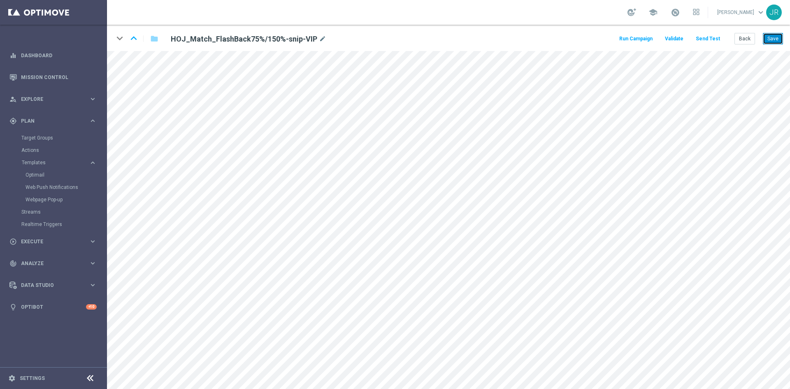
click at [776, 37] on button "Save" at bounding box center [773, 39] width 20 height 12
click at [747, 42] on button "Back" at bounding box center [744, 39] width 21 height 12
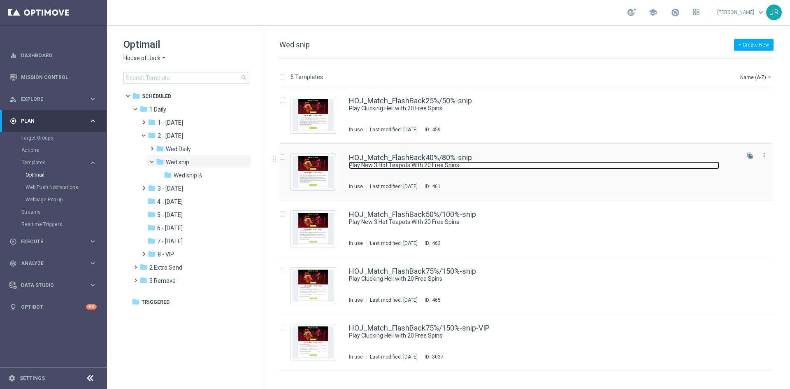
click at [419, 162] on link "Play New 3 Hot Teapots With 20 Free Spins" at bounding box center [534, 165] width 370 height 8
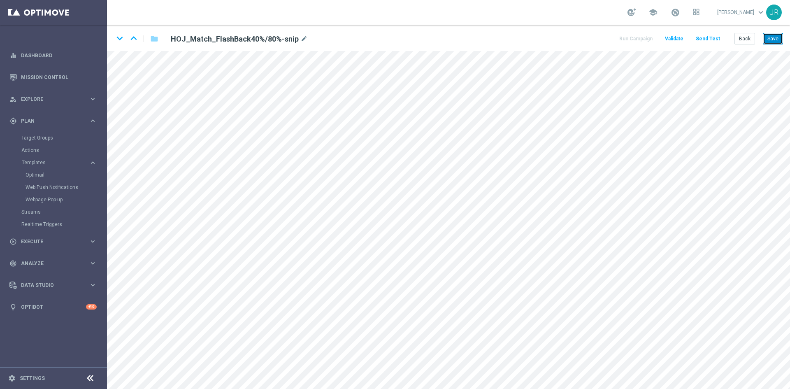
click at [774, 39] on button "Save" at bounding box center [773, 39] width 20 height 12
click at [768, 34] on button "Save" at bounding box center [773, 39] width 20 height 12
click at [745, 39] on button "Back" at bounding box center [744, 39] width 21 height 12
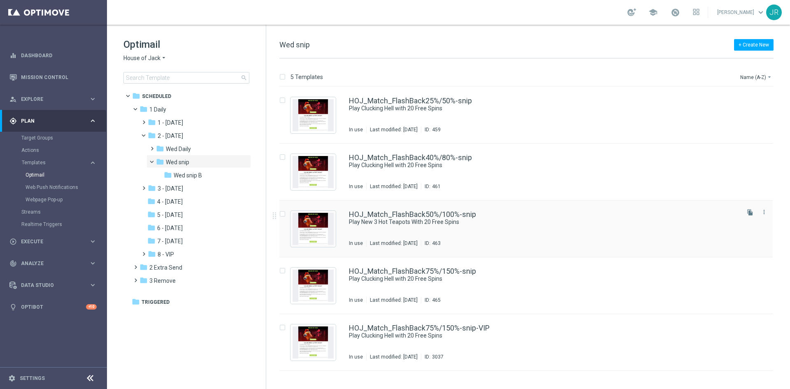
click at [413, 237] on div "HOJ_Match_FlashBack50%/100%-snip Play New 3 Hot Teapots With 20 Free Spins In u…" at bounding box center [543, 229] width 389 height 36
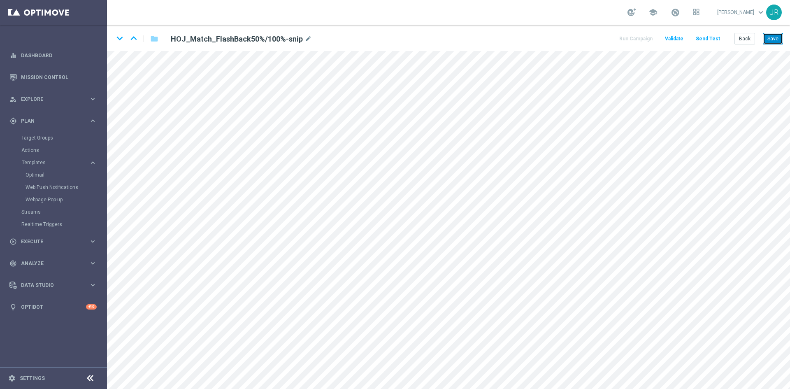
click at [772, 41] on button "Save" at bounding box center [773, 39] width 20 height 12
click at [776, 43] on button "Save" at bounding box center [773, 39] width 20 height 12
click at [751, 38] on button "Back" at bounding box center [744, 39] width 21 height 12
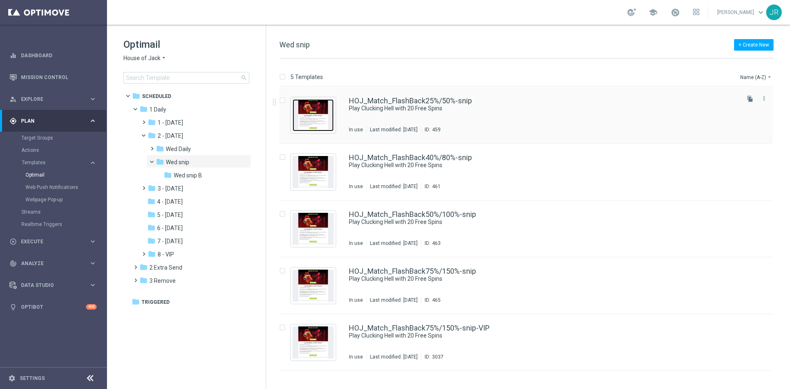
click at [321, 114] on img "Press SPACE to select this row." at bounding box center [312, 115] width 41 height 32
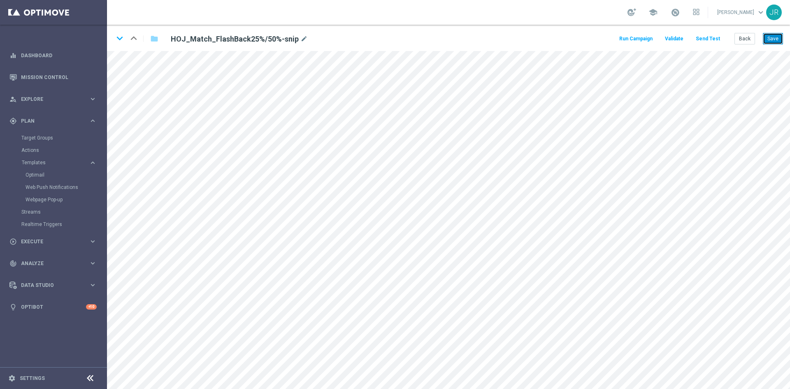
click at [768, 42] on button "Save" at bounding box center [773, 39] width 20 height 12
click at [118, 38] on icon "keyboard_arrow_down" at bounding box center [120, 38] width 12 height 12
click at [777, 40] on button "Save" at bounding box center [773, 39] width 20 height 12
drag, startPoint x: 116, startPoint y: 40, endPoint x: 120, endPoint y: 51, distance: 10.8
click at [116, 40] on icon "keyboard_arrow_down" at bounding box center [120, 38] width 12 height 12
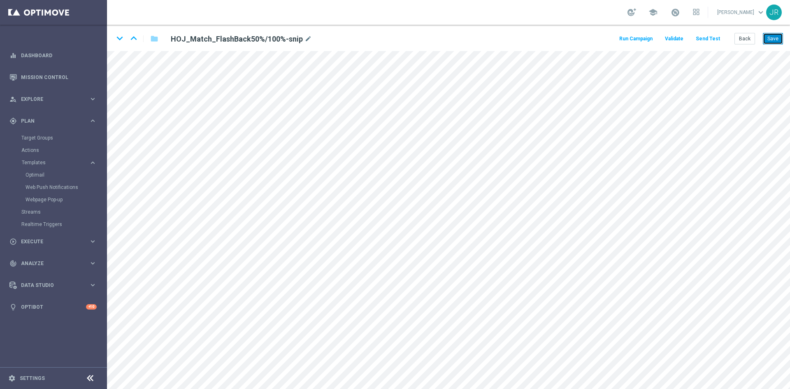
click at [770, 35] on button "Save" at bounding box center [773, 39] width 20 height 12
click at [122, 37] on icon "keyboard_arrow_down" at bounding box center [120, 38] width 12 height 12
click at [773, 37] on button "Save" at bounding box center [773, 39] width 20 height 12
click at [121, 39] on icon "keyboard_arrow_down" at bounding box center [120, 38] width 12 height 12
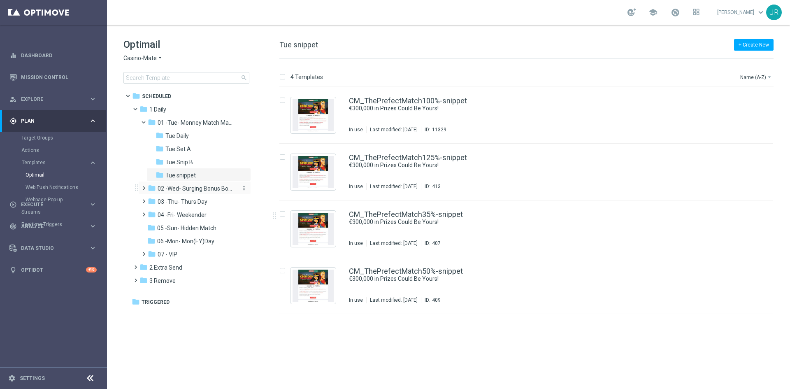
click at [209, 190] on span "02 -Wed- Surging Bonus Booster" at bounding box center [197, 188] width 78 height 7
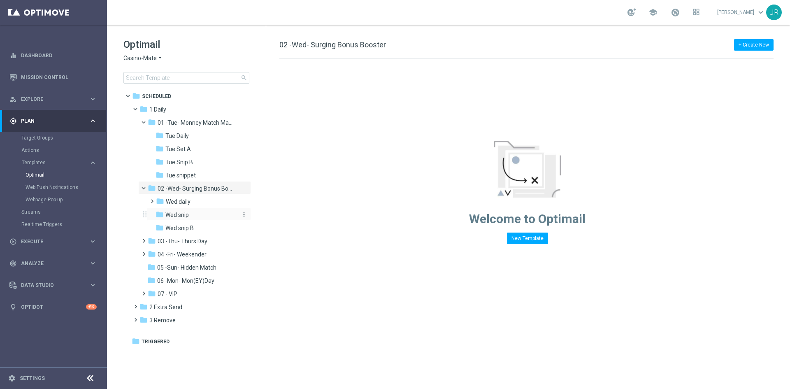
click at [168, 213] on span "Wed snip" at bounding box center [176, 214] width 23 height 7
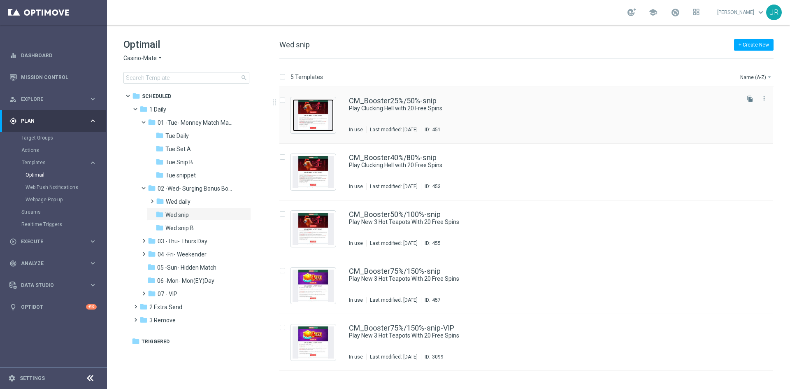
click at [325, 109] on img "Press SPACE to select this row." at bounding box center [312, 115] width 41 height 32
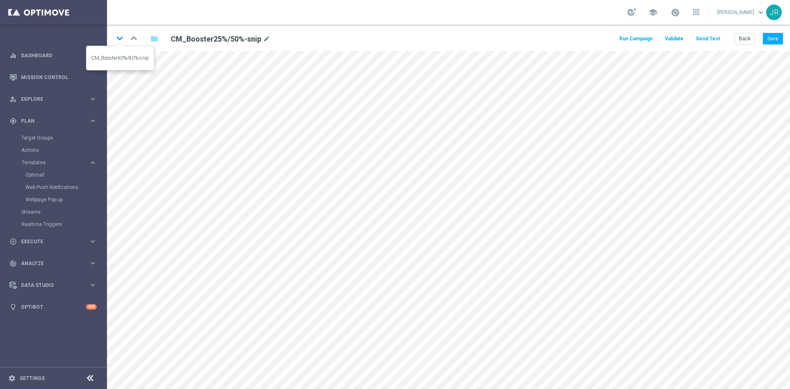
click at [121, 37] on icon "keyboard_arrow_down" at bounding box center [120, 38] width 12 height 12
click at [116, 37] on icon "keyboard_arrow_down" at bounding box center [120, 38] width 12 height 12
click at [746, 42] on button "Back" at bounding box center [744, 39] width 21 height 12
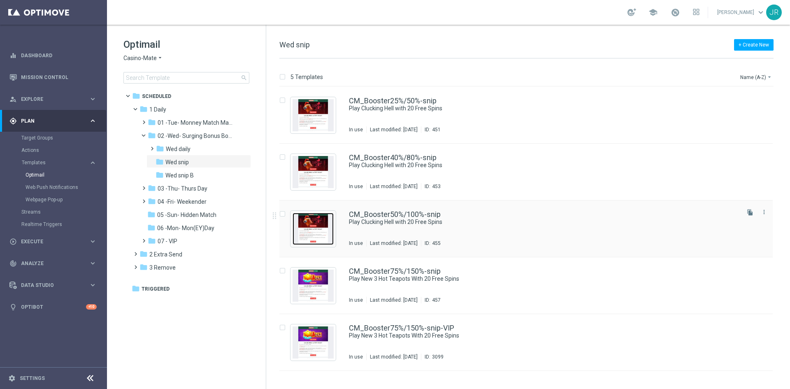
click at [320, 221] on img "Press SPACE to select this row." at bounding box center [312, 229] width 41 height 32
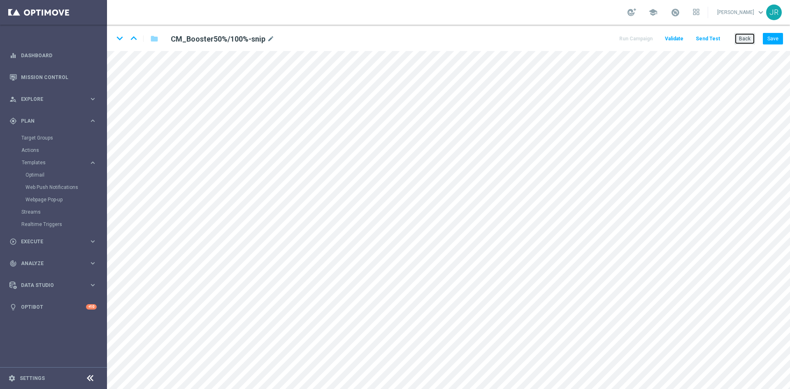
click at [746, 38] on button "Back" at bounding box center [744, 39] width 21 height 12
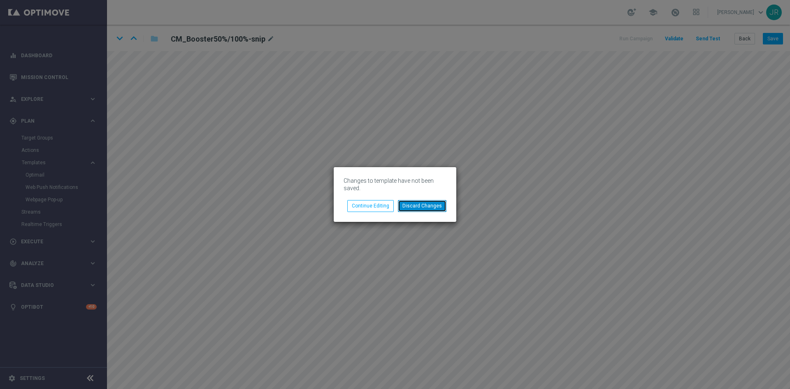
drag, startPoint x: 410, startPoint y: 209, endPoint x: 409, endPoint y: 205, distance: 4.6
click at [410, 207] on button "Discard Changes" at bounding box center [422, 206] width 49 height 12
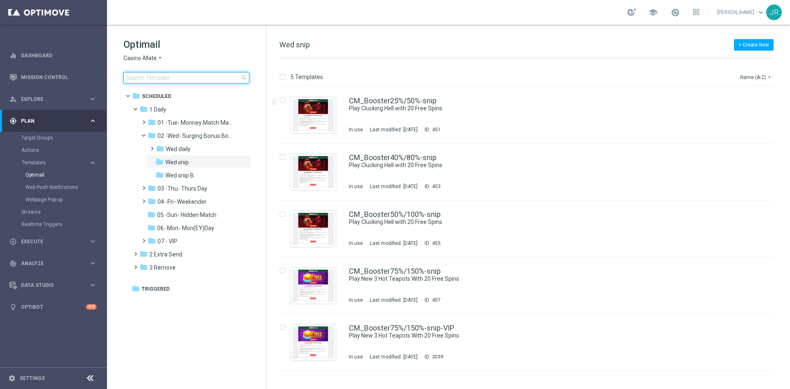
click at [139, 77] on input at bounding box center [186, 78] width 126 height 12
click at [445, 215] on div "CM_Booster50%/100%-snip" at bounding box center [543, 214] width 389 height 7
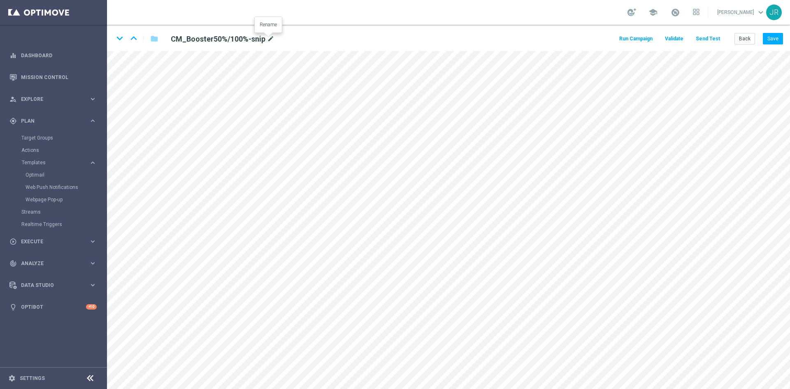
click at [268, 38] on icon "mode_edit" at bounding box center [270, 39] width 7 height 10
click at [252, 36] on input "CM_Booster50%/100%-snip" at bounding box center [267, 39] width 204 height 12
drag, startPoint x: 248, startPoint y: 38, endPoint x: 163, endPoint y: 39, distance: 84.3
click at [163, 39] on div "CM_Booster50%/100%-snip" at bounding box center [266, 39] width 216 height 12
click at [200, 37] on input "CM_Booster50%/100%-snip" at bounding box center [267, 39] width 204 height 12
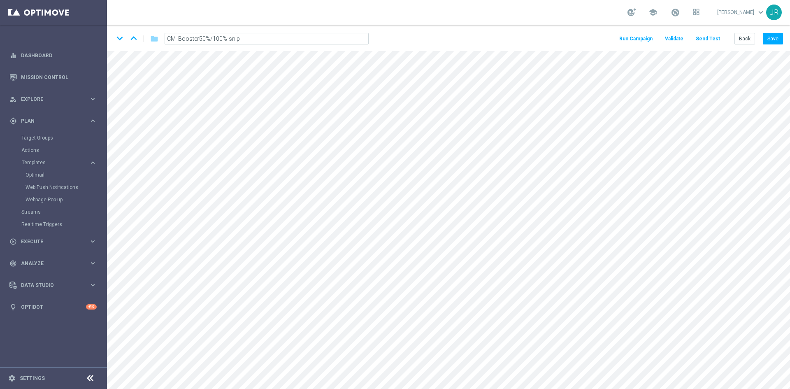
drag, startPoint x: 248, startPoint y: 39, endPoint x: 164, endPoint y: 42, distance: 84.4
click at [164, 42] on div "CM_Booster50%/100%-snip" at bounding box center [266, 39] width 216 height 12
click at [747, 41] on button "Back" at bounding box center [744, 39] width 21 height 12
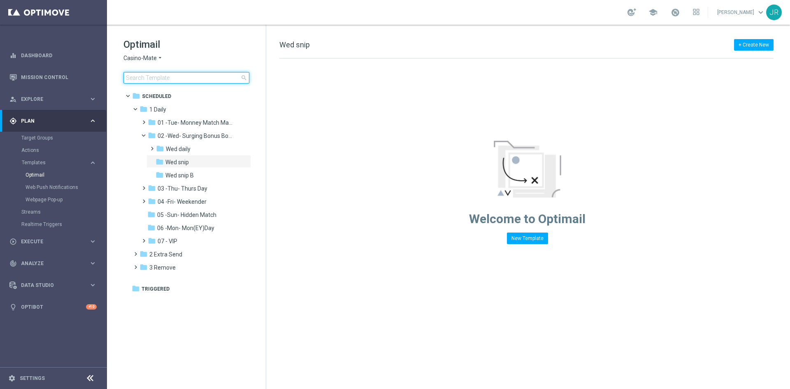
click at [155, 78] on input at bounding box center [186, 78] width 126 height 12
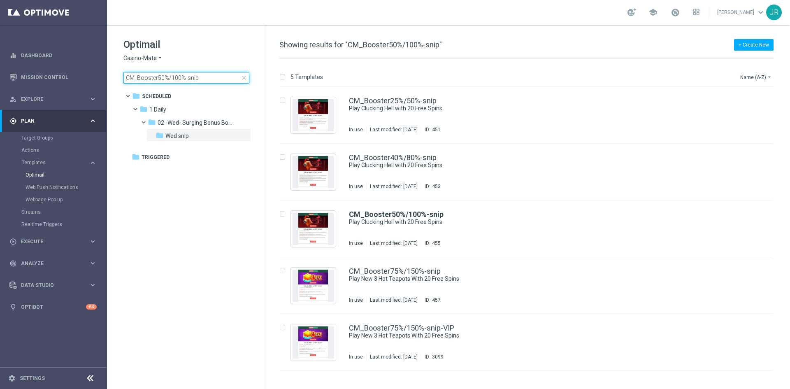
type input "CM_Booster50%/100%-snip"
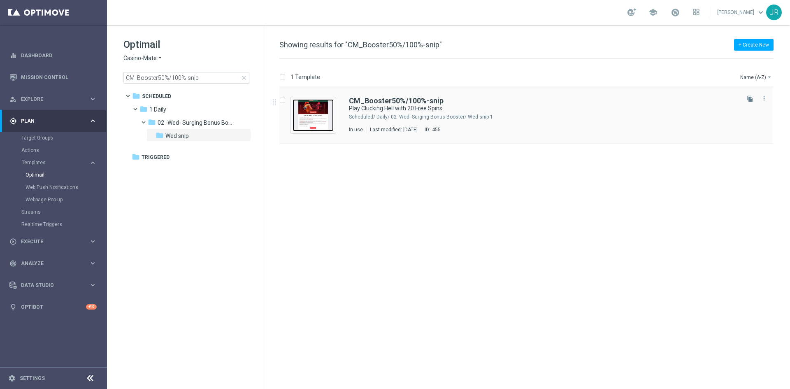
click at [319, 113] on img "Press SPACE to select this row." at bounding box center [312, 115] width 41 height 32
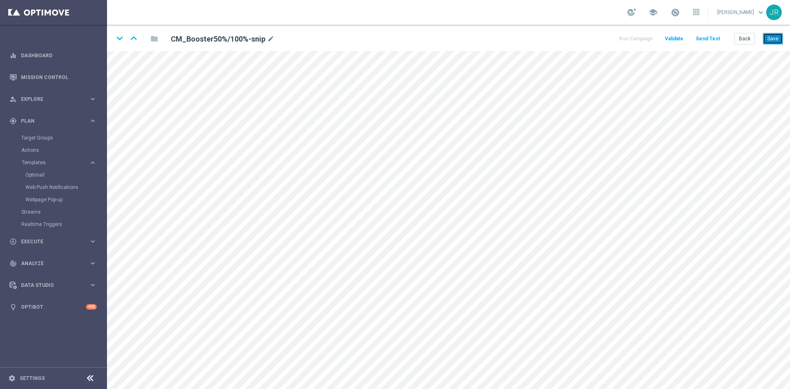
click at [776, 41] on button "Save" at bounding box center [773, 39] width 20 height 12
click at [775, 39] on button "Save" at bounding box center [773, 39] width 20 height 12
click at [783, 43] on div "keyboard_arrow_down keyboard_arrow_up folder CM_Booster50%/100%-snip mode_edit …" at bounding box center [448, 38] width 683 height 26
click at [775, 40] on button "Save" at bounding box center [773, 39] width 20 height 12
click at [777, 37] on button "Save" at bounding box center [773, 39] width 20 height 12
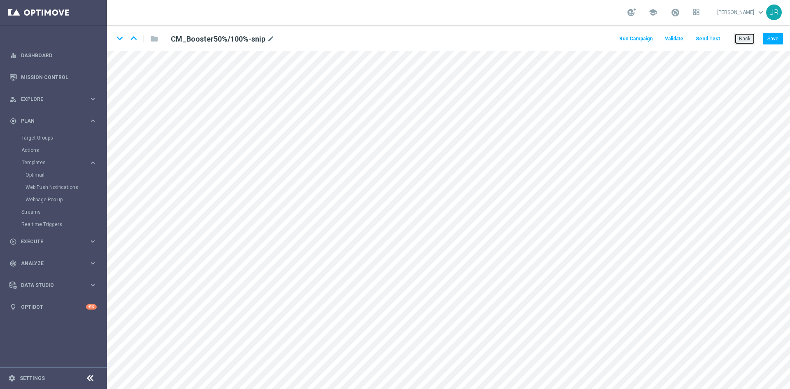
click at [754, 35] on button "Back" at bounding box center [744, 39] width 21 height 12
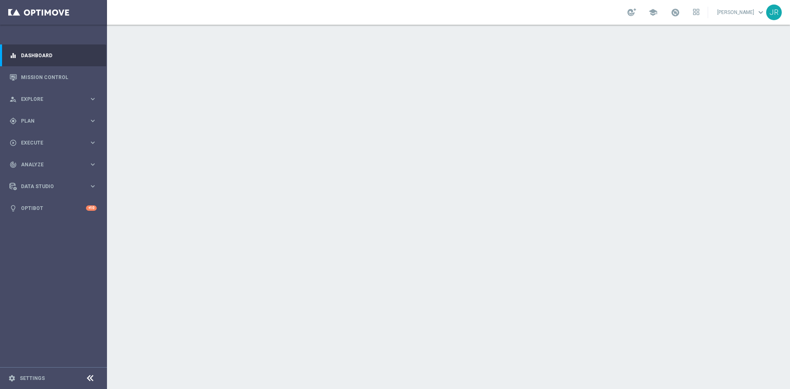
drag, startPoint x: 41, startPoint y: 118, endPoint x: 60, endPoint y: 135, distance: 24.5
click at [42, 119] on span "Plan" at bounding box center [55, 120] width 68 height 5
click at [41, 176] on link "Optimail" at bounding box center [56, 175] width 60 height 7
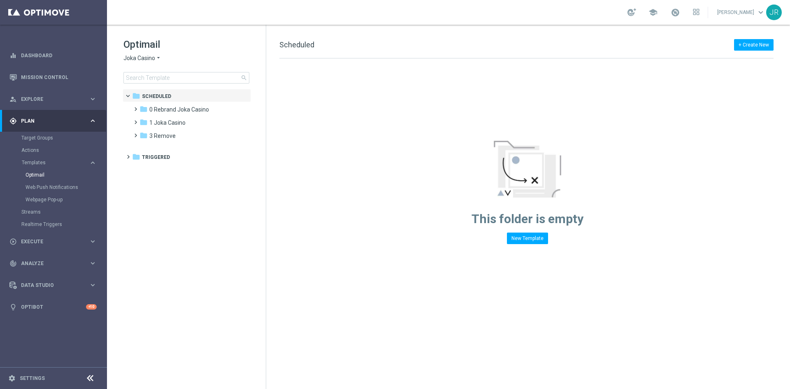
drag, startPoint x: 149, startPoint y: 56, endPoint x: 151, endPoint y: 61, distance: 5.3
click at [149, 57] on span "Joka Casino" at bounding box center [139, 58] width 32 height 8
click at [143, 101] on div "Casino-Mate" at bounding box center [155, 97] width 62 height 10
click at [161, 104] on div "folder 1 Daily more_vert" at bounding box center [190, 108] width 121 height 13
click at [159, 110] on span "1 Daily" at bounding box center [157, 109] width 17 height 7
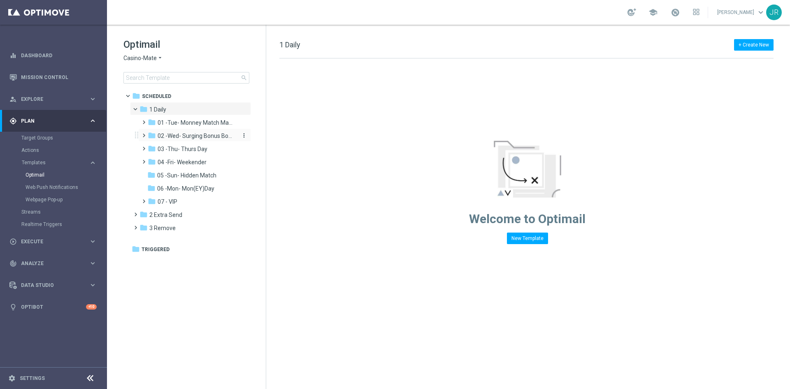
click at [176, 137] on span "02 -Wed- Surging Bonus Booster" at bounding box center [197, 135] width 78 height 7
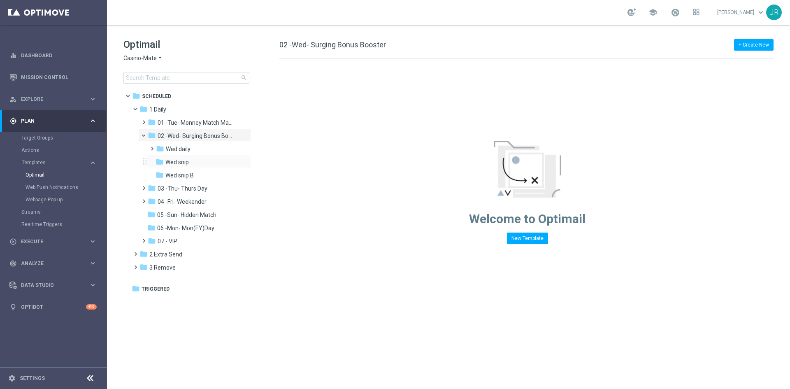
click at [189, 156] on div "folder Wed snip more_vert" at bounding box center [198, 161] width 104 height 13
click at [178, 162] on span "Wed snip" at bounding box center [176, 161] width 23 height 7
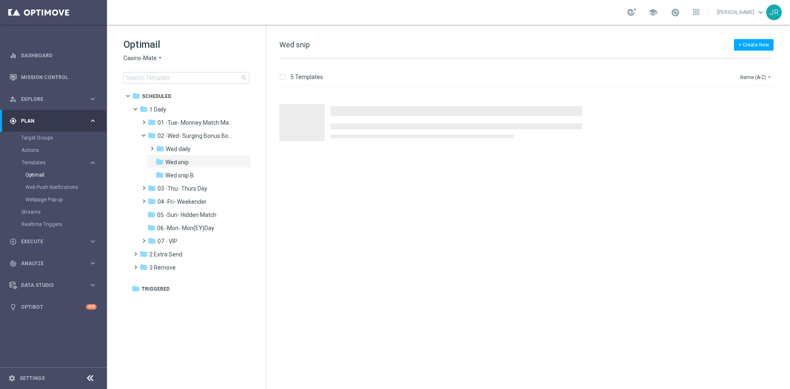
click at [144, 55] on span "Casino-Mate" at bounding box center [139, 58] width 33 height 8
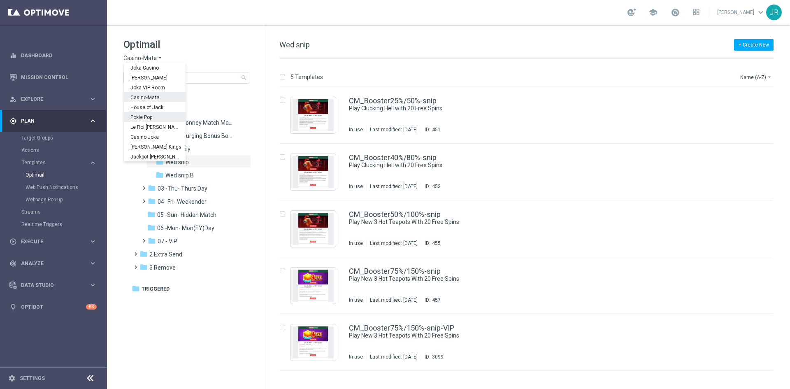
click at [0, 0] on span "Pokie Pop" at bounding box center [0, 0] width 0 height 0
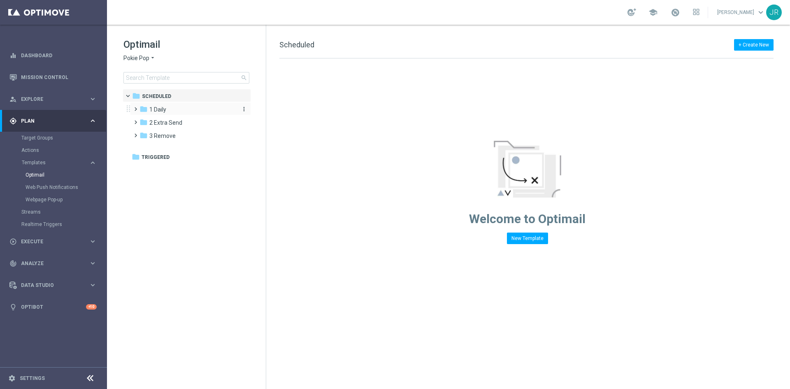
click at [162, 109] on span "1 Daily" at bounding box center [157, 109] width 17 height 7
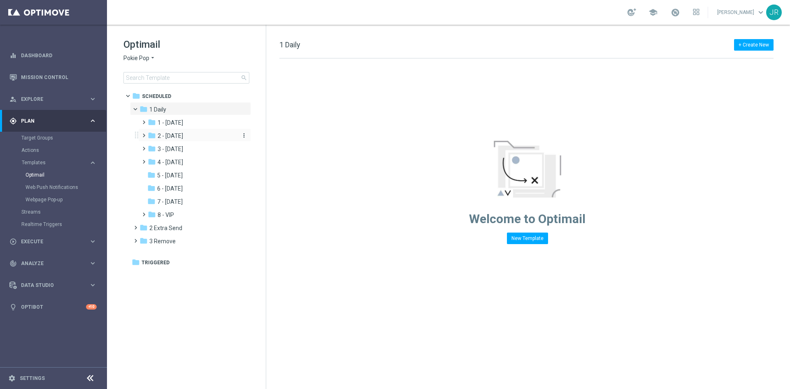
click at [177, 132] on span "2 - [DATE]" at bounding box center [171, 135] width 26 height 7
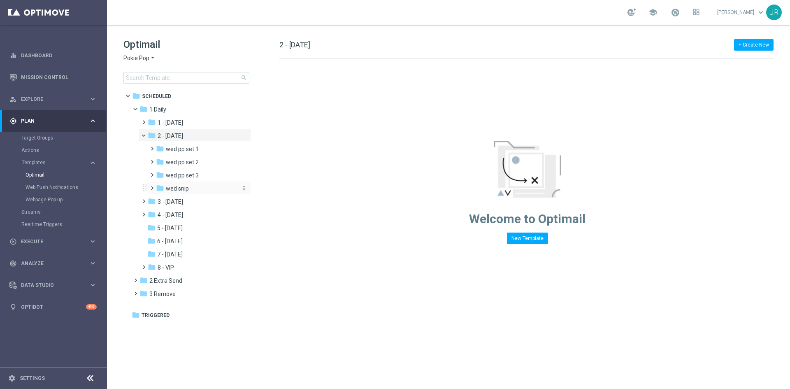
click at [171, 189] on span "wed snip" at bounding box center [177, 188] width 23 height 7
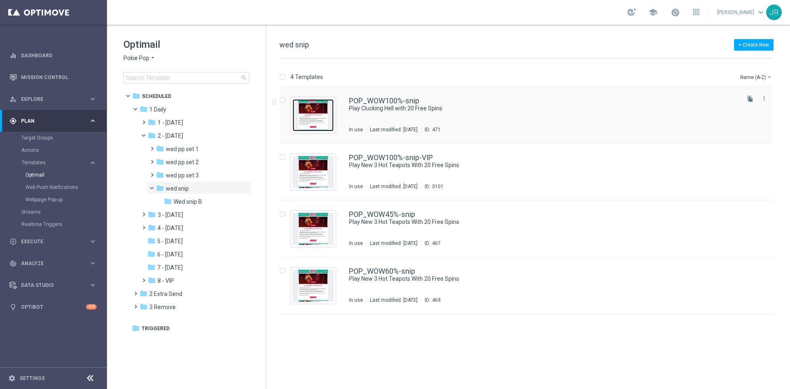
click at [323, 119] on img "Press SPACE to select this row." at bounding box center [312, 115] width 41 height 32
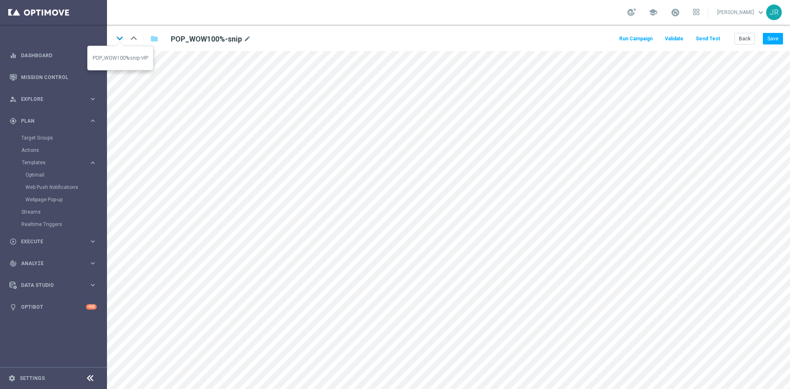
click at [121, 40] on icon "keyboard_arrow_down" at bounding box center [120, 38] width 12 height 12
click at [775, 36] on button "Save" at bounding box center [773, 39] width 20 height 12
click at [771, 39] on button "Save" at bounding box center [773, 39] width 20 height 12
click at [119, 38] on icon "keyboard_arrow_down" at bounding box center [120, 38] width 12 height 12
click at [773, 37] on button "Save" at bounding box center [773, 39] width 20 height 12
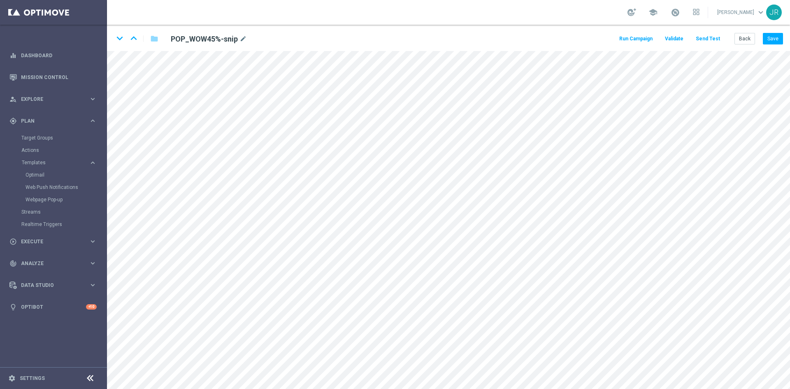
click at [773, 26] on div "keyboard_arrow_down keyboard_arrow_up folder POP_WOW45%-snip mode_edit Run Camp…" at bounding box center [448, 38] width 683 height 26
drag, startPoint x: 776, startPoint y: 35, endPoint x: 789, endPoint y: 41, distance: 14.5
click at [776, 36] on button "Save" at bounding box center [773, 39] width 20 height 12
click at [118, 41] on icon "keyboard_arrow_down" at bounding box center [120, 38] width 12 height 12
click at [778, 37] on button "Save" at bounding box center [773, 39] width 20 height 12
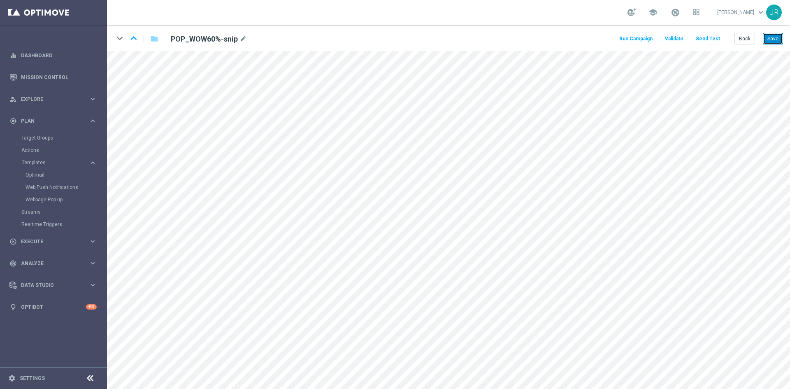
click at [769, 42] on button "Save" at bounding box center [773, 39] width 20 height 12
drag, startPoint x: 742, startPoint y: 37, endPoint x: 737, endPoint y: 37, distance: 4.5
click at [741, 37] on button "Back" at bounding box center [744, 39] width 21 height 12
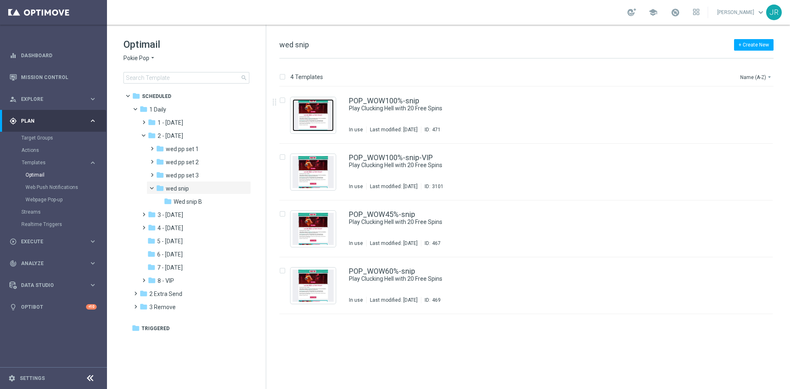
click at [314, 121] on img "Press SPACE to select this row." at bounding box center [312, 115] width 41 height 32
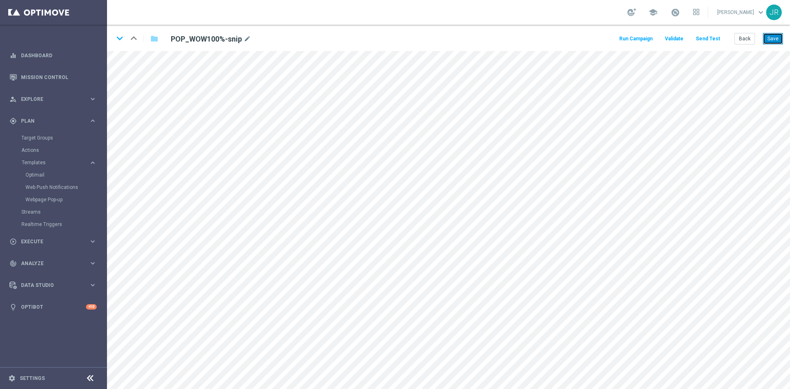
click at [780, 37] on button "Save" at bounding box center [773, 39] width 20 height 12
click at [118, 42] on icon "keyboard_arrow_down" at bounding box center [120, 38] width 12 height 12
click at [136, 39] on icon "keyboard_arrow_up" at bounding box center [134, 38] width 12 height 12
drag, startPoint x: 196, startPoint y: 36, endPoint x: 220, endPoint y: 39, distance: 24.0
click at [220, 39] on h2 "POP_WOW100%-snip" at bounding box center [206, 39] width 71 height 10
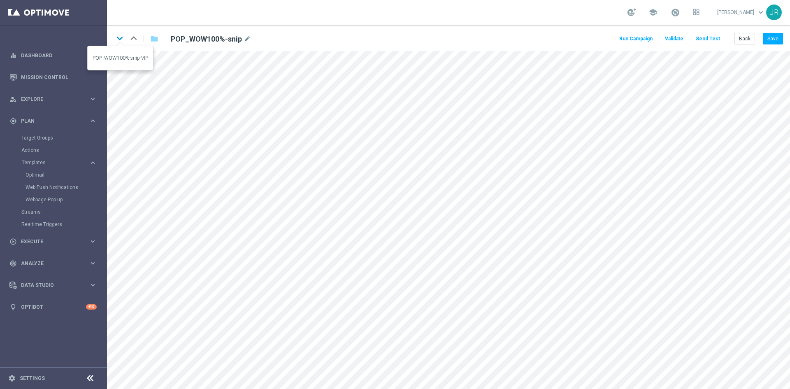
click at [118, 40] on icon "keyboard_arrow_down" at bounding box center [120, 38] width 12 height 12
click at [782, 37] on button "Save" at bounding box center [773, 39] width 20 height 12
click at [769, 38] on button "Save" at bounding box center [773, 39] width 20 height 12
click at [121, 39] on icon "keyboard_arrow_down" at bounding box center [120, 38] width 12 height 12
click at [118, 36] on icon "keyboard_arrow_down" at bounding box center [120, 38] width 12 height 12
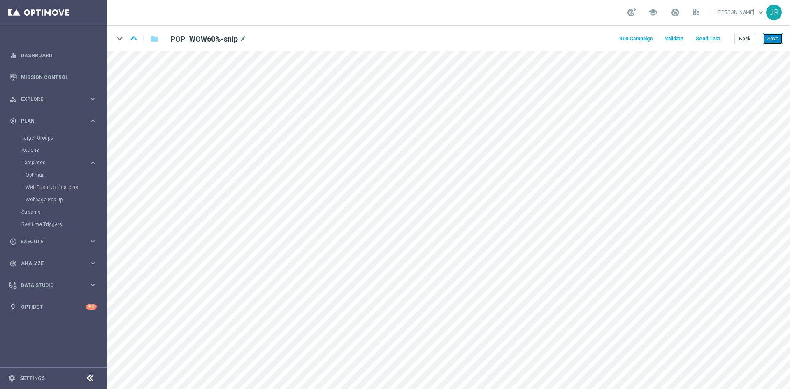
click at [781, 35] on button "Save" at bounding box center [773, 39] width 20 height 12
click at [768, 38] on button "Save" at bounding box center [773, 39] width 20 height 12
click at [135, 40] on icon "keyboard_arrow_up" at bounding box center [134, 38] width 12 height 12
click at [777, 41] on button "Save" at bounding box center [773, 39] width 20 height 12
drag, startPoint x: 132, startPoint y: 39, endPoint x: 149, endPoint y: 50, distance: 20.0
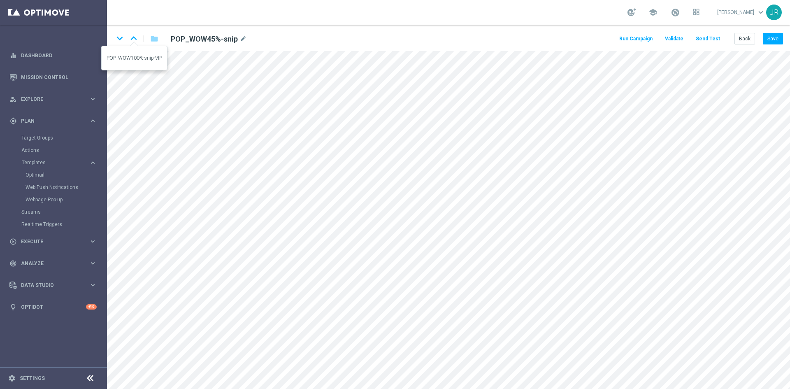
click at [132, 39] on icon "keyboard_arrow_up" at bounding box center [134, 38] width 12 height 12
click at [135, 39] on icon "keyboard_arrow_up" at bounding box center [134, 38] width 12 height 12
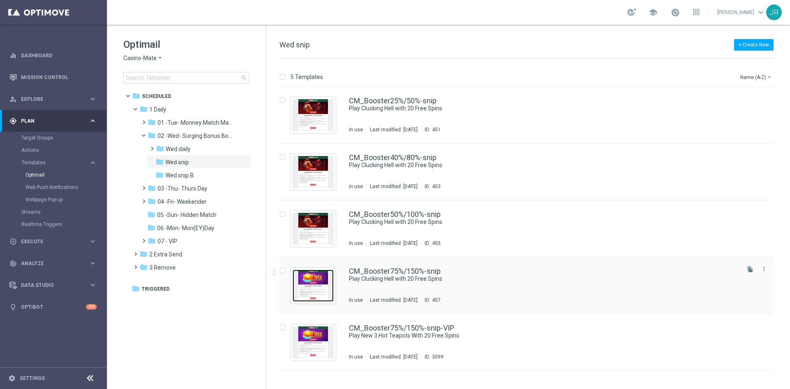
click at [318, 286] on img "Press SPACE to select this row." at bounding box center [312, 285] width 41 height 32
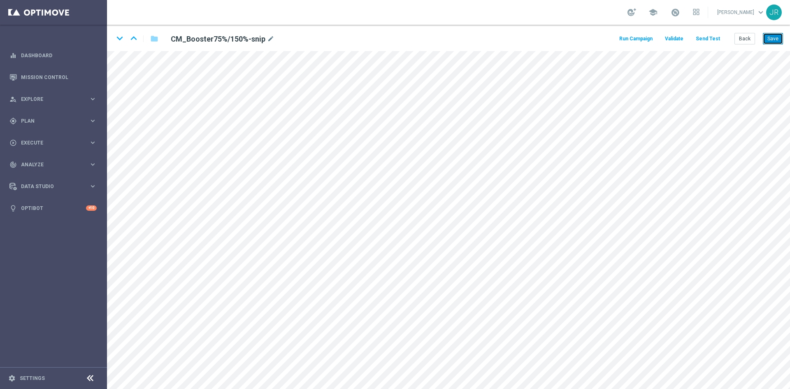
click at [769, 44] on button "Save" at bounding box center [773, 39] width 20 height 12
click at [747, 38] on button "Back" at bounding box center [744, 39] width 21 height 12
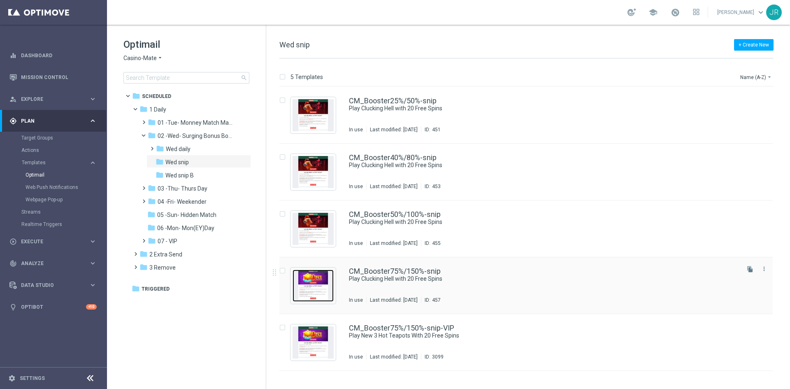
click at [318, 293] on img "Press SPACE to select this row." at bounding box center [312, 285] width 41 height 32
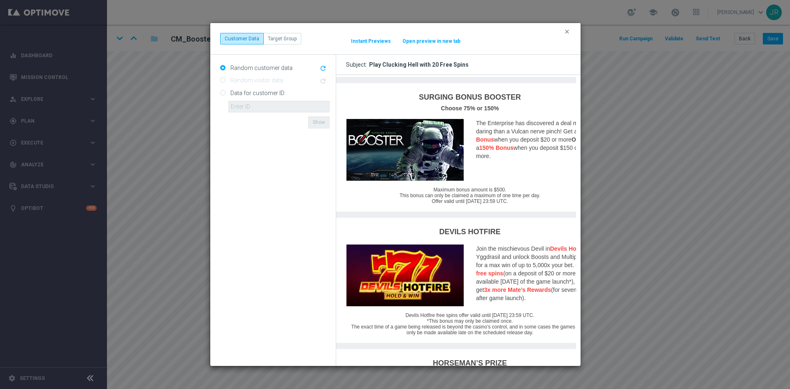
scroll to position [352, 0]
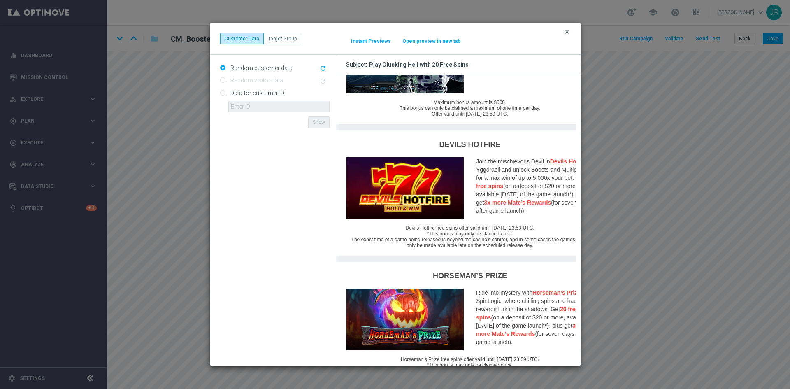
click at [568, 34] on icon "clear" at bounding box center [567, 31] width 7 height 7
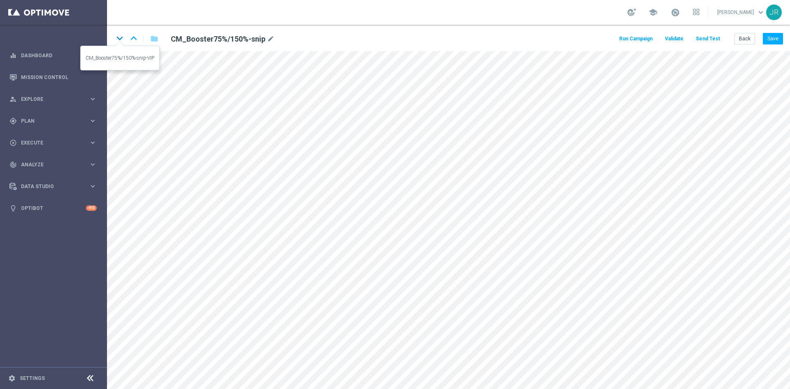
click at [121, 39] on icon "keyboard_arrow_down" at bounding box center [120, 38] width 12 height 12
drag, startPoint x: 777, startPoint y: 39, endPoint x: 772, endPoint y: 42, distance: 5.9
click at [777, 39] on button "Save" at bounding box center [773, 39] width 20 height 12
click at [780, 42] on button "Save" at bounding box center [773, 39] width 20 height 12
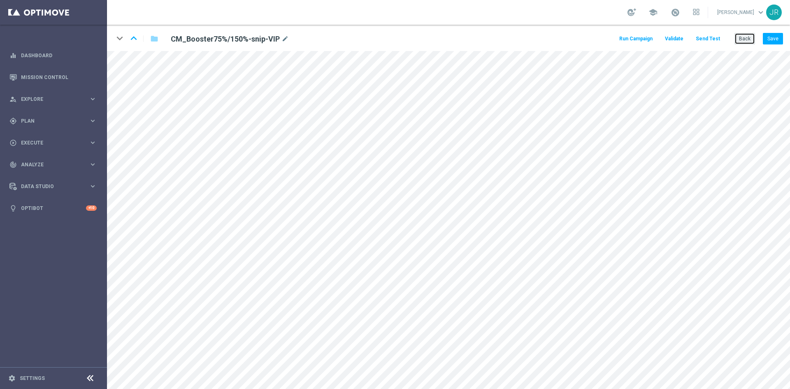
click at [747, 42] on button "Back" at bounding box center [744, 39] width 21 height 12
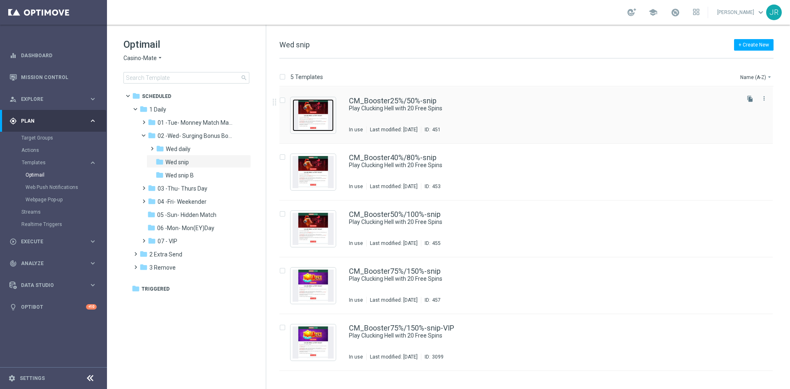
click at [304, 100] on img "Press SPACE to select this row." at bounding box center [312, 115] width 41 height 32
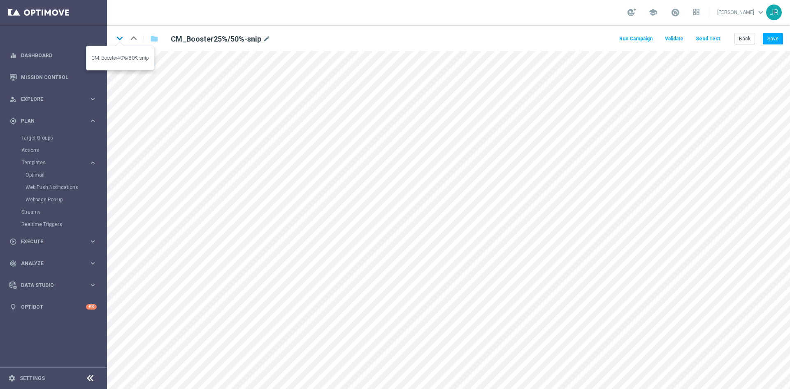
click at [118, 38] on icon "keyboard_arrow_down" at bounding box center [120, 38] width 12 height 12
click at [118, 39] on icon "keyboard_arrow_down" at bounding box center [120, 38] width 12 height 12
click at [118, 38] on icon "keyboard_arrow_down" at bounding box center [120, 38] width 12 height 12
click at [119, 35] on icon "keyboard_arrow_down" at bounding box center [120, 38] width 12 height 12
click at [778, 42] on button "Save" at bounding box center [773, 39] width 20 height 12
